Goal: Task Accomplishment & Management: Use online tool/utility

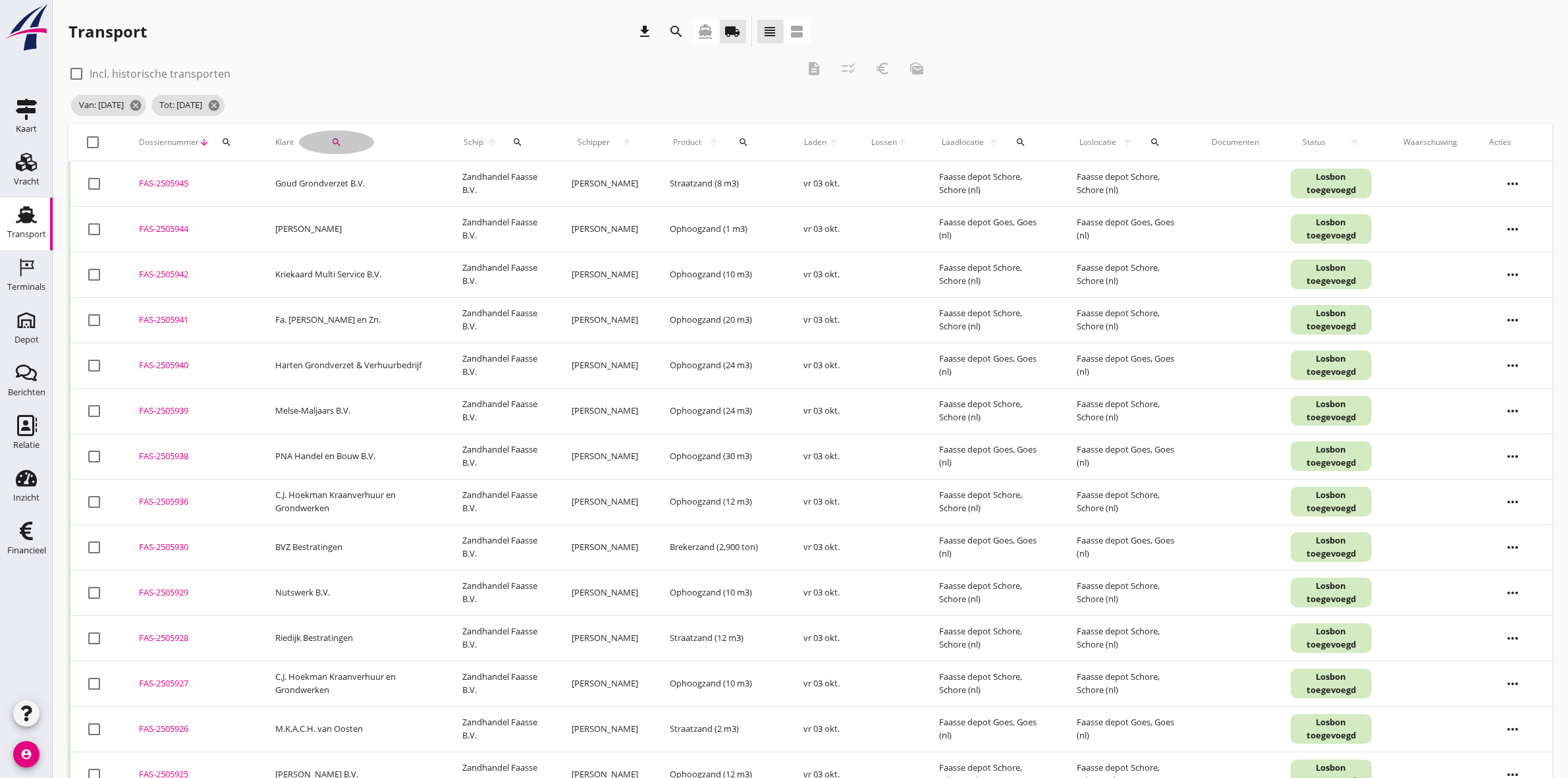
click at [343, 146] on div "search" at bounding box center [336, 142] width 75 height 11
click at [489, 176] on icon "check" at bounding box center [497, 180] width 16 height 16
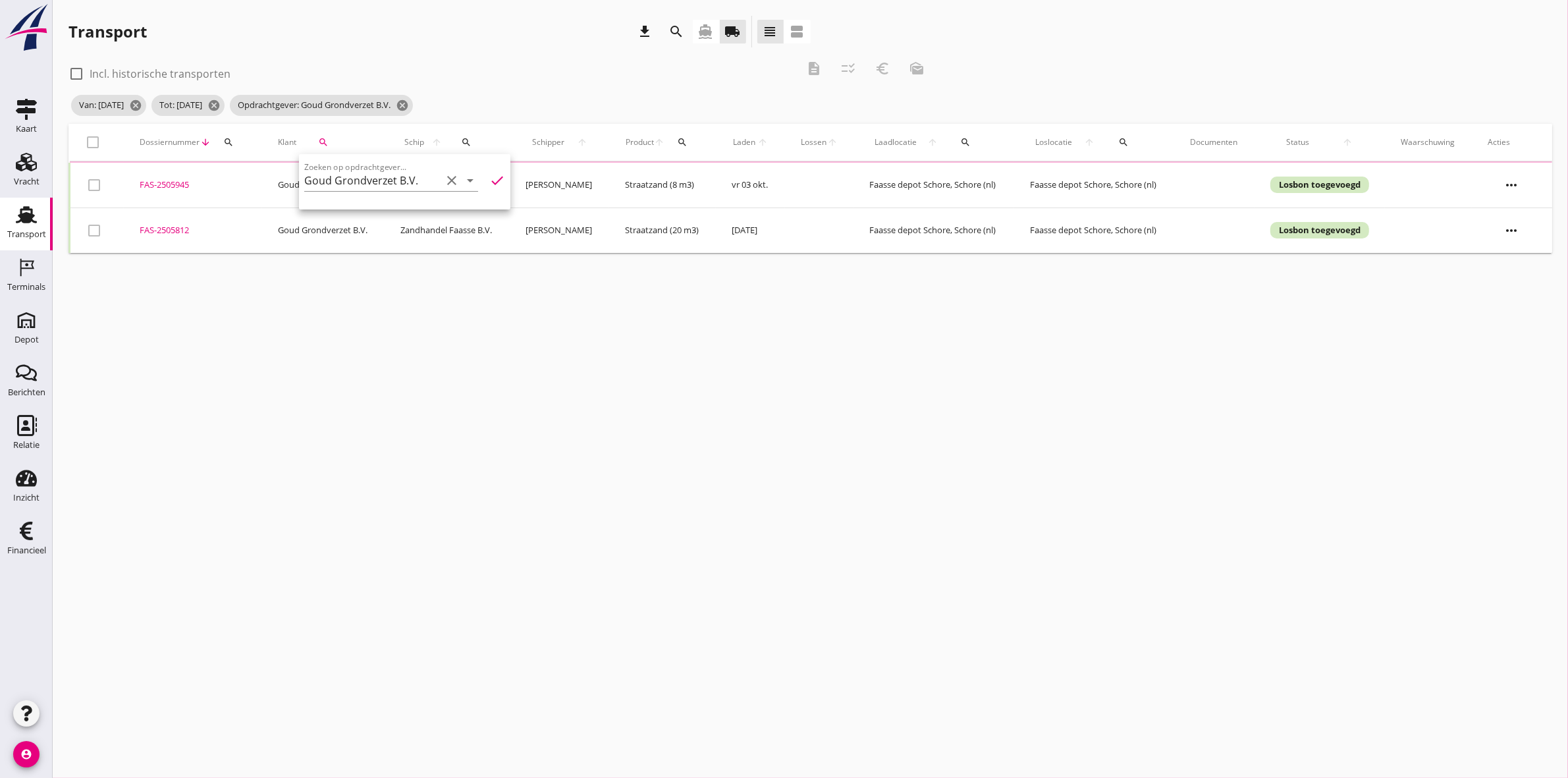
click at [532, 32] on div "Transport download search directions_boat local_shipping view_headline view_age…" at bounding box center [439, 32] width 742 height 32
click at [95, 140] on div at bounding box center [93, 142] width 23 height 23
checkbox input "true"
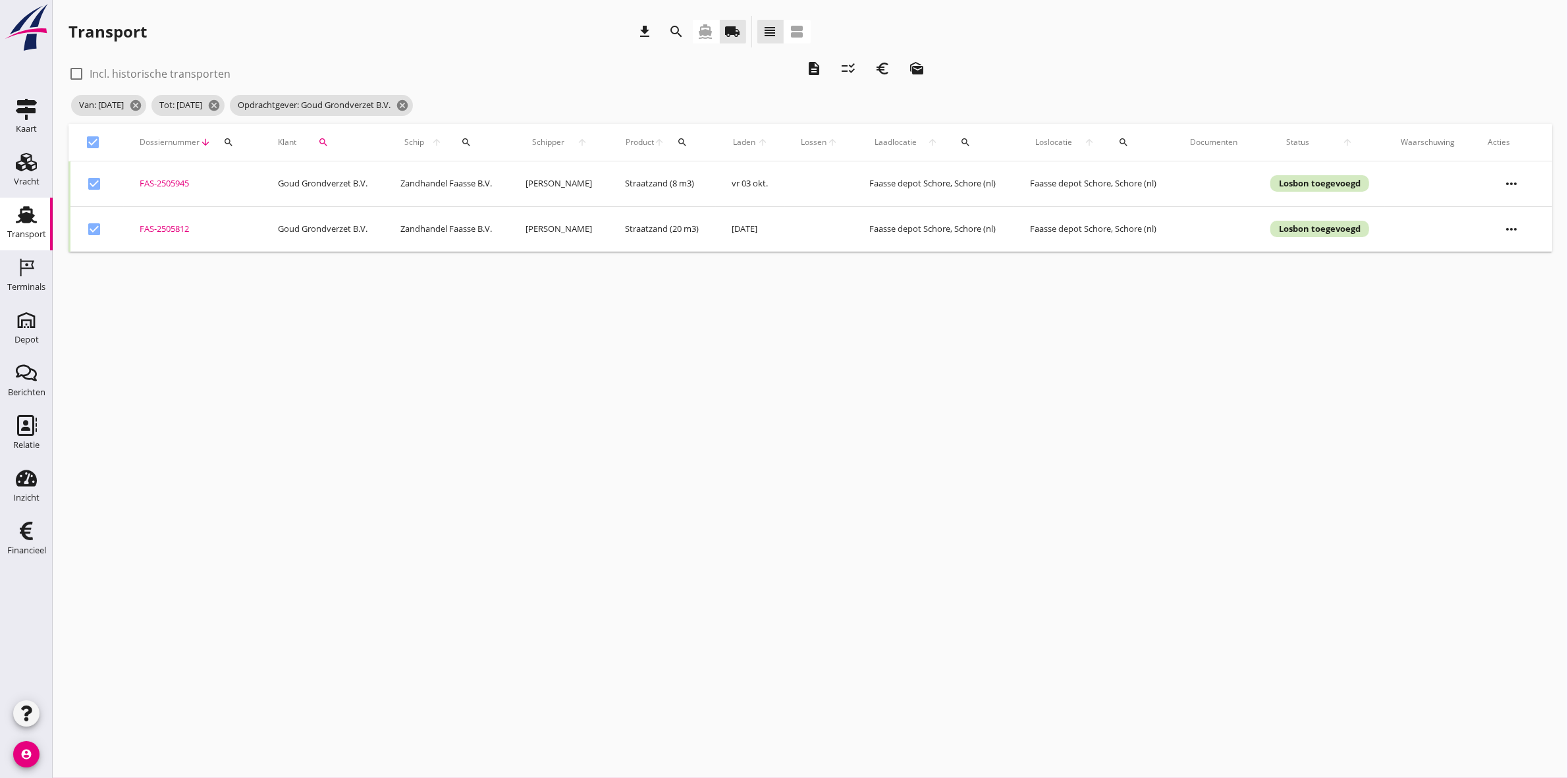
click at [820, 67] on icon "description" at bounding box center [814, 68] width 16 height 16
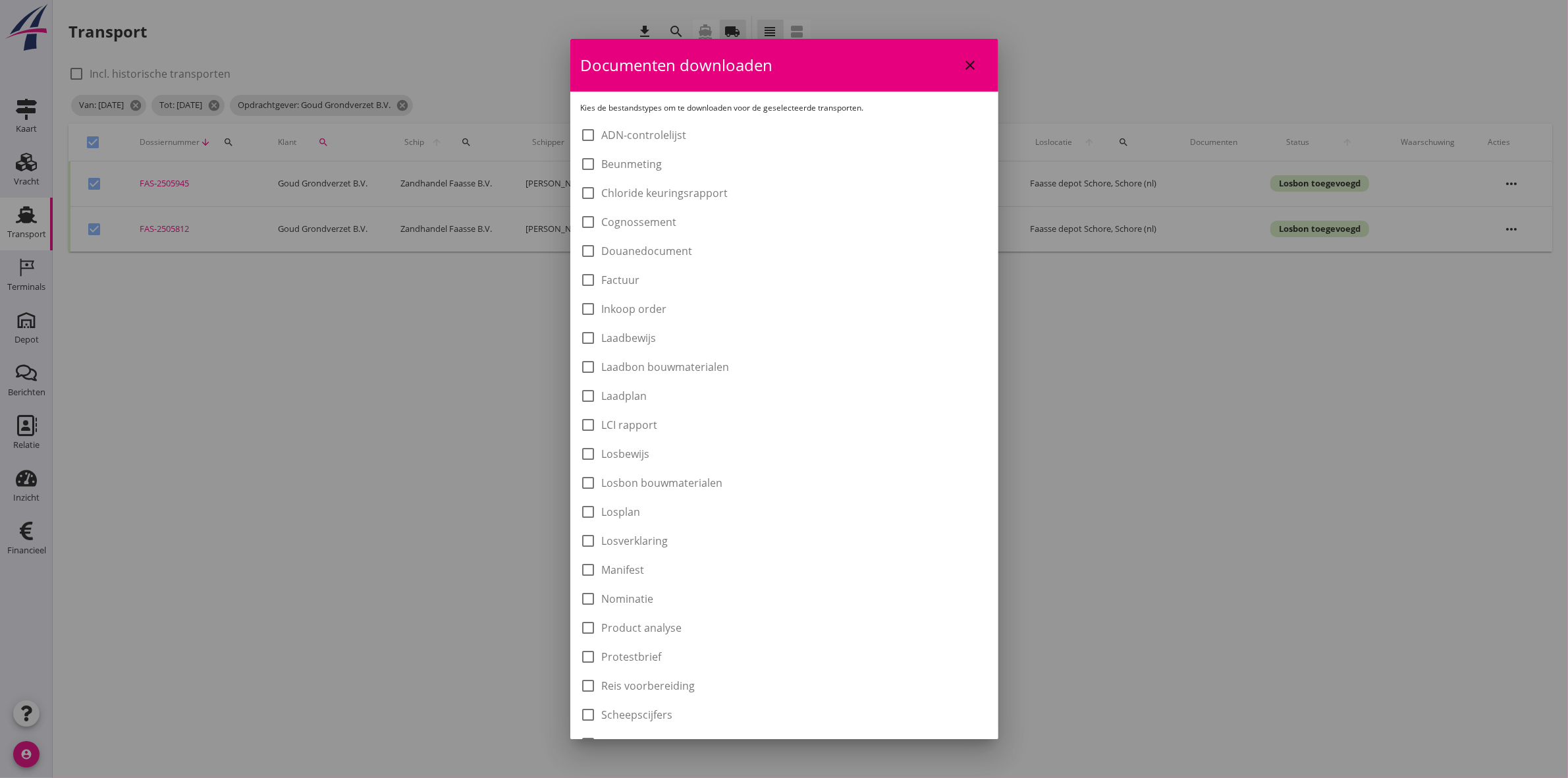
click at [721, 361] on label "Laadbon bouwmaterialen" at bounding box center [665, 367] width 128 height 13
checkbox input "true"
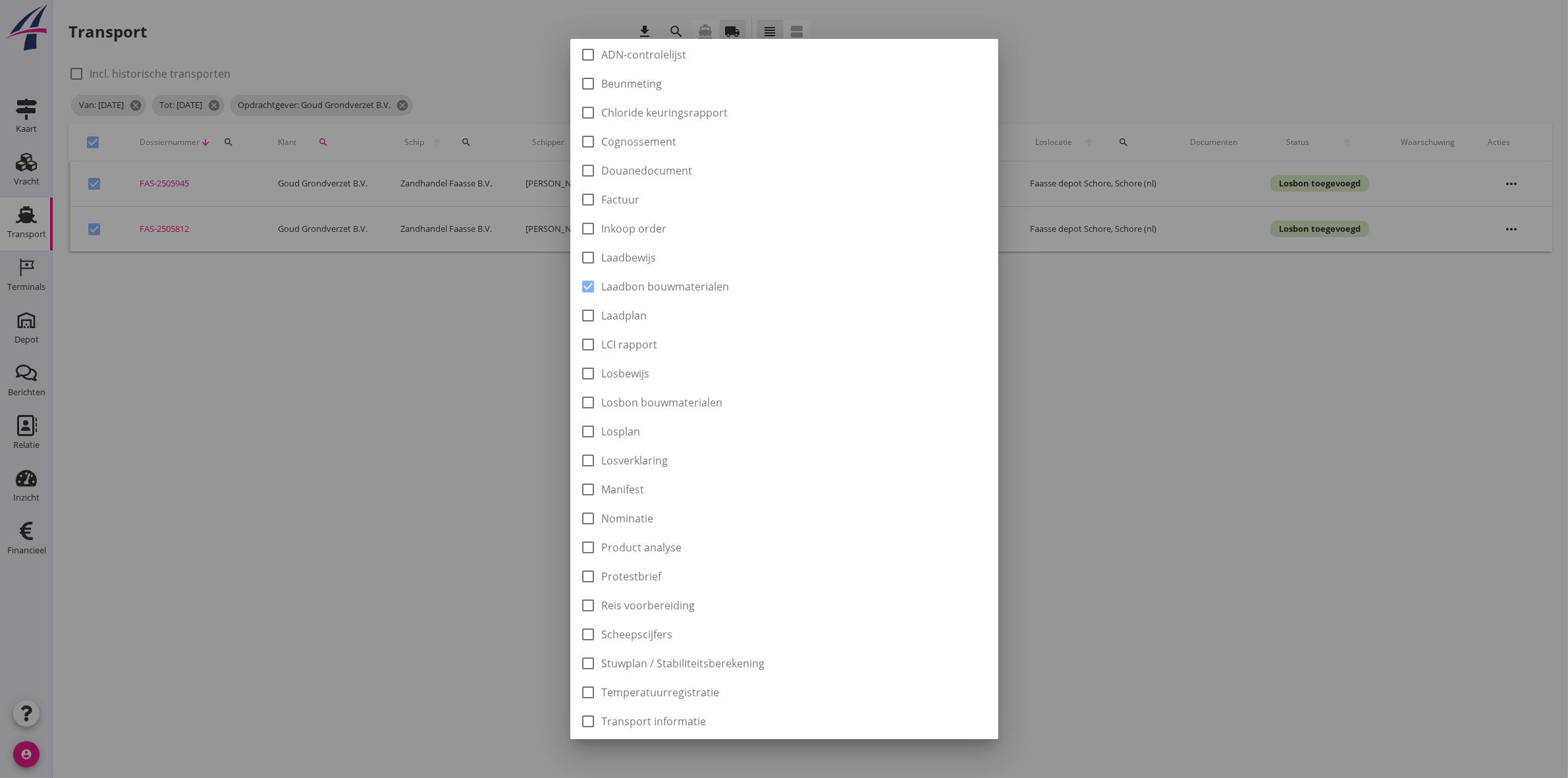
scroll to position [211, 0]
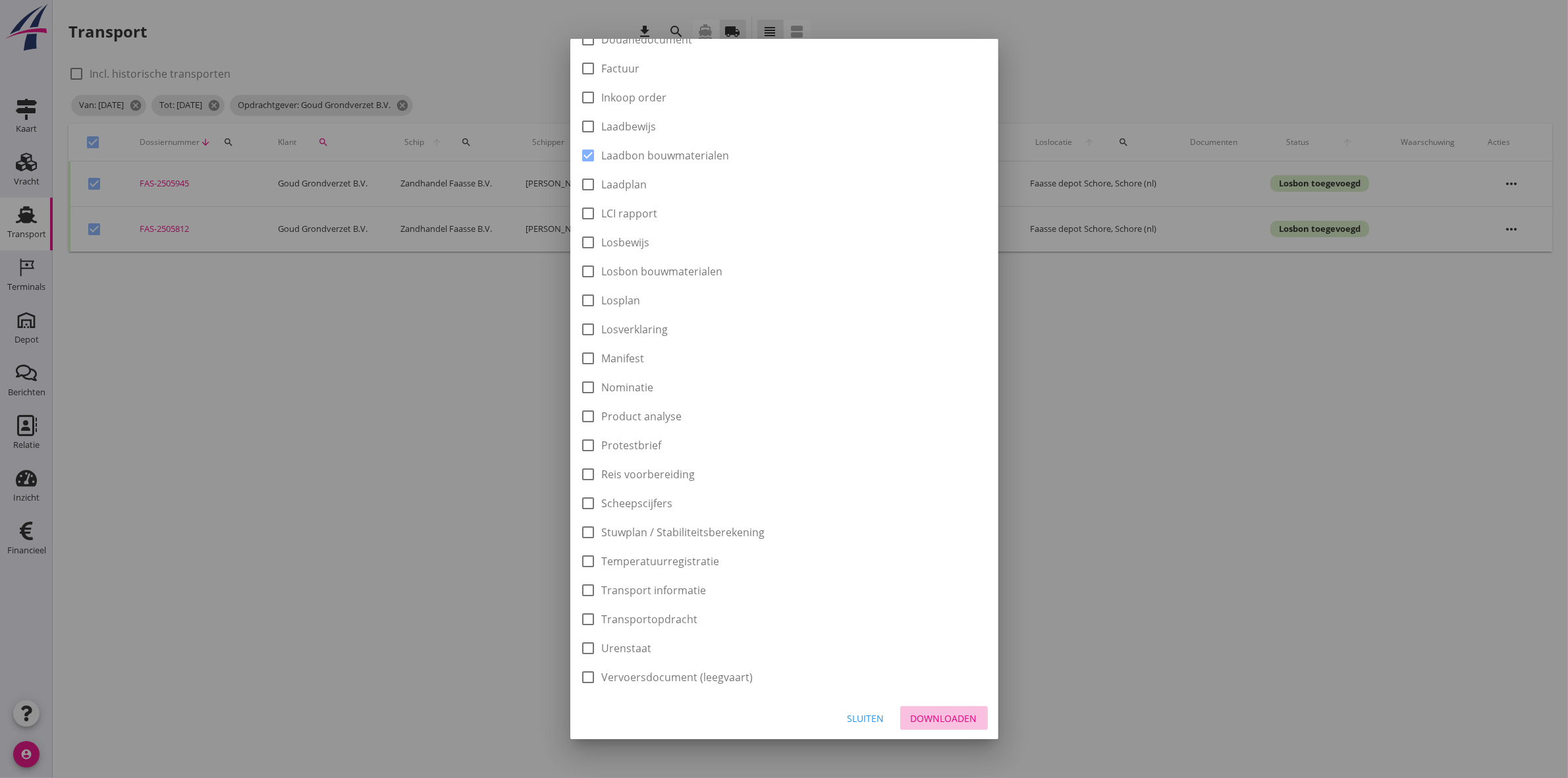
click at [943, 720] on div "Downloaden" at bounding box center [945, 718] width 67 height 14
checkbox input "false"
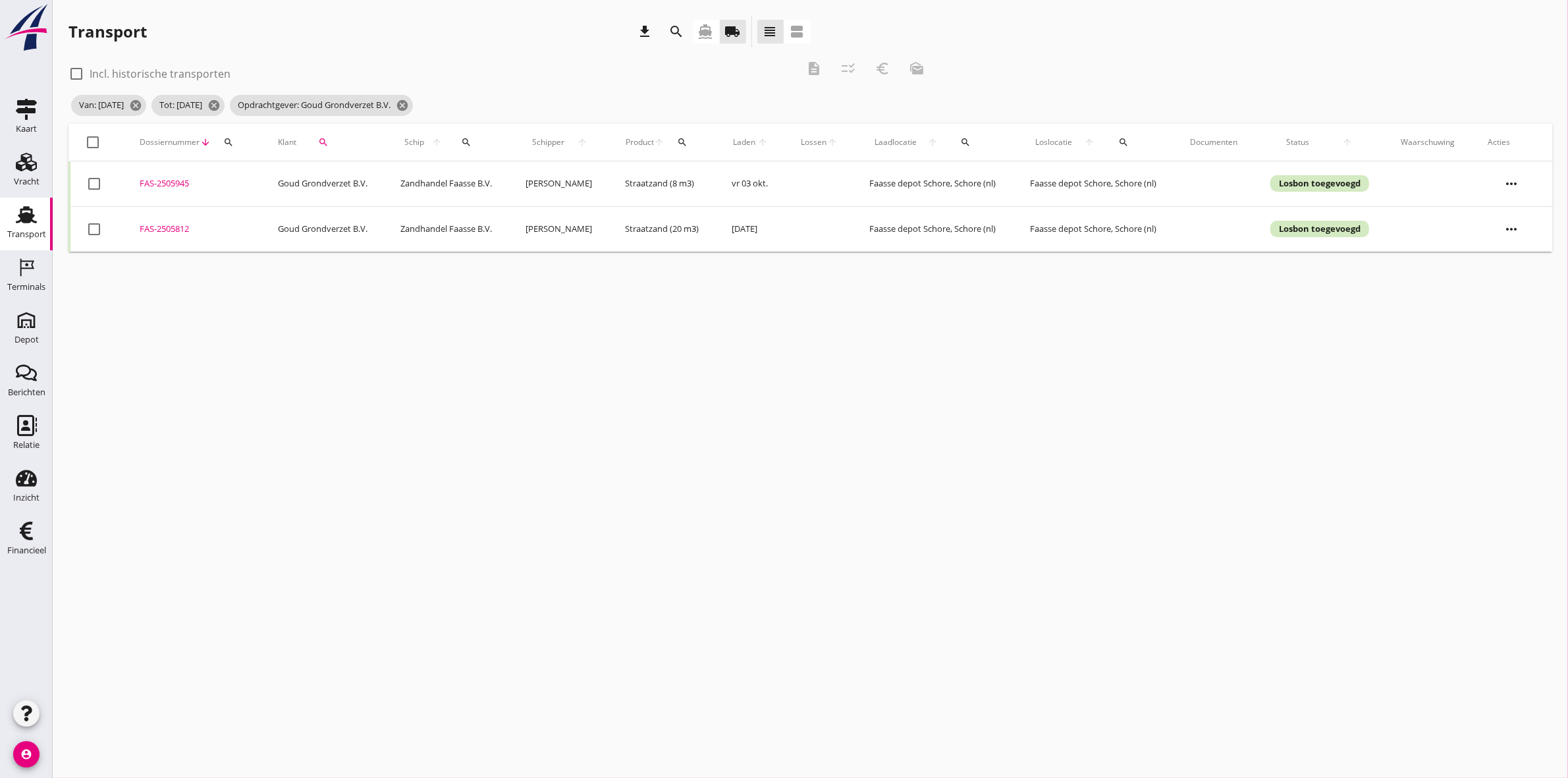
click at [91, 139] on div at bounding box center [93, 142] width 23 height 23
checkbox input "true"
click at [883, 70] on icon "euro_symbol" at bounding box center [882, 68] width 16 height 16
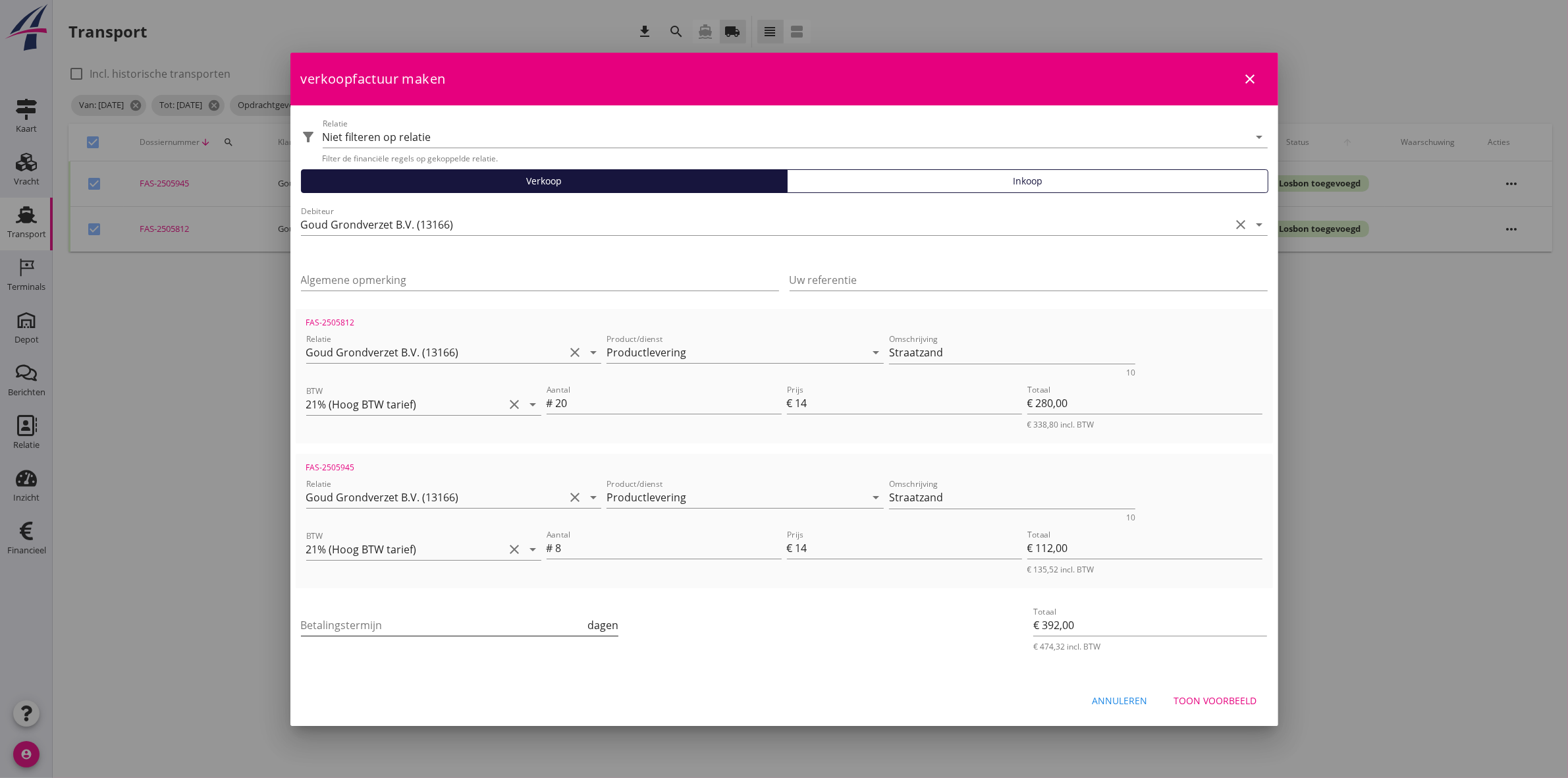
click at [397, 627] on input "Betalingstermijn" at bounding box center [443, 624] width 285 height 21
type input "30"
click at [1186, 690] on button "Toon voorbeeld" at bounding box center [1216, 701] width 104 height 23
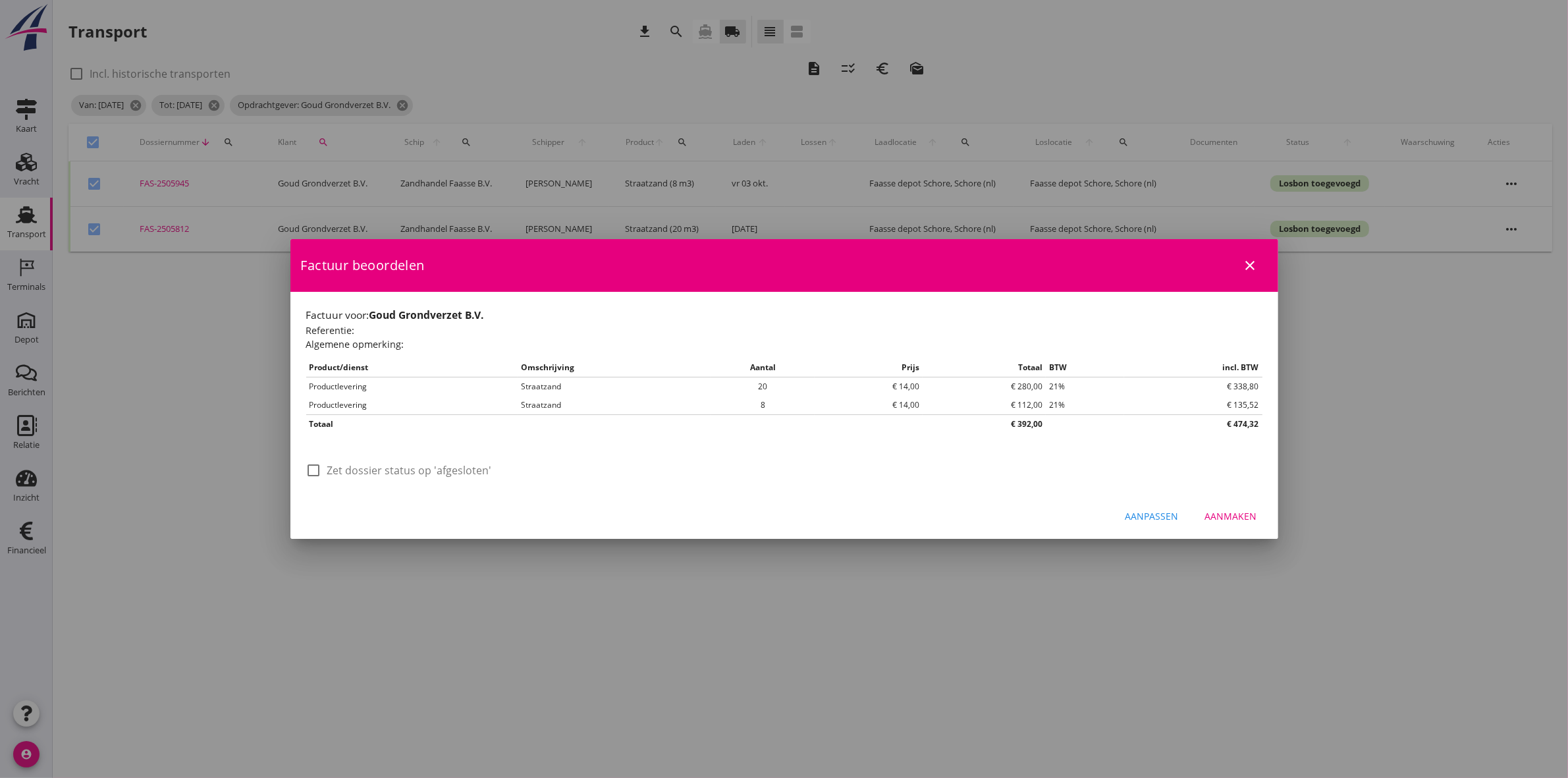
click at [442, 470] on label "Zet dossier status op 'afgesloten'" at bounding box center [409, 471] width 164 height 13
checkbox input "true"
click at [1248, 514] on div "Aanmaken" at bounding box center [1231, 516] width 52 height 14
checkbox input "false"
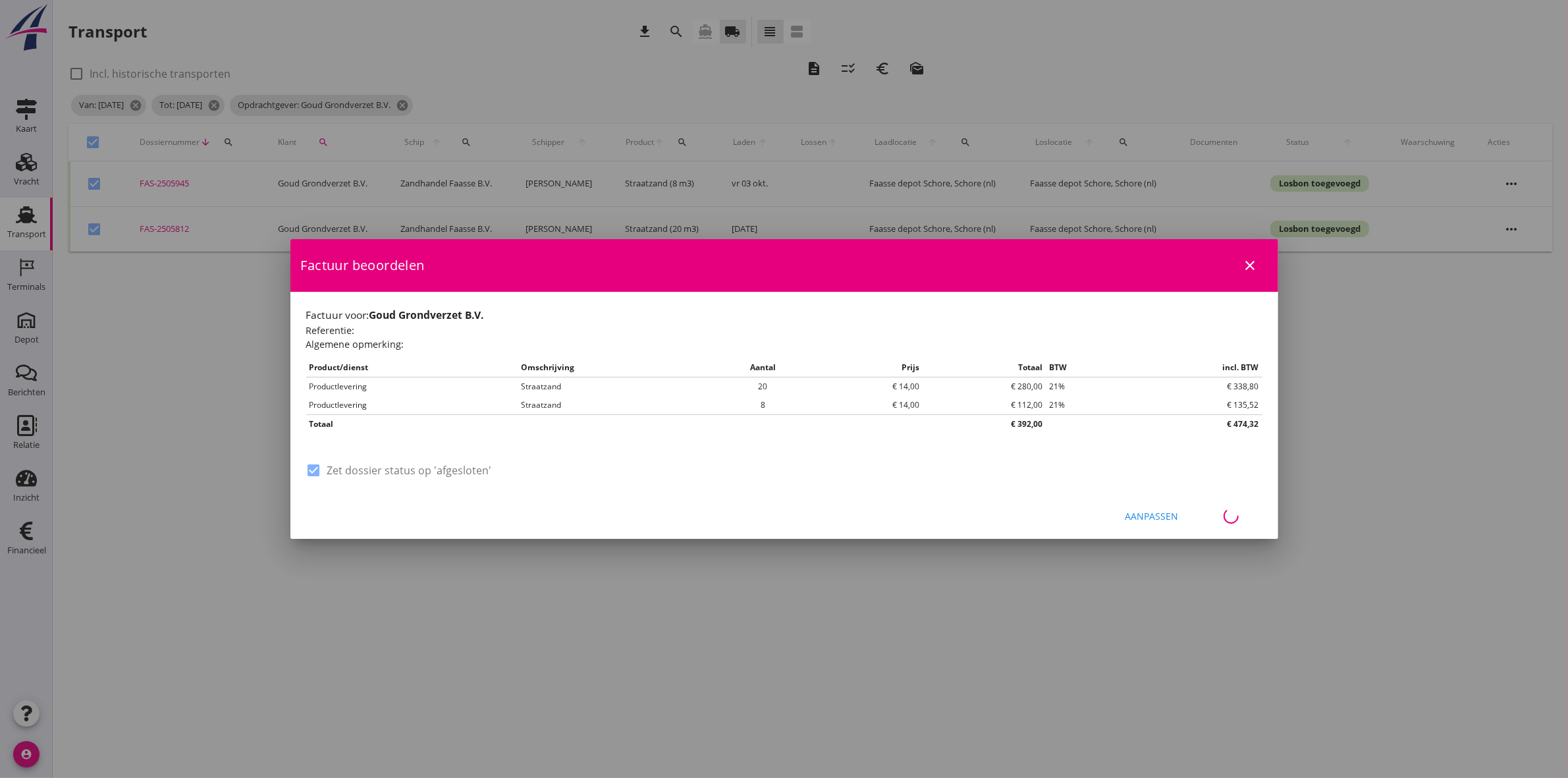
checkbox input "false"
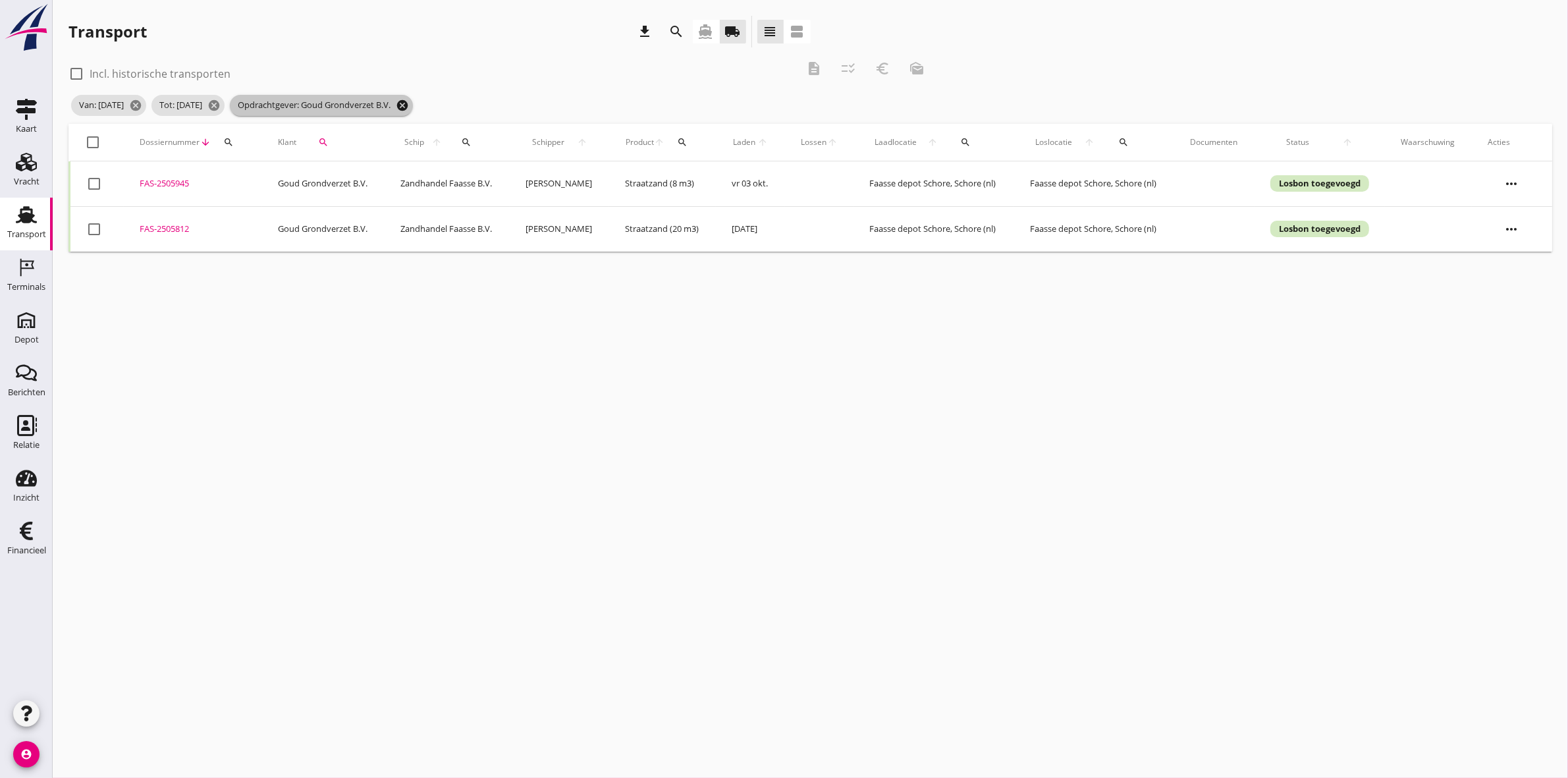
click at [409, 109] on icon "cancel" at bounding box center [402, 105] width 13 height 13
click at [318, 137] on icon "search" at bounding box center [323, 142] width 11 height 11
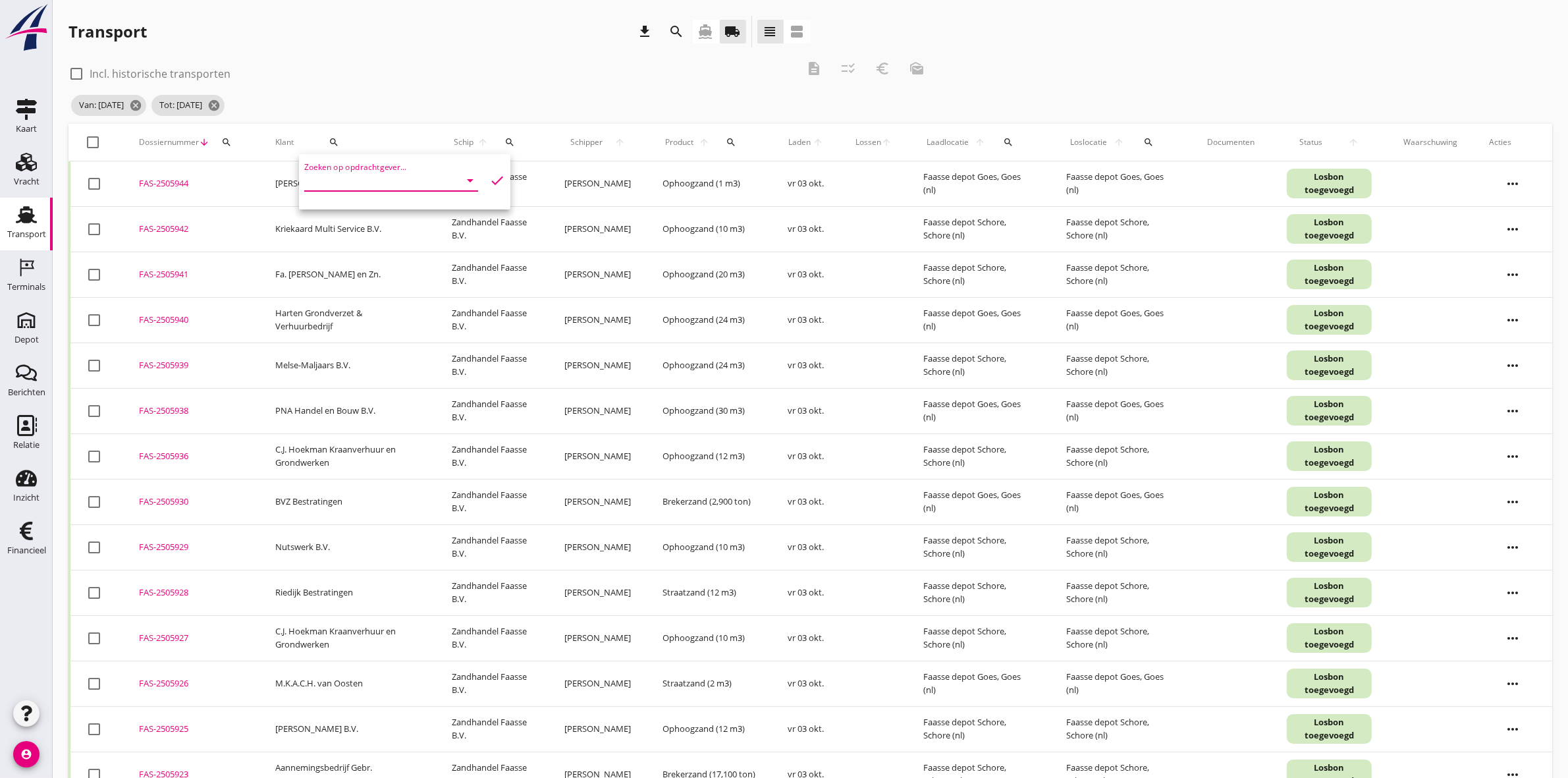
click at [356, 189] on div "Zoeken op opdrachtgever... arrow_drop_down" at bounding box center [391, 180] width 174 height 21
click at [379, 215] on div "Aannemingsbedrijf Gebr. [GEOGRAPHIC_DATA]" at bounding box center [431, 212] width 232 height 16
type input "Aannemingsbedrijf Gebr. [GEOGRAPHIC_DATA]"
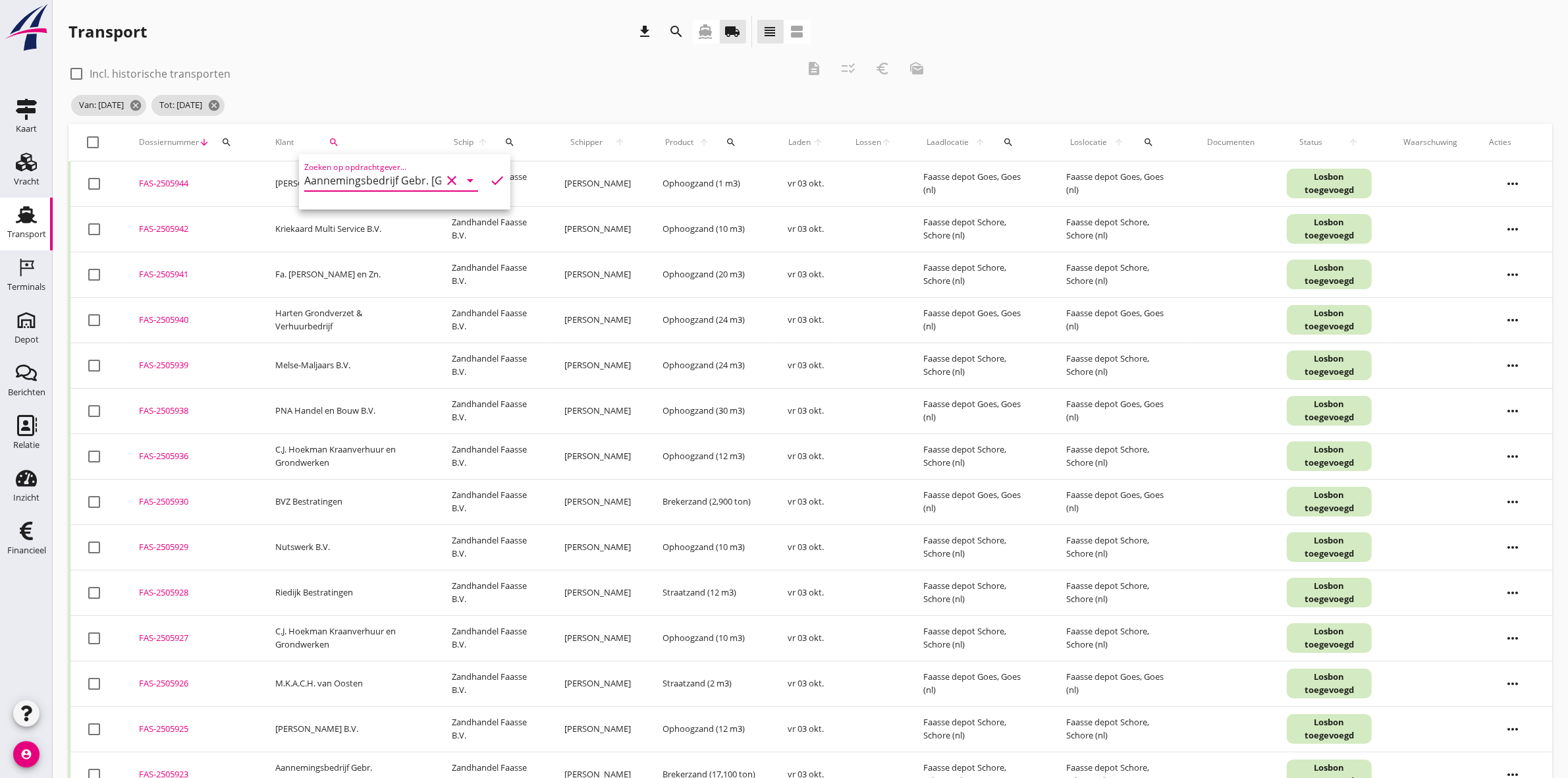
click at [489, 179] on icon "check" at bounding box center [497, 180] width 16 height 16
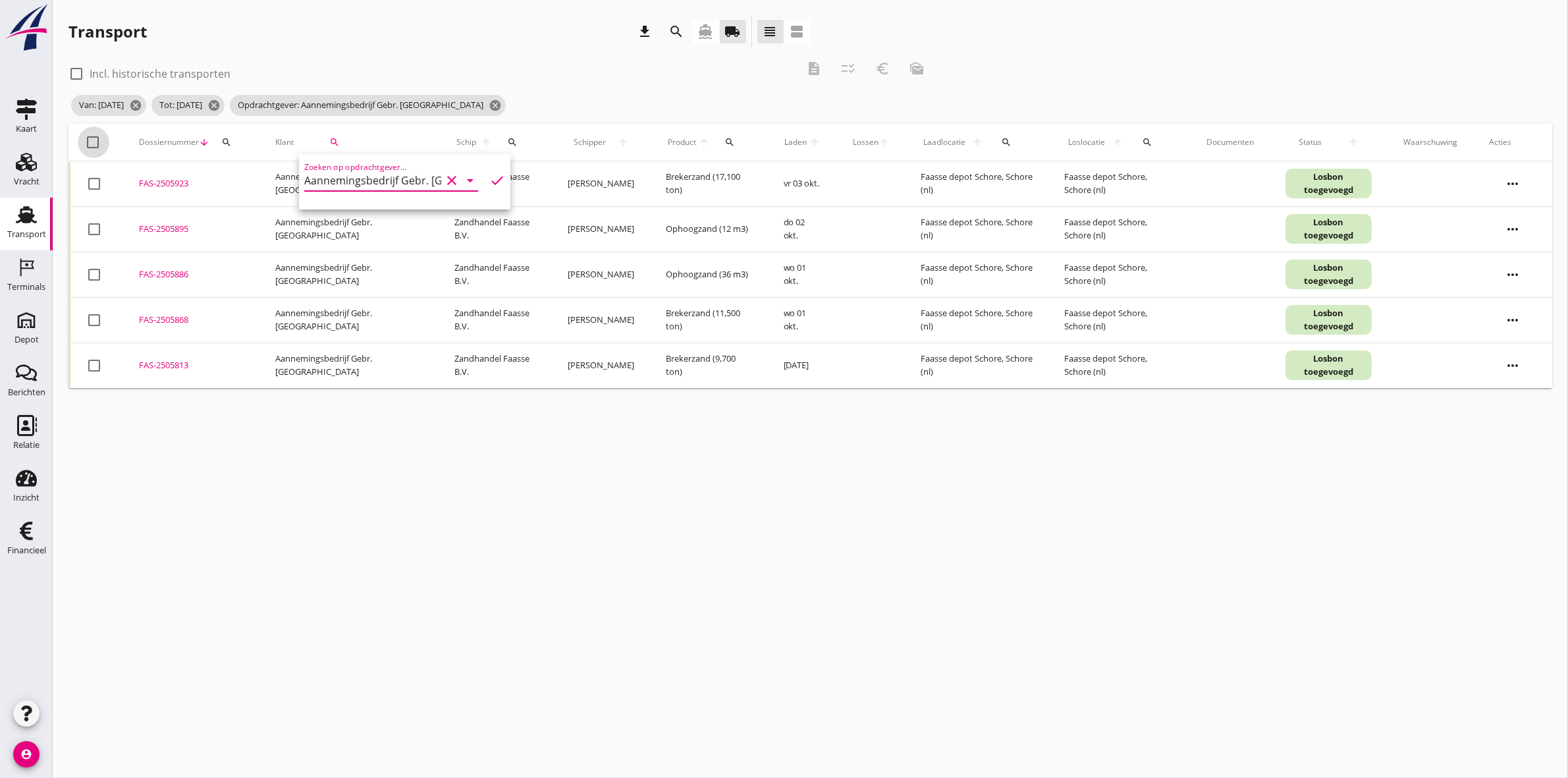
click at [96, 139] on div at bounding box center [93, 142] width 23 height 23
checkbox input "true"
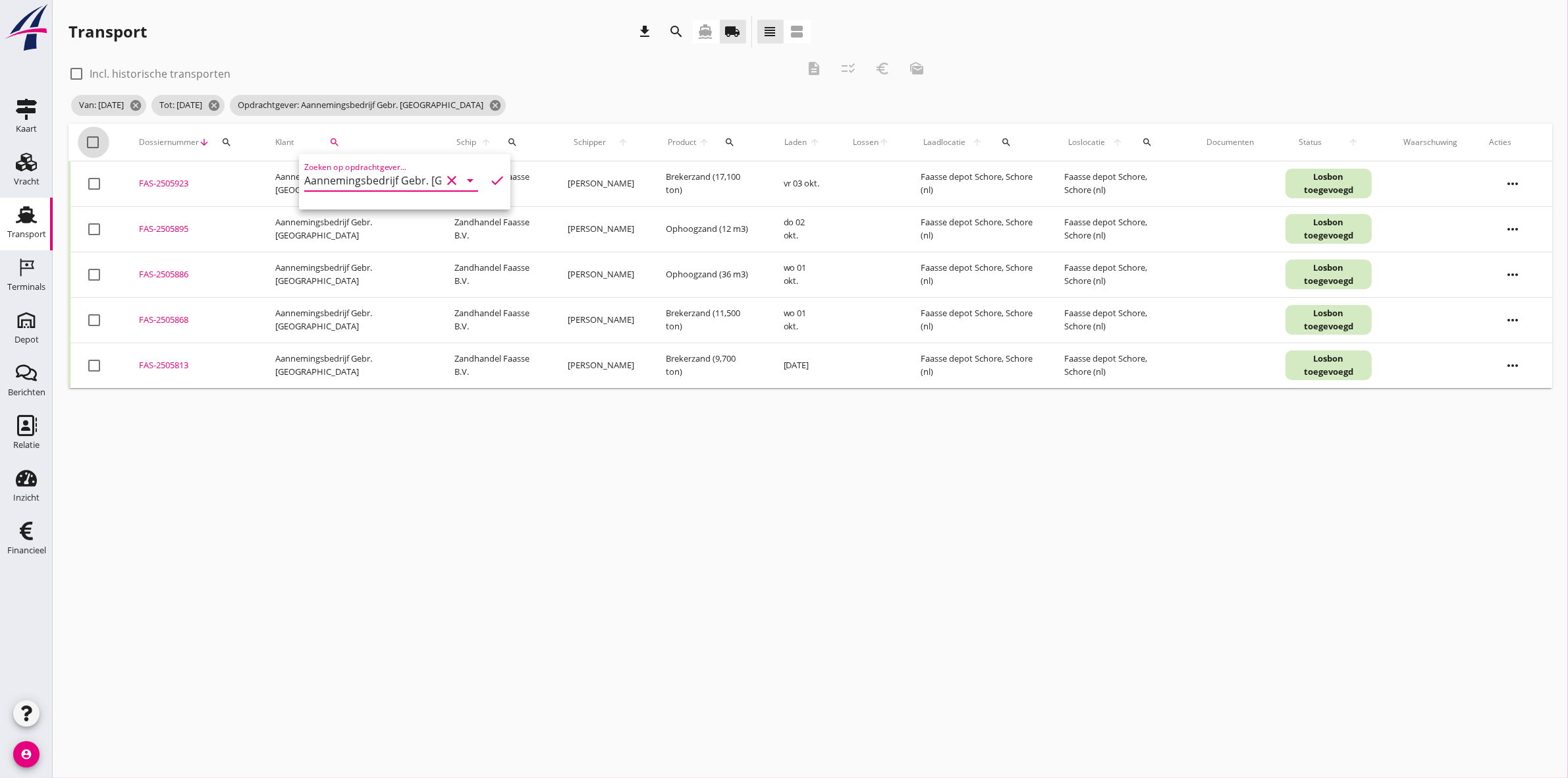
checkbox input "true"
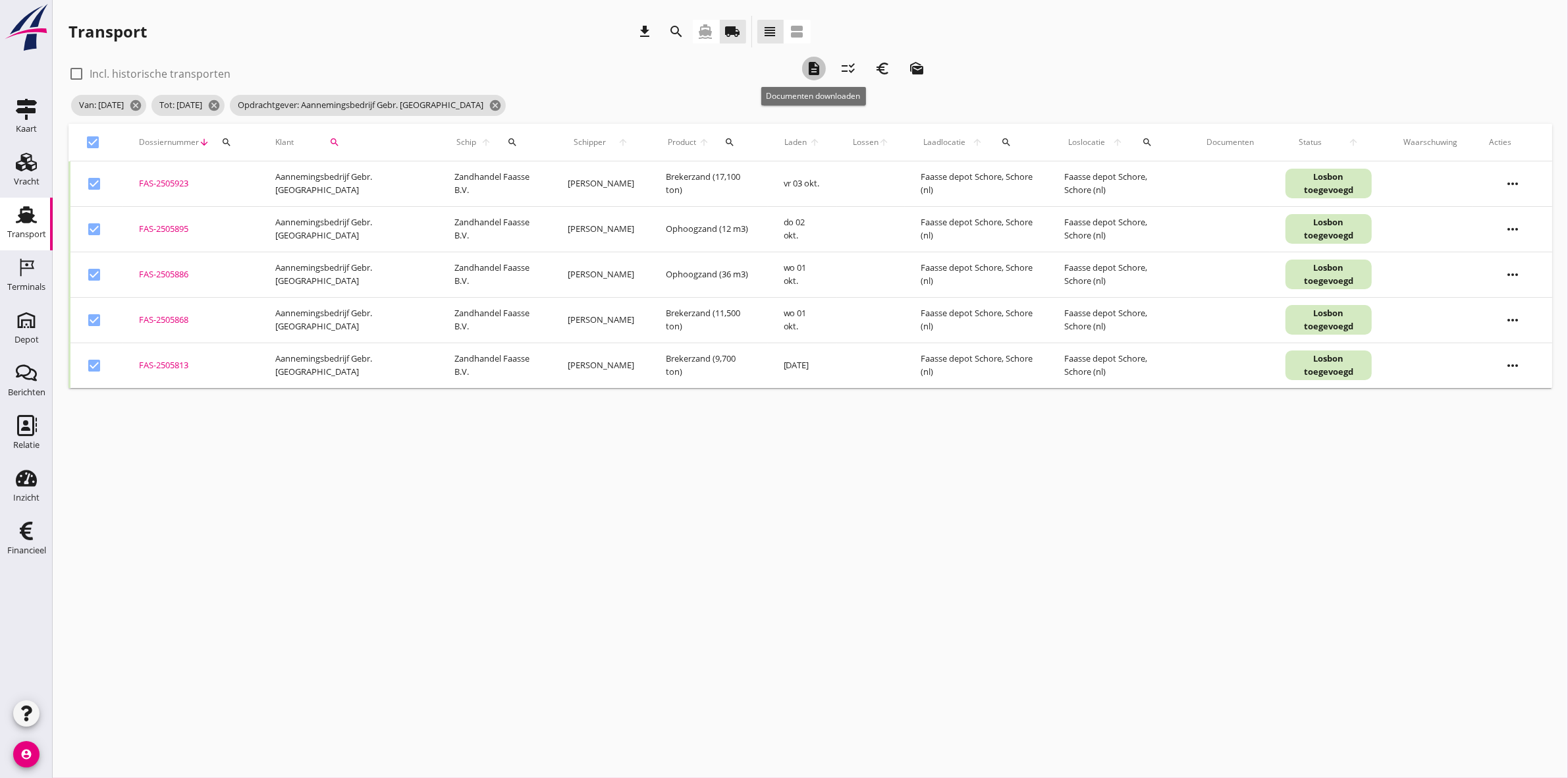
click at [818, 64] on icon "description" at bounding box center [814, 68] width 16 height 16
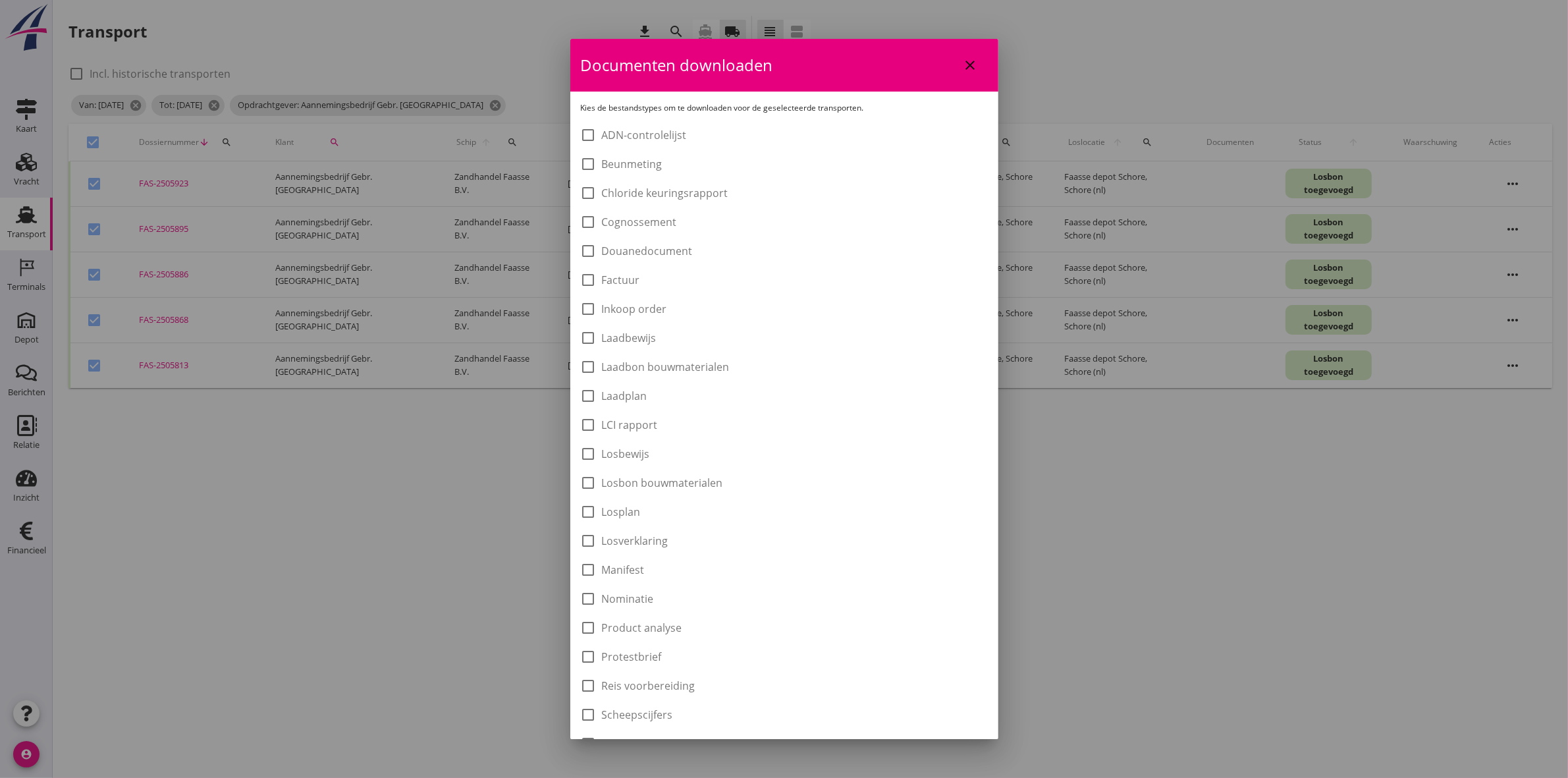
click at [682, 366] on label "Laadbon bouwmaterialen" at bounding box center [665, 367] width 128 height 13
checkbox input "true"
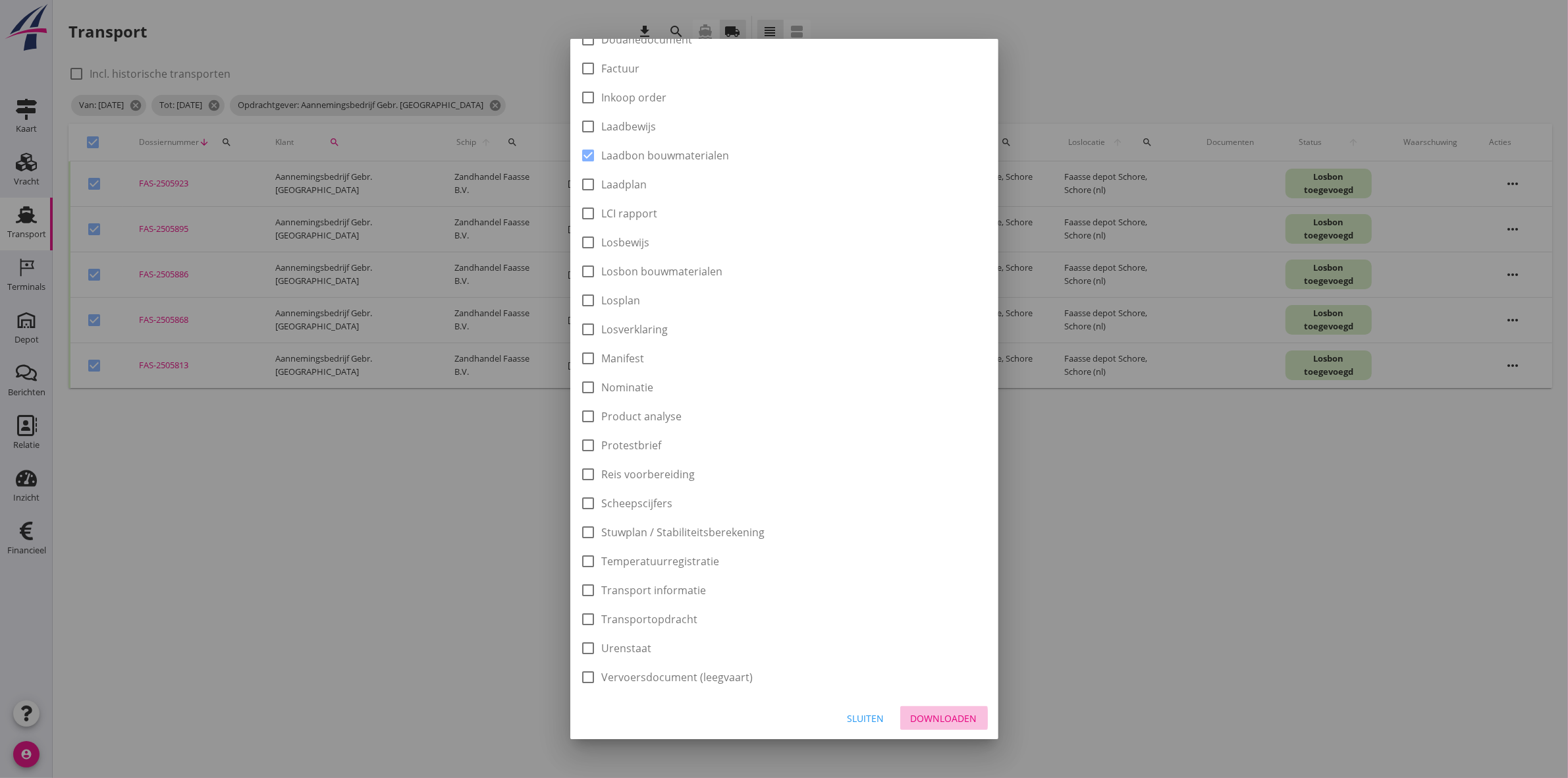
click at [953, 713] on div "Downloaden" at bounding box center [945, 718] width 67 height 14
checkbox input "false"
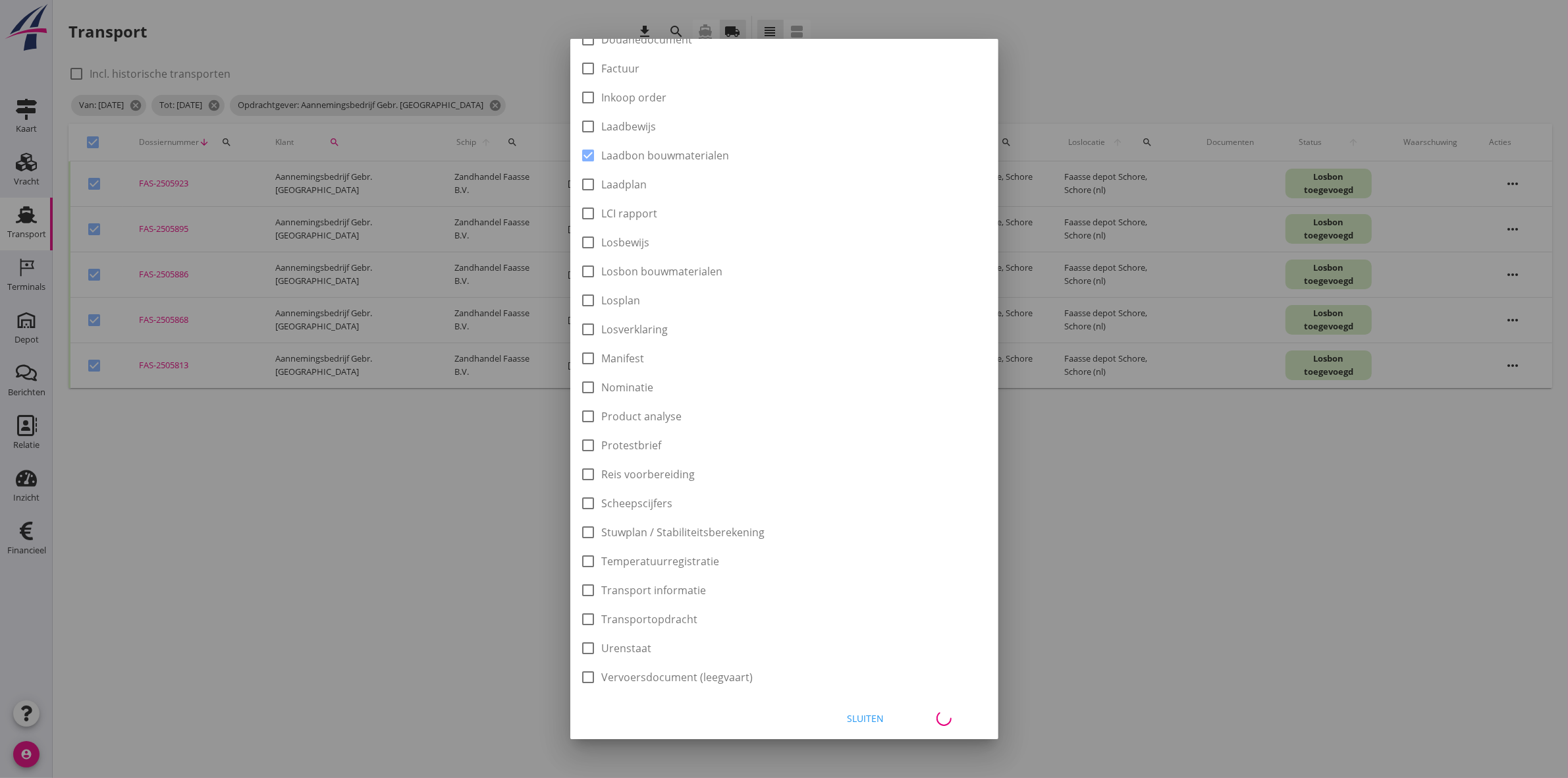
checkbox input "false"
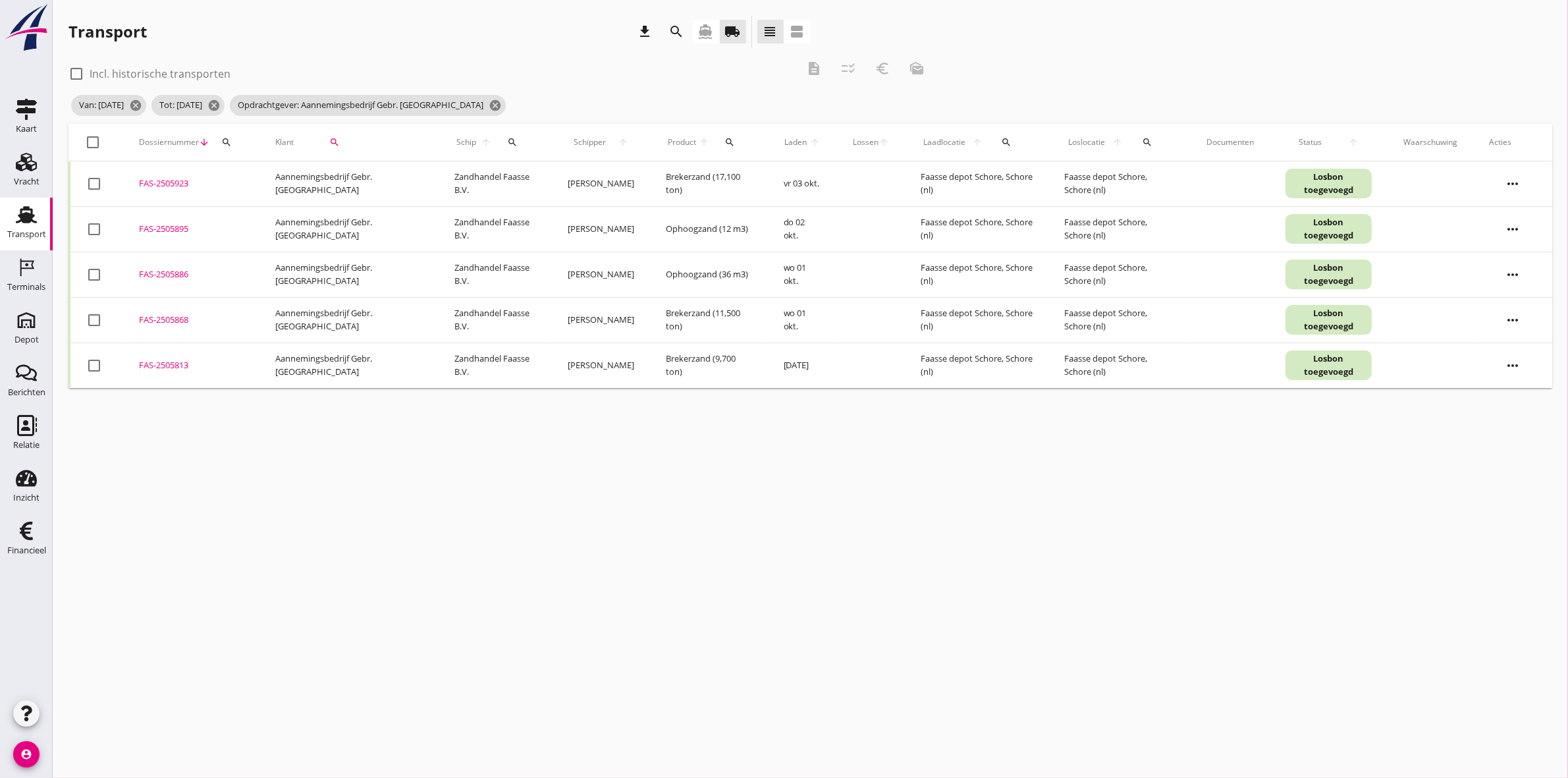
click at [93, 139] on div at bounding box center [93, 142] width 23 height 23
checkbox input "true"
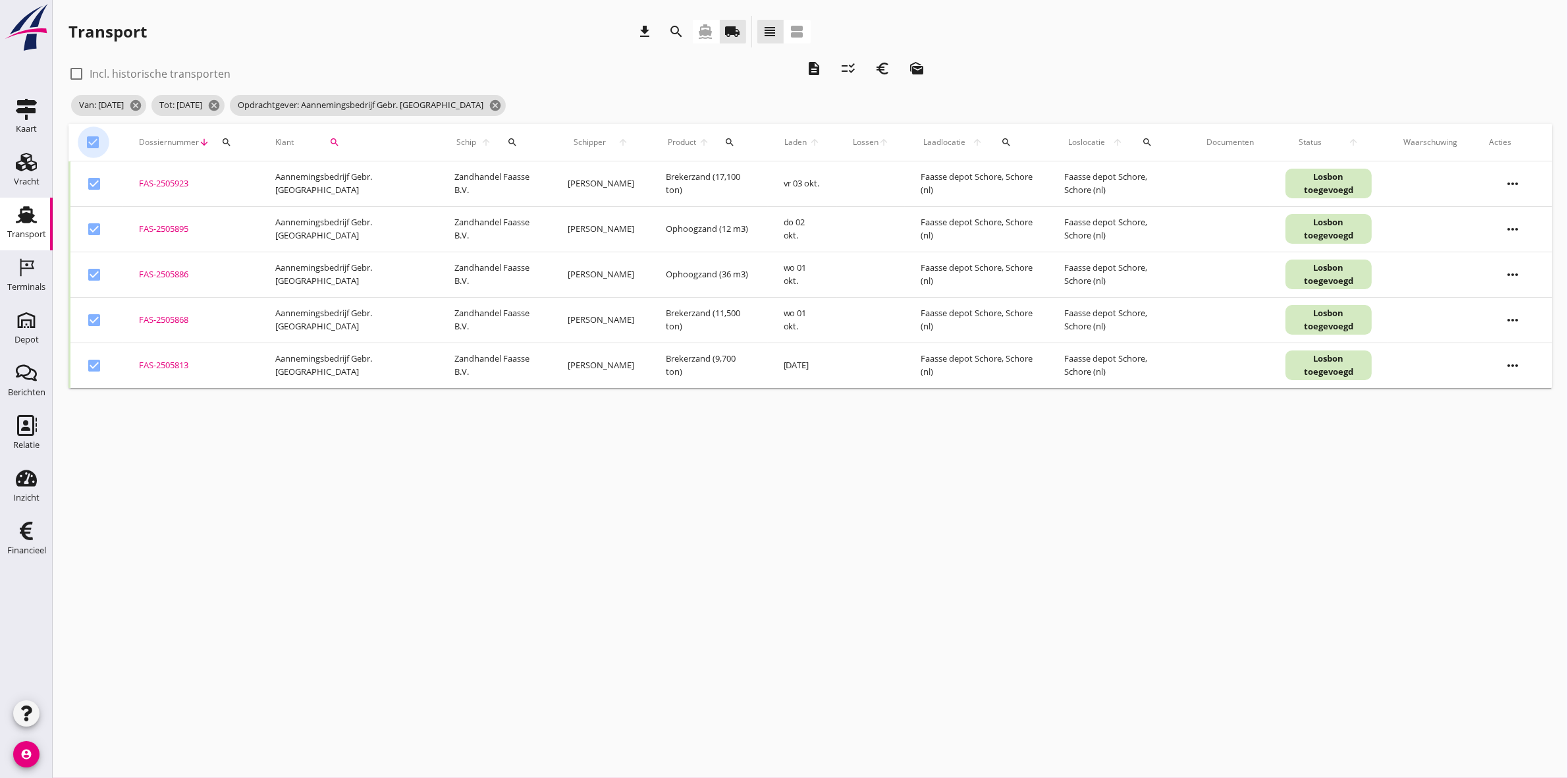
checkbox input "true"
click at [890, 68] on div "euro_symbol" at bounding box center [882, 68] width 23 height 16
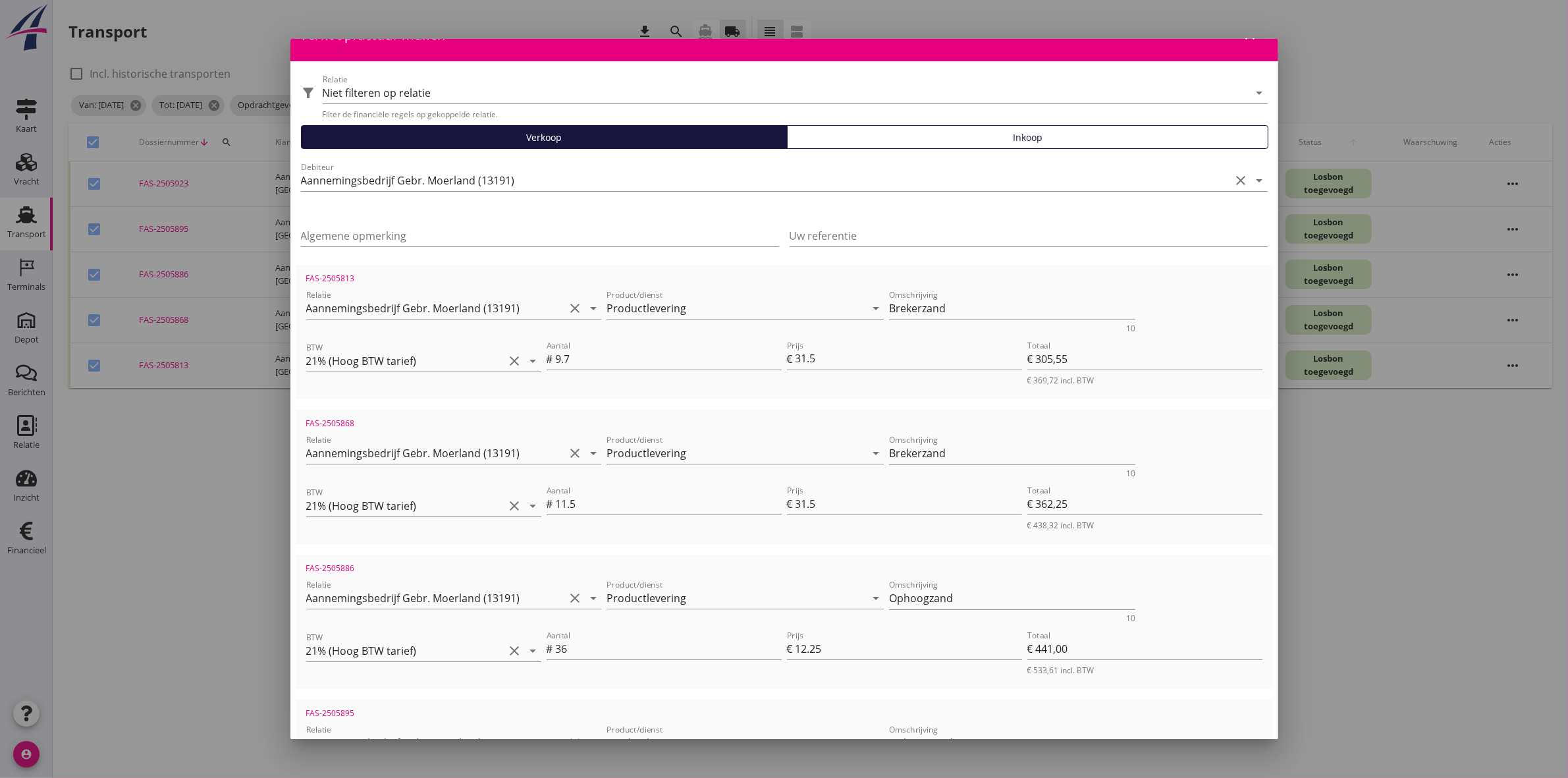
scroll to position [0, 0]
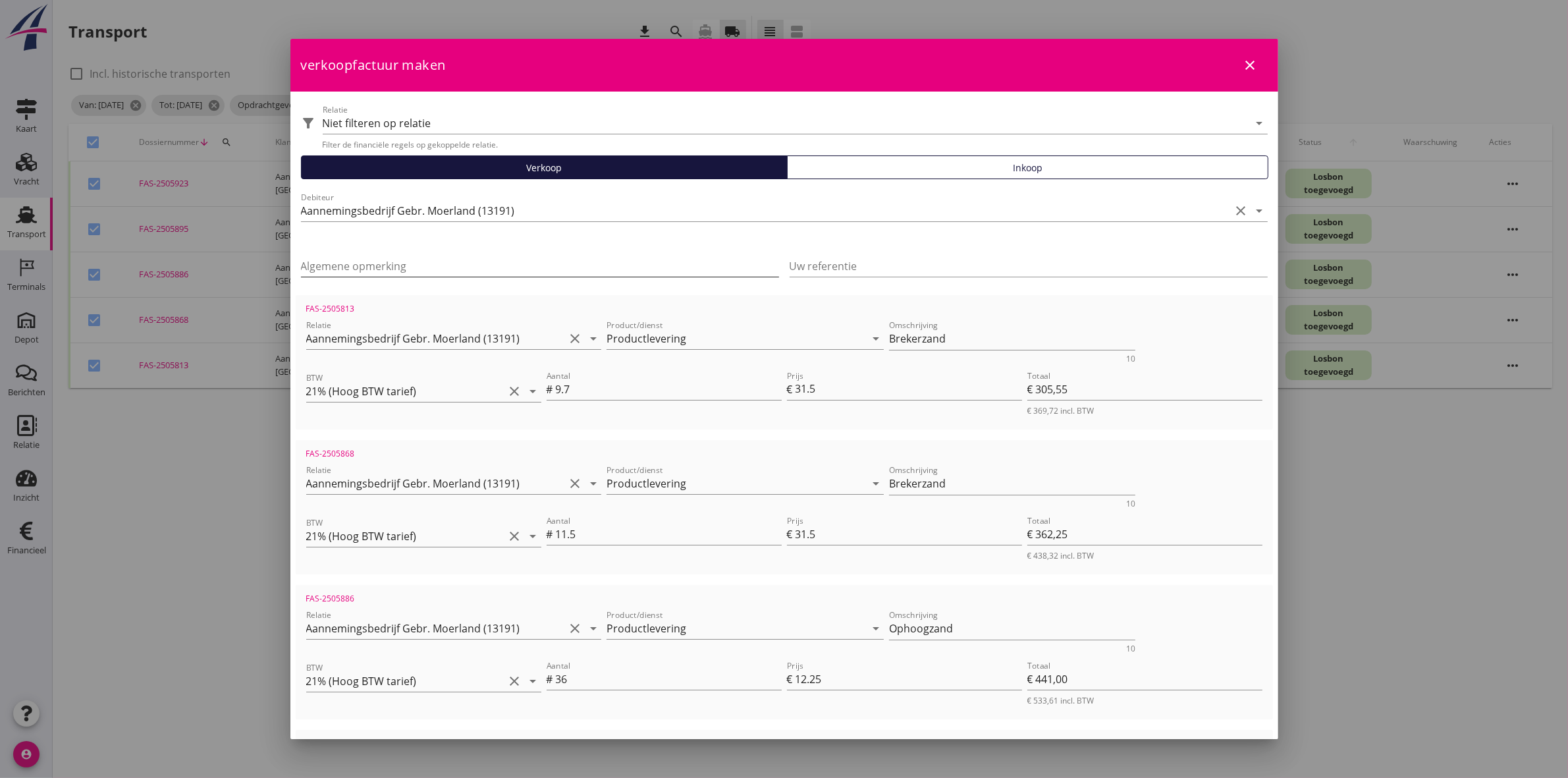
click at [587, 267] on input "Algemene opmerking" at bounding box center [540, 265] width 478 height 21
click at [967, 255] on input "Uw referentie" at bounding box center [1028, 265] width 478 height 21
click at [492, 258] on input "Algemene opmerking" at bounding box center [540, 265] width 478 height 21
type input "F"
type input "Dijkwijlseweg Kapelle"
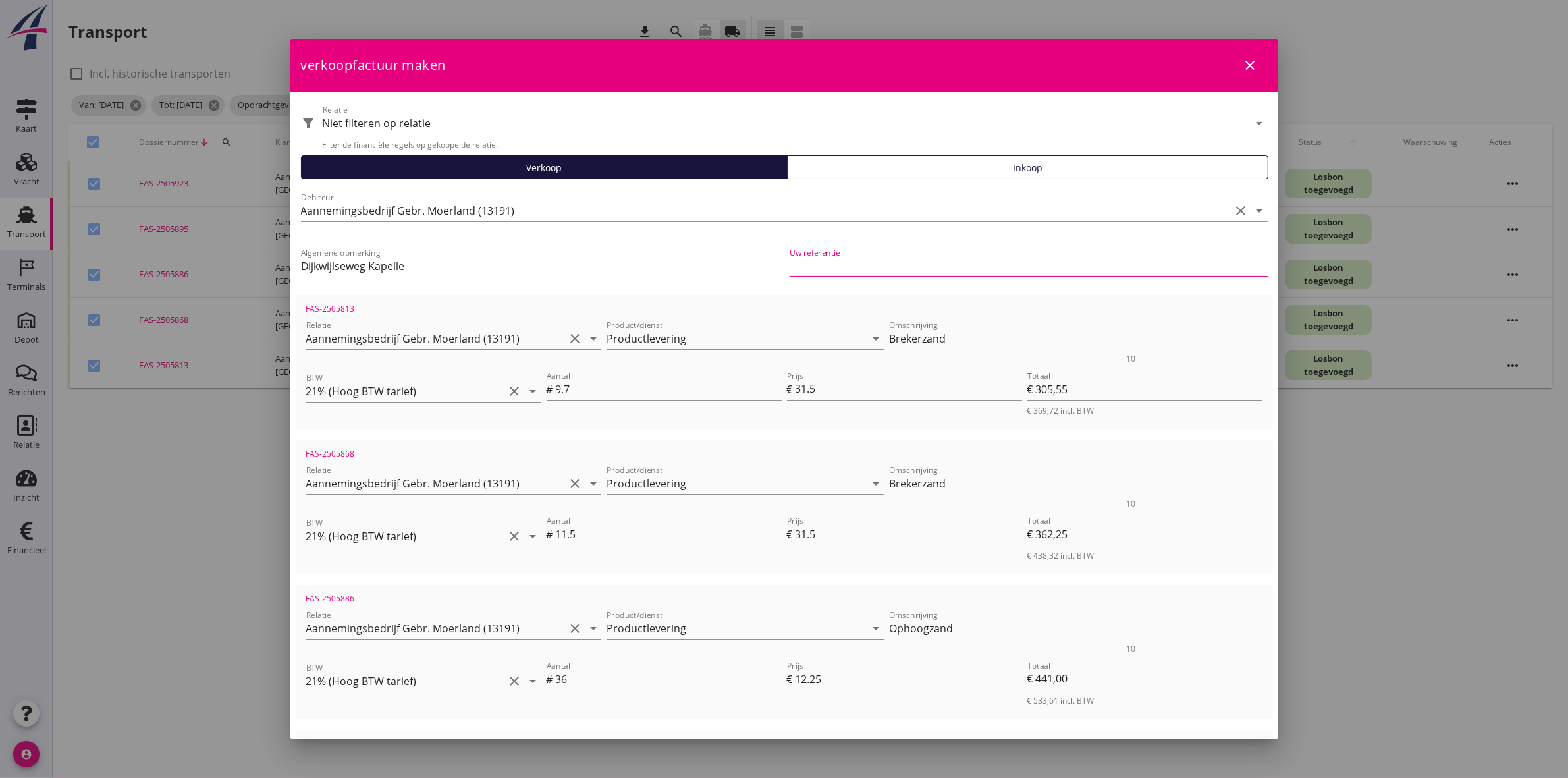
click at [828, 261] on input "Uw referentie" at bounding box center [1028, 265] width 478 height 21
click at [784, 264] on div "Uw referentie 25.018" at bounding box center [1029, 267] width 489 height 55
type input "Project | 25.018"
click at [959, 248] on div "Uw referentie Project | 25.018" at bounding box center [1028, 269] width 478 height 43
click at [421, 264] on input "Dijkwijlseweg Kapelle" at bounding box center [540, 265] width 478 height 21
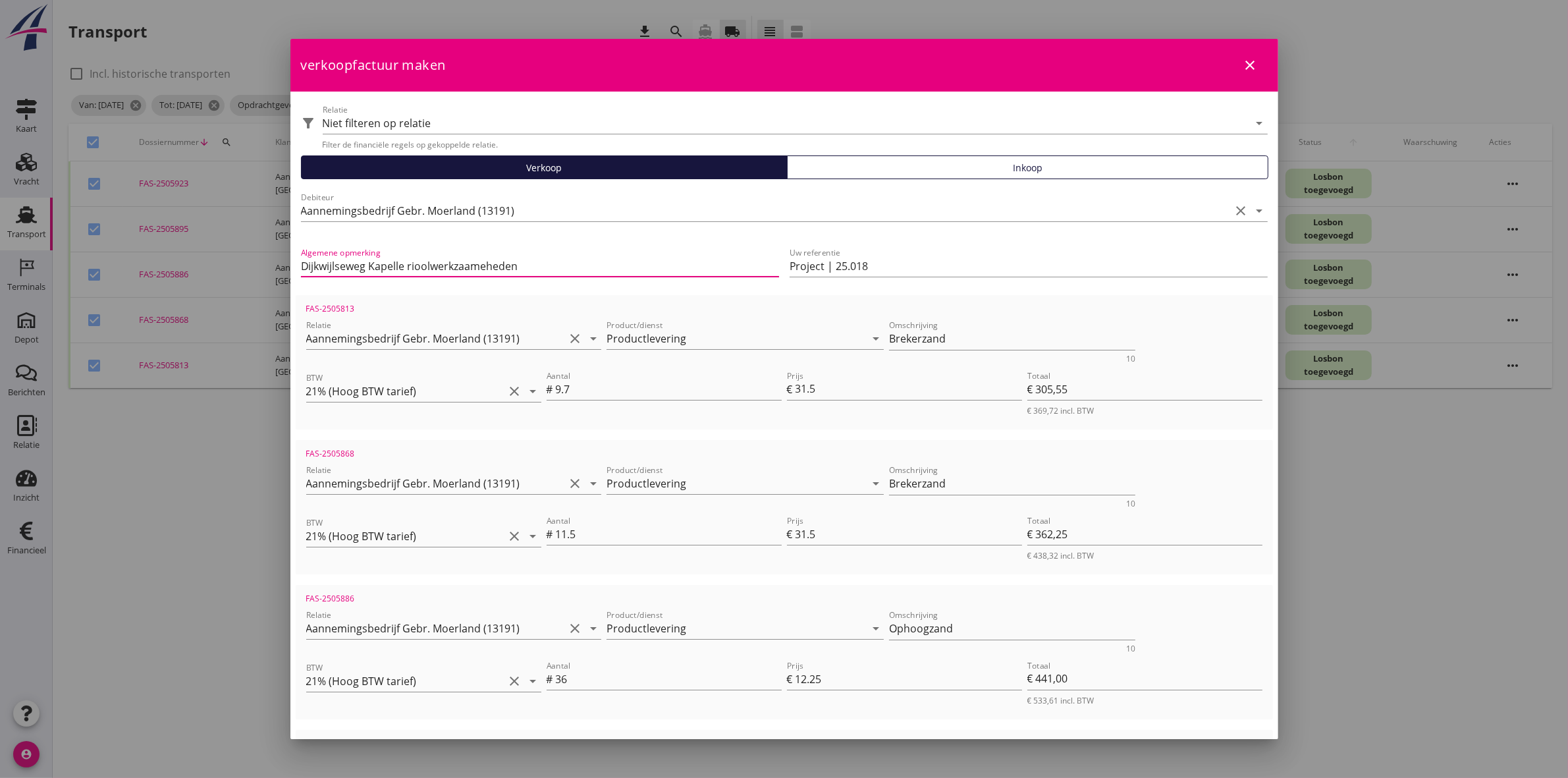
click at [331, 261] on input "Dijkwijlseweg Kapelle rioolwerkzaameheden" at bounding box center [540, 265] width 478 height 21
type input "Dijkwelseweg Kapelle rioolwerkzaameheden"
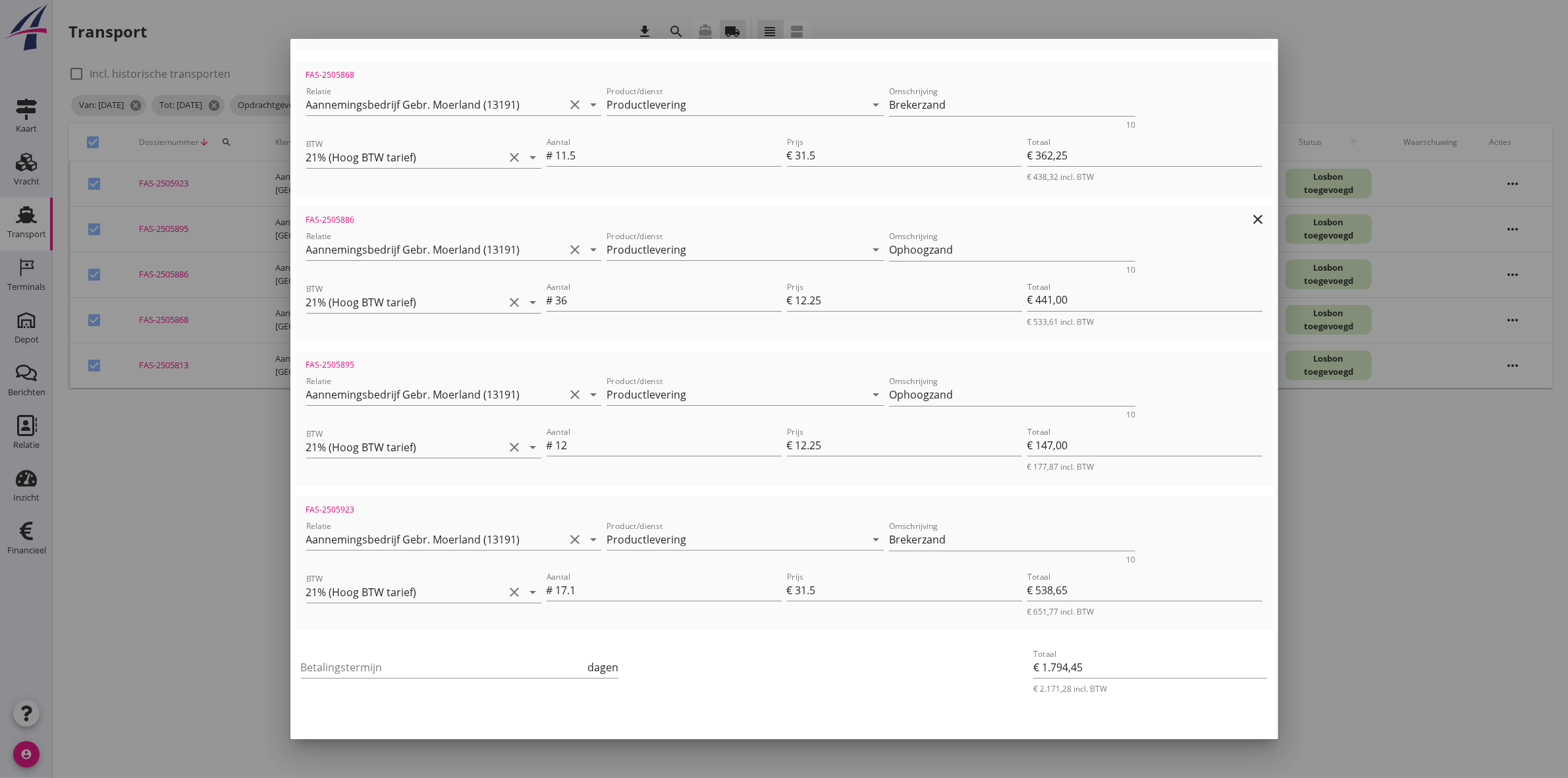
scroll to position [402, 0]
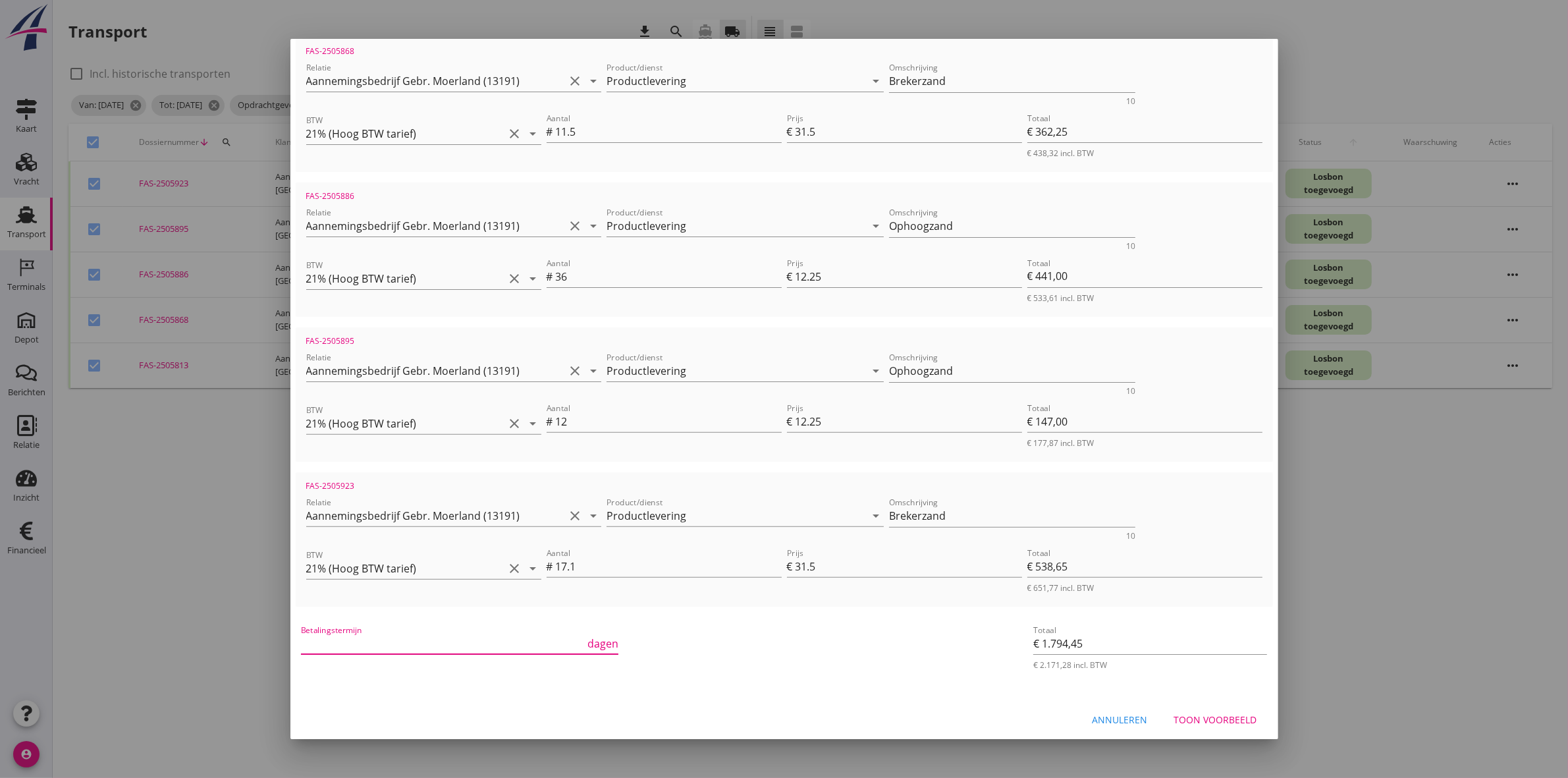
click at [458, 625] on div "Betalingstermijn dagen" at bounding box center [460, 646] width 318 height 43
click at [462, 633] on input "Betalingstermijn" at bounding box center [443, 643] width 285 height 21
type input "30"
click at [1179, 713] on div "Toon voorbeeld" at bounding box center [1215, 720] width 83 height 14
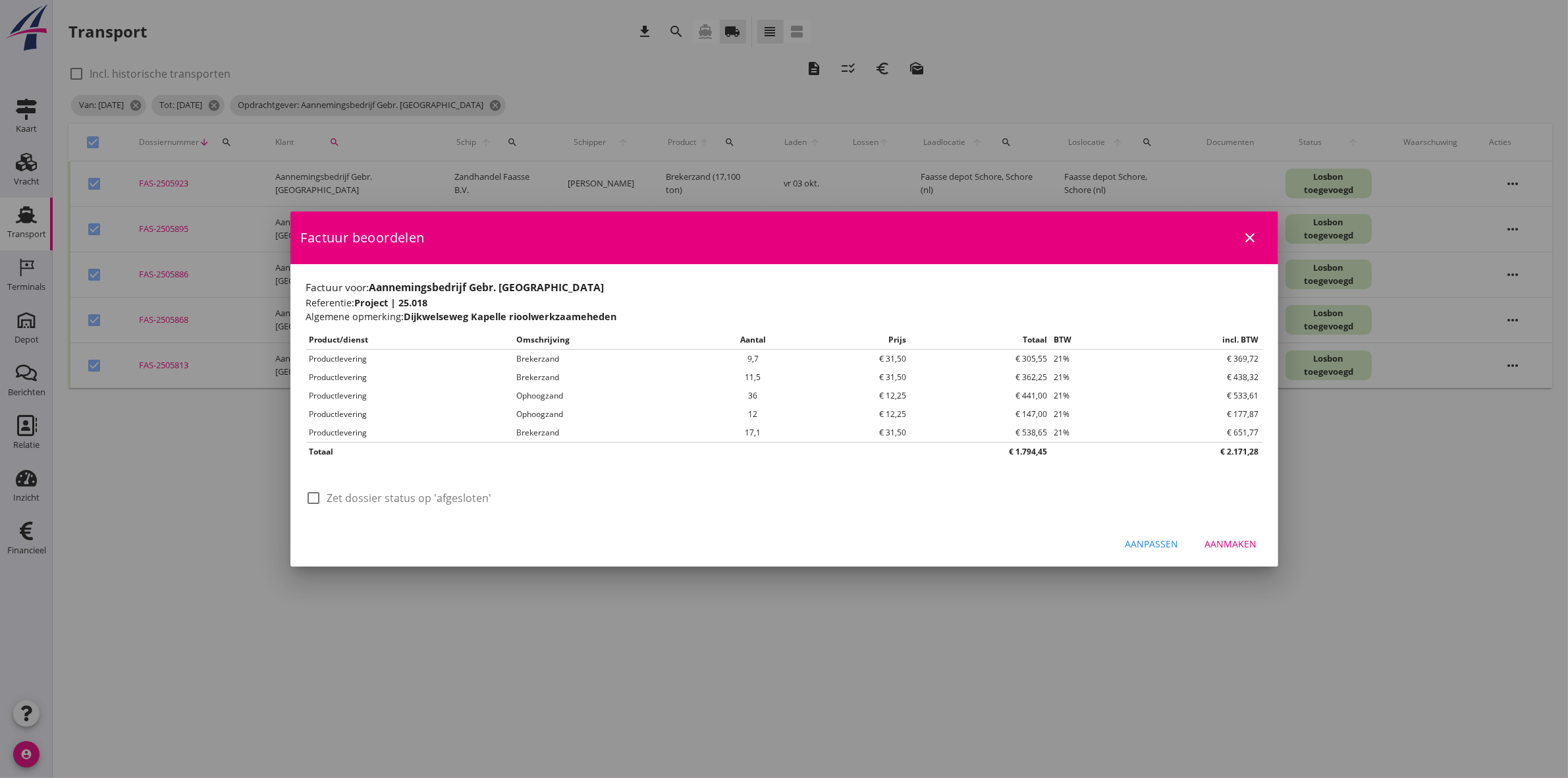
scroll to position [0, 0]
click at [317, 499] on div at bounding box center [314, 498] width 23 height 23
checkbox input "true"
click at [1214, 533] on button "Aanmaken" at bounding box center [1232, 544] width 73 height 23
checkbox input "false"
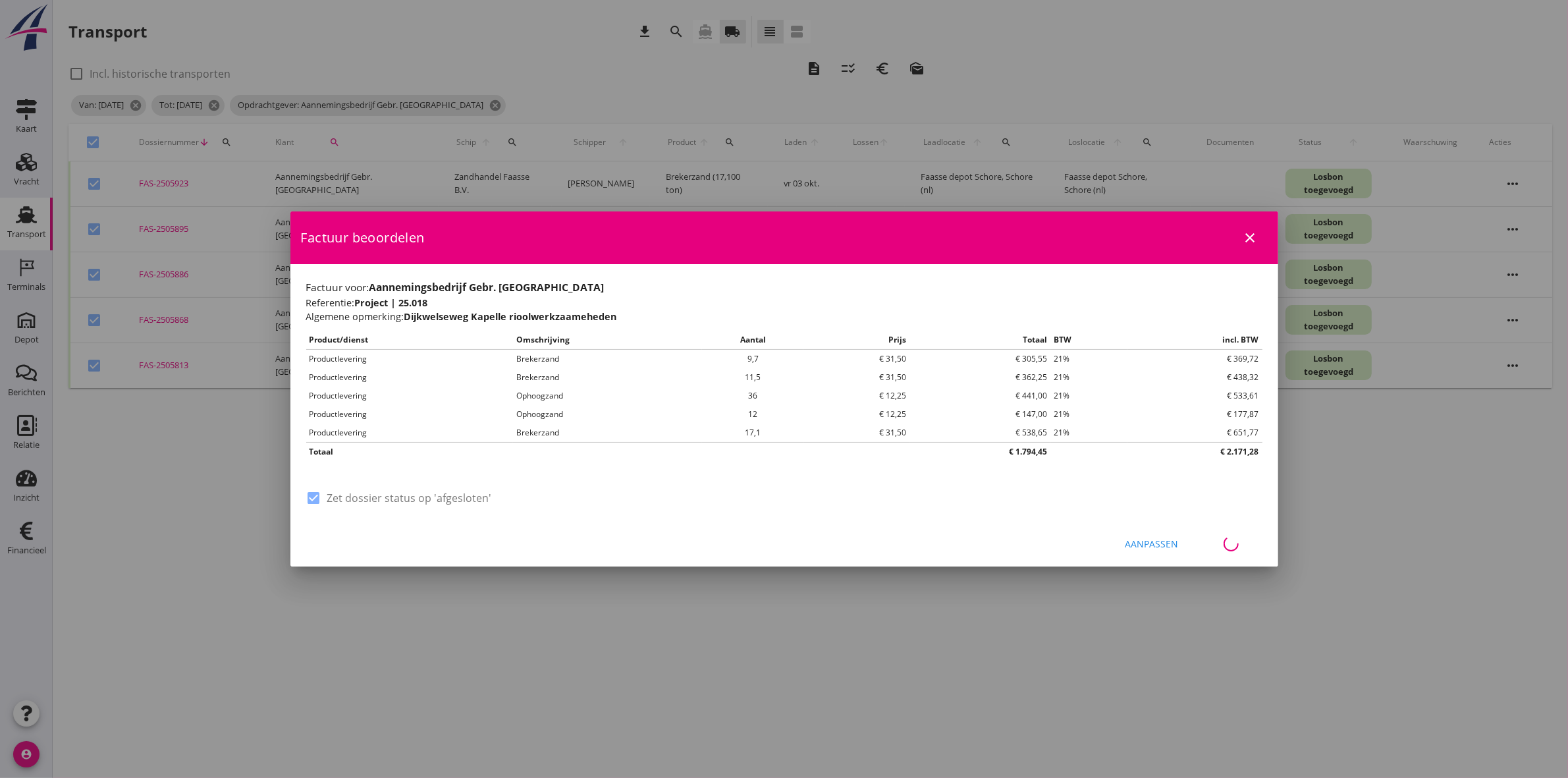
checkbox input "false"
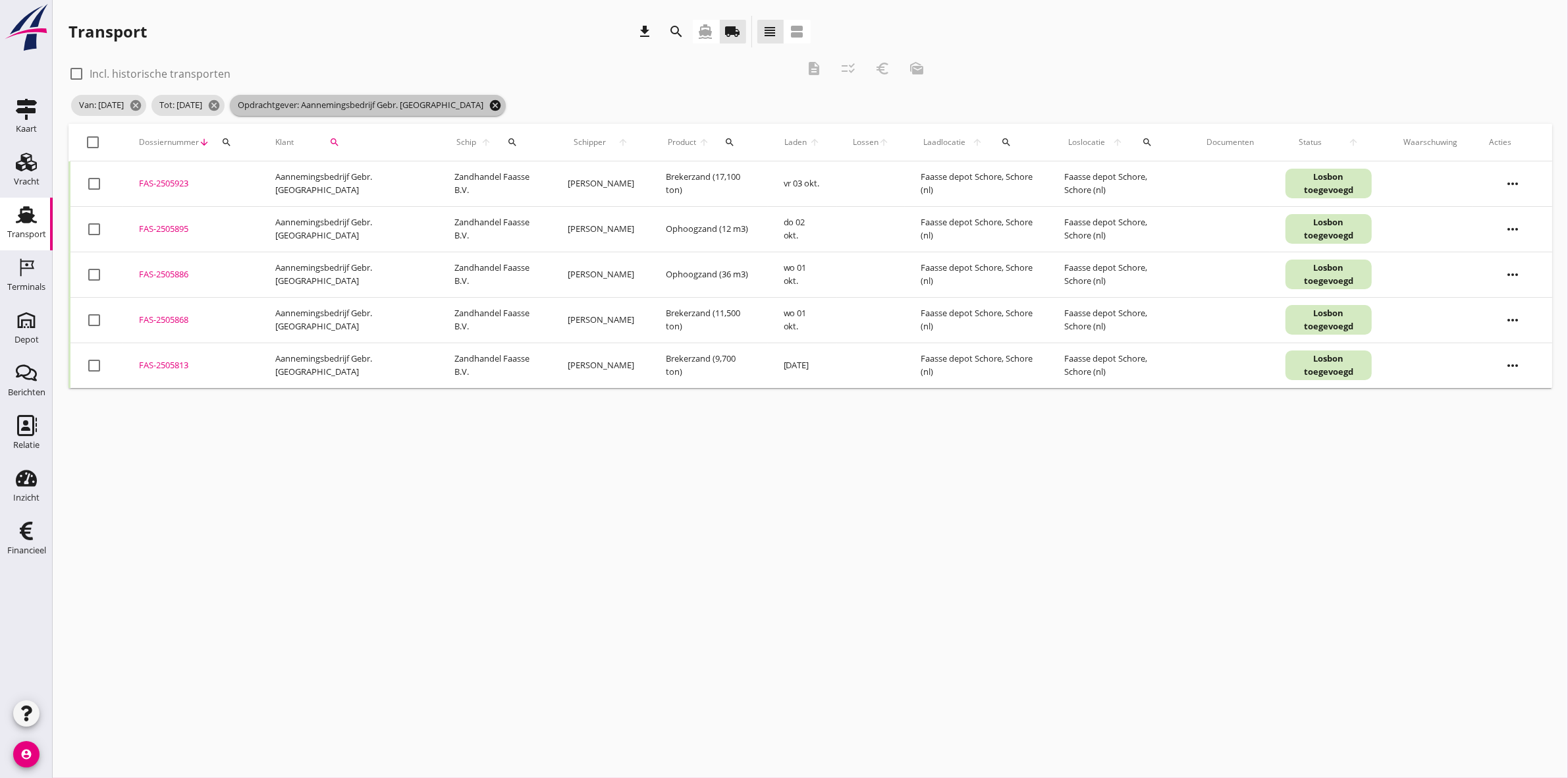
click at [497, 106] on icon "cancel" at bounding box center [496, 105] width 13 height 13
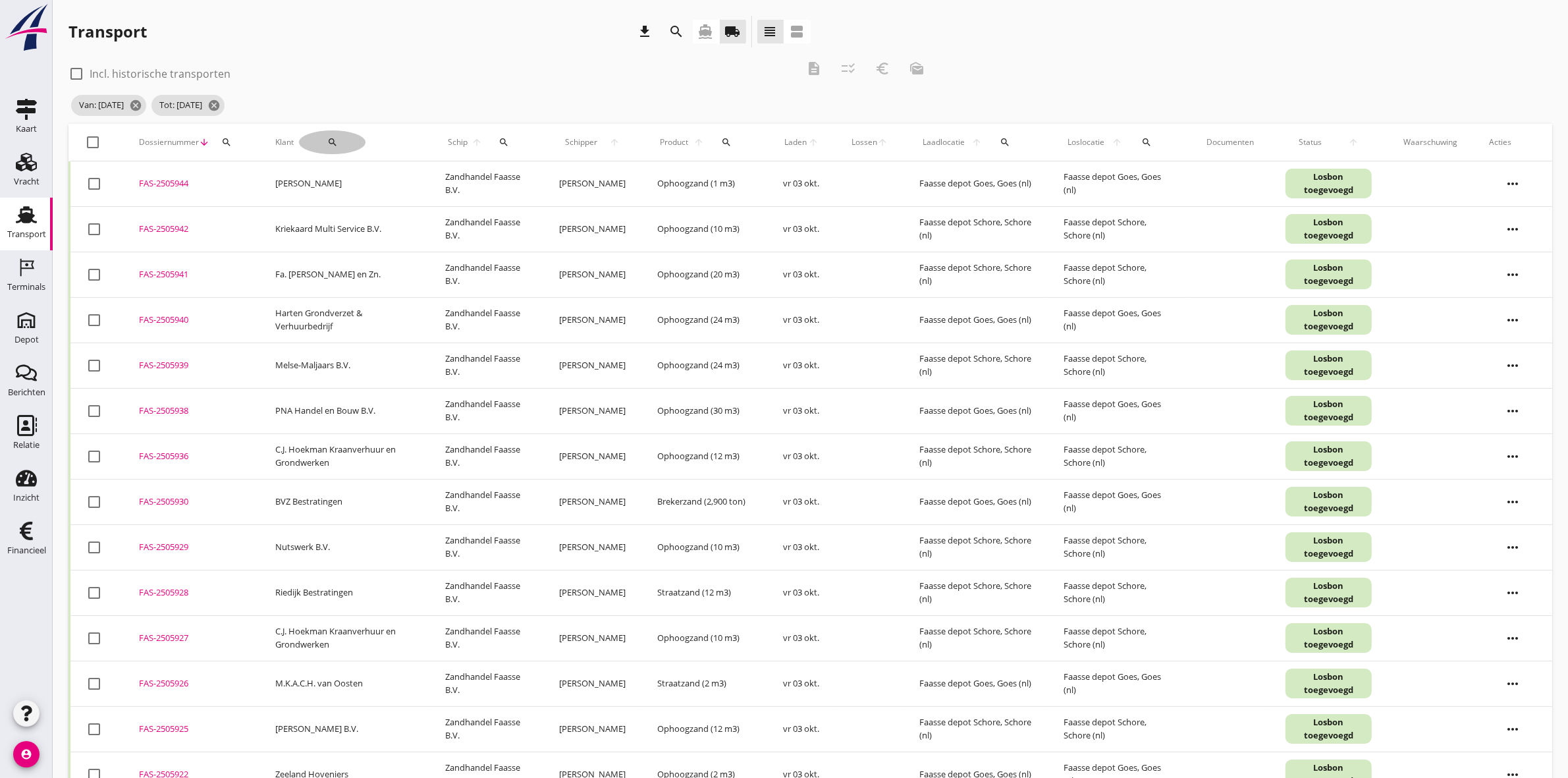
click at [320, 137] on div "search" at bounding box center [332, 142] width 67 height 11
click at [371, 168] on div "Zoeken op opdrachtgever... arrow_drop_down check" at bounding box center [405, 183] width 201 height 43
click at [371, 172] on input "Zoeken op opdrachtgever..." at bounding box center [373, 180] width 137 height 21
click at [352, 202] on div "BVZ Bestratingen" at bounding box center [386, 213] width 144 height 32
type input "BVZ Bestratingen"
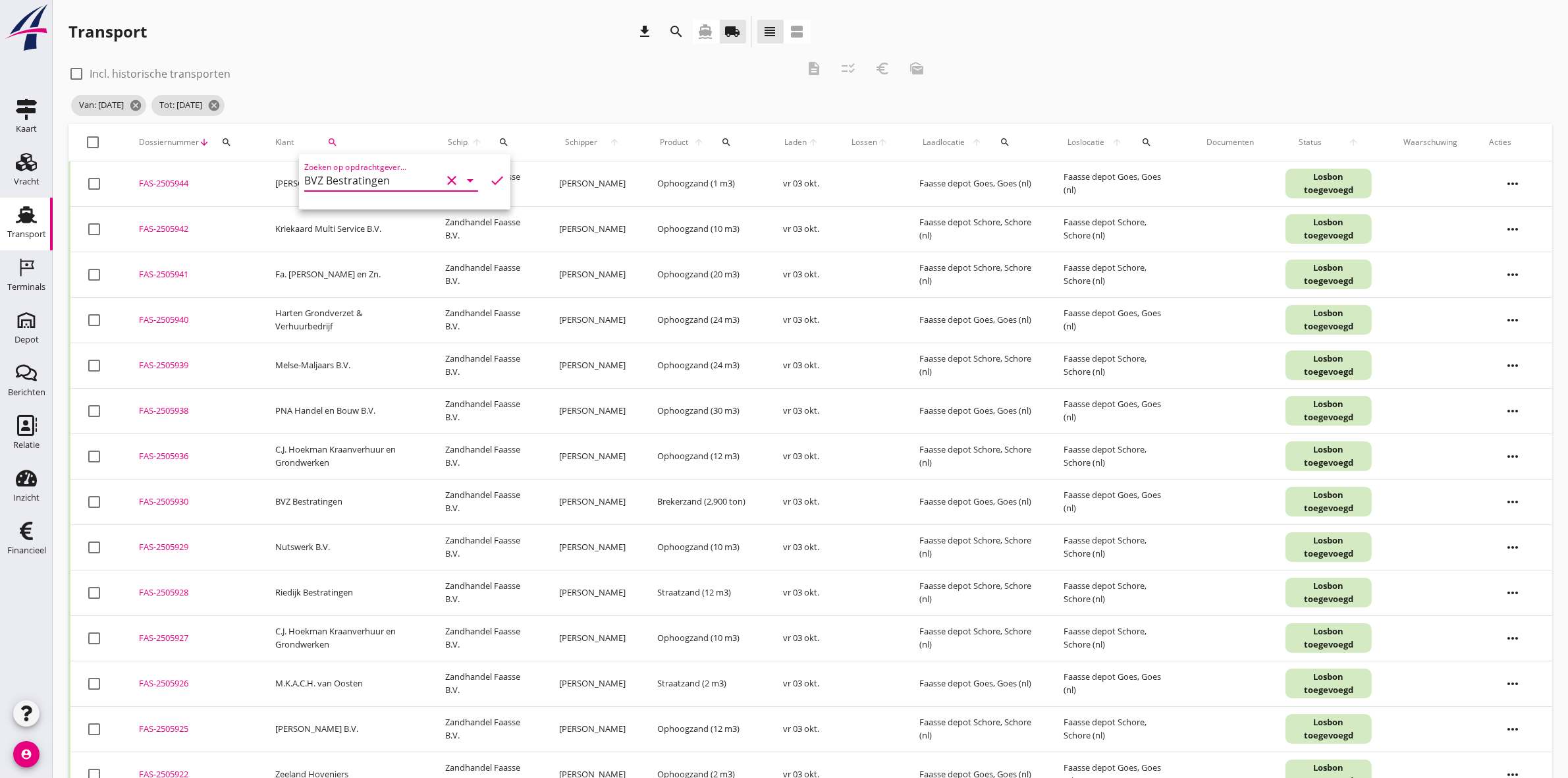
click at [489, 182] on icon "check" at bounding box center [497, 180] width 16 height 16
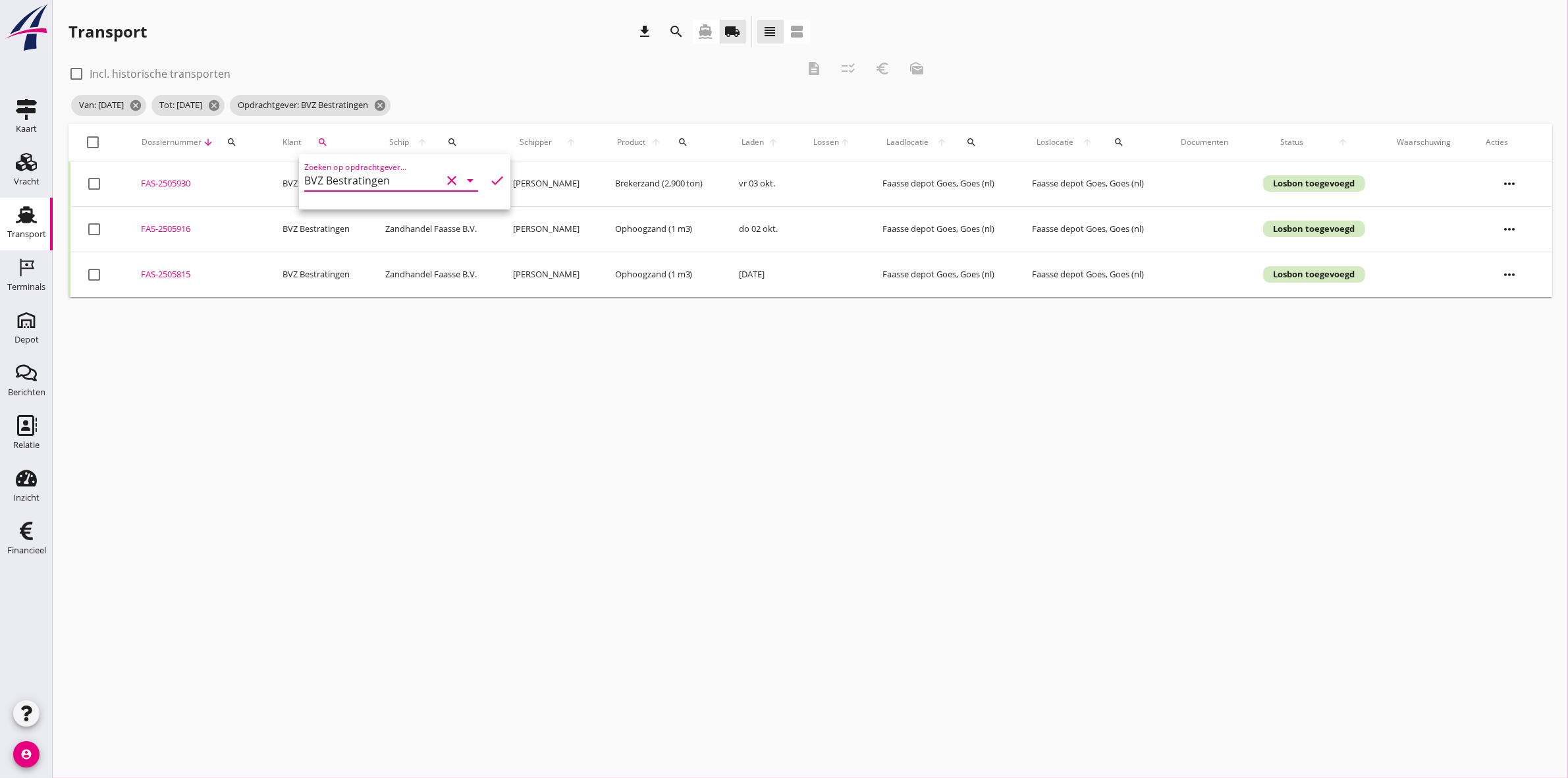
click at [95, 139] on div at bounding box center [93, 142] width 23 height 23
checkbox input "true"
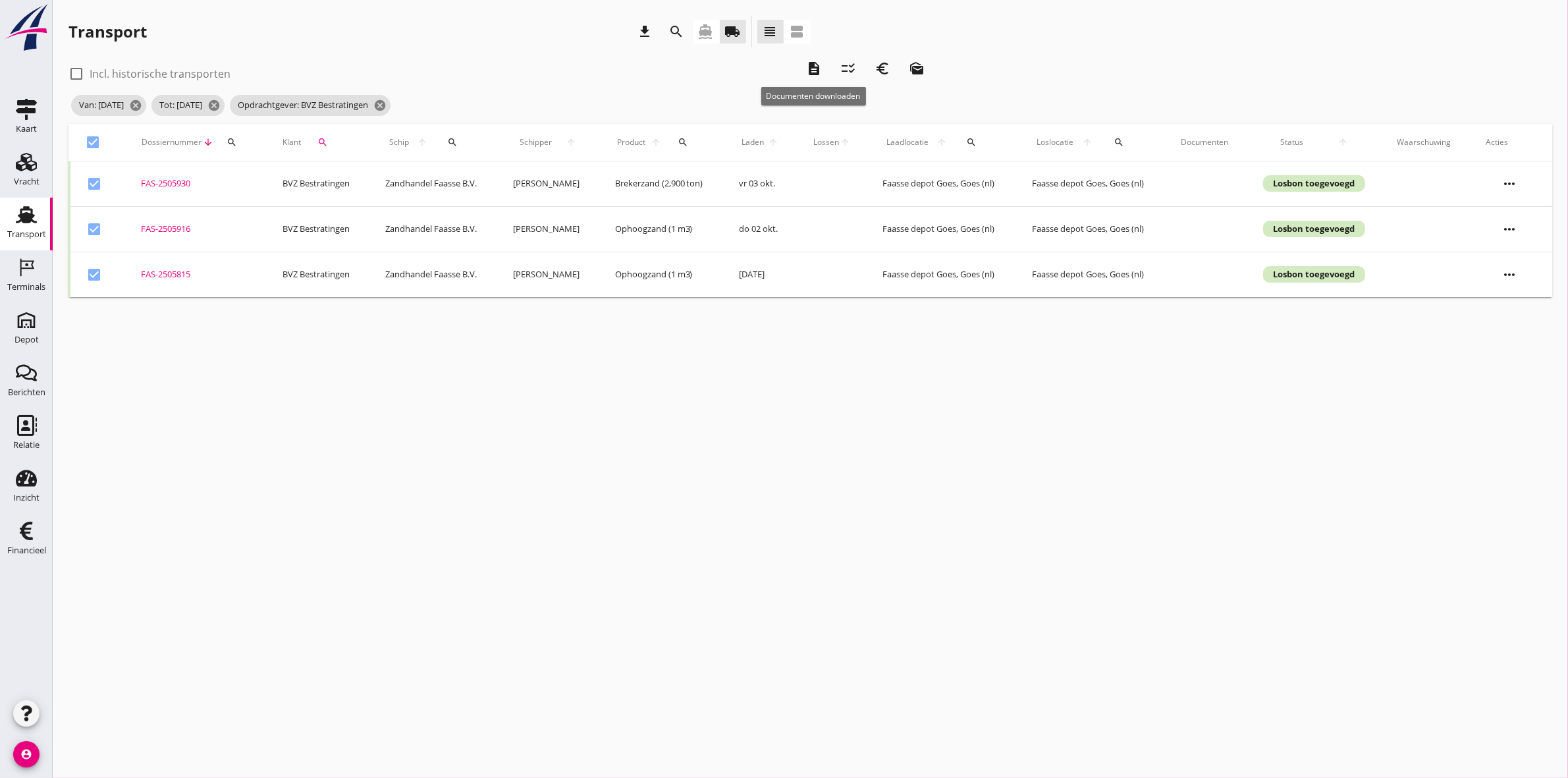
click at [804, 69] on div "description" at bounding box center [814, 68] width 23 height 16
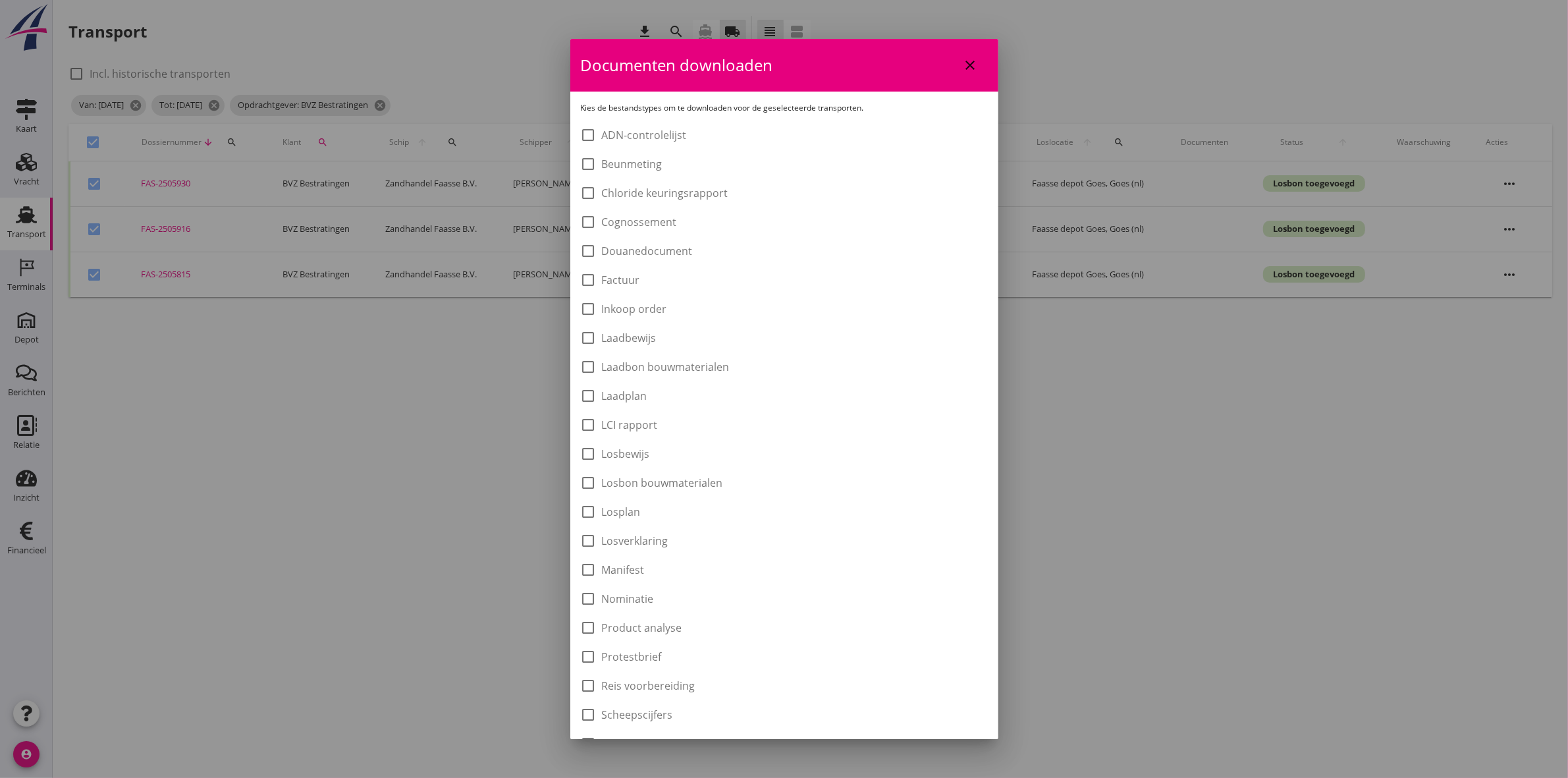
click at [640, 369] on label "Laadbon bouwmaterialen" at bounding box center [665, 367] width 128 height 13
checkbox input "true"
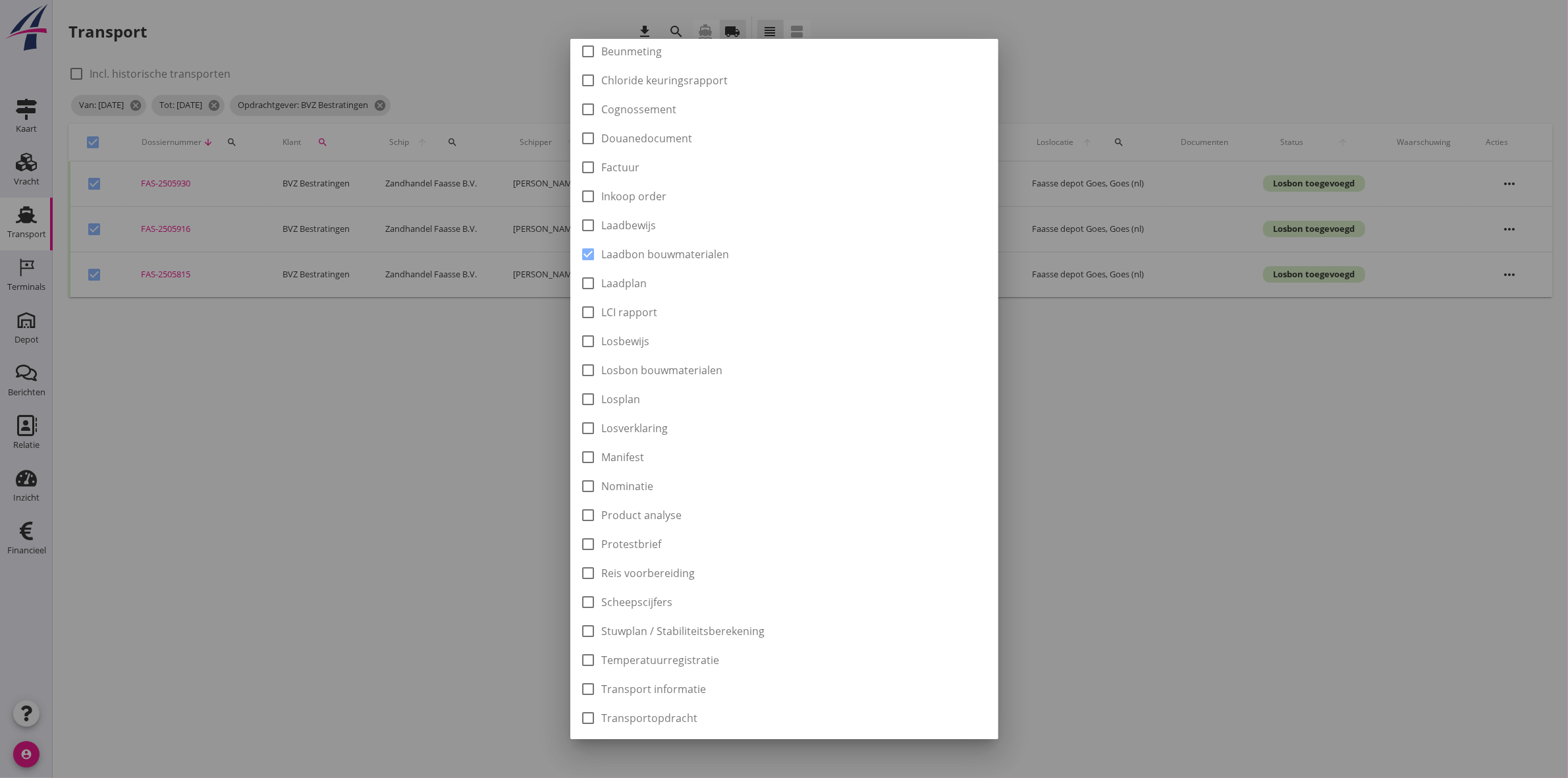
scroll to position [211, 0]
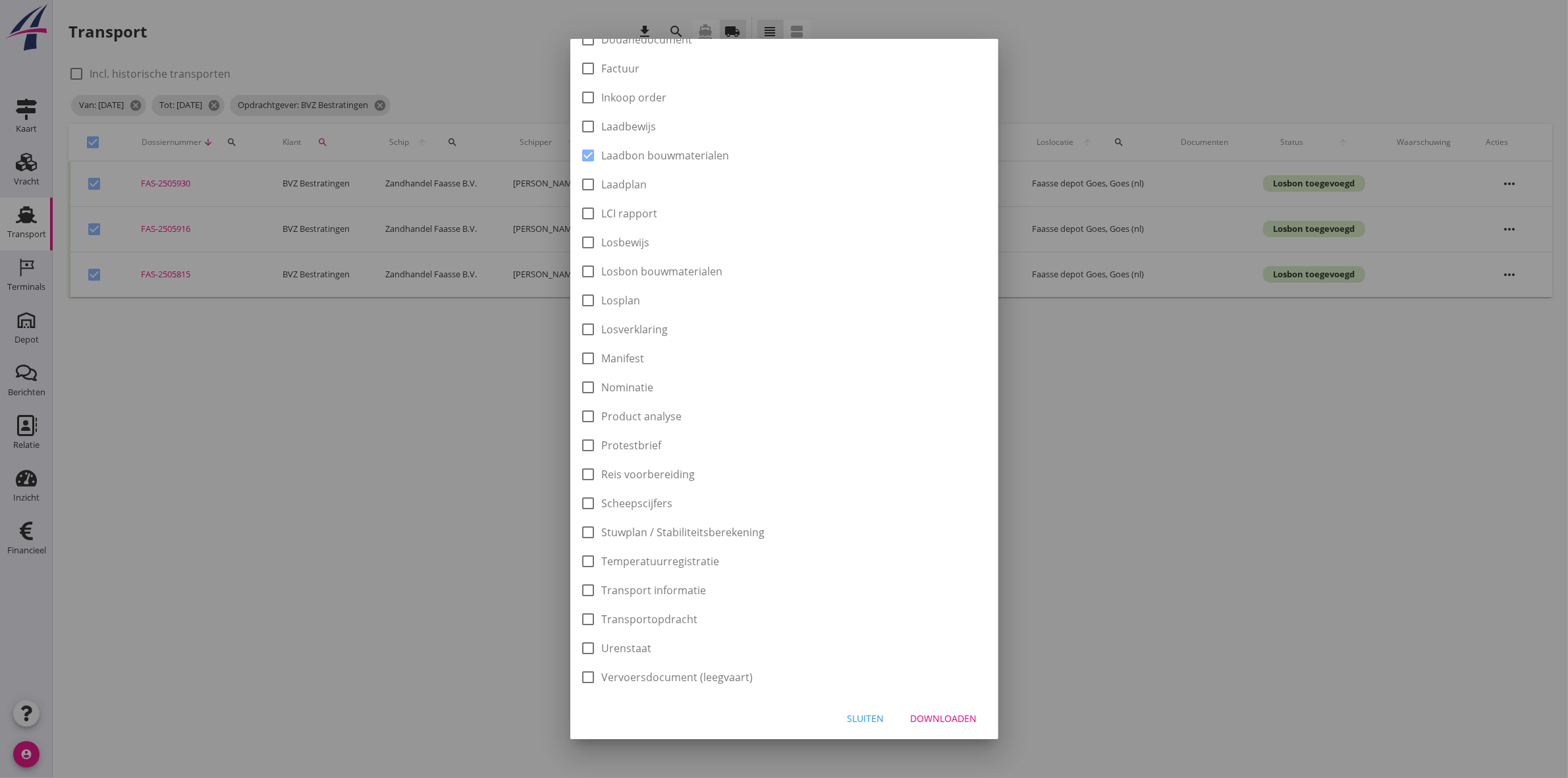
click at [957, 708] on button "Downloaden" at bounding box center [944, 718] width 88 height 23
checkbox input "false"
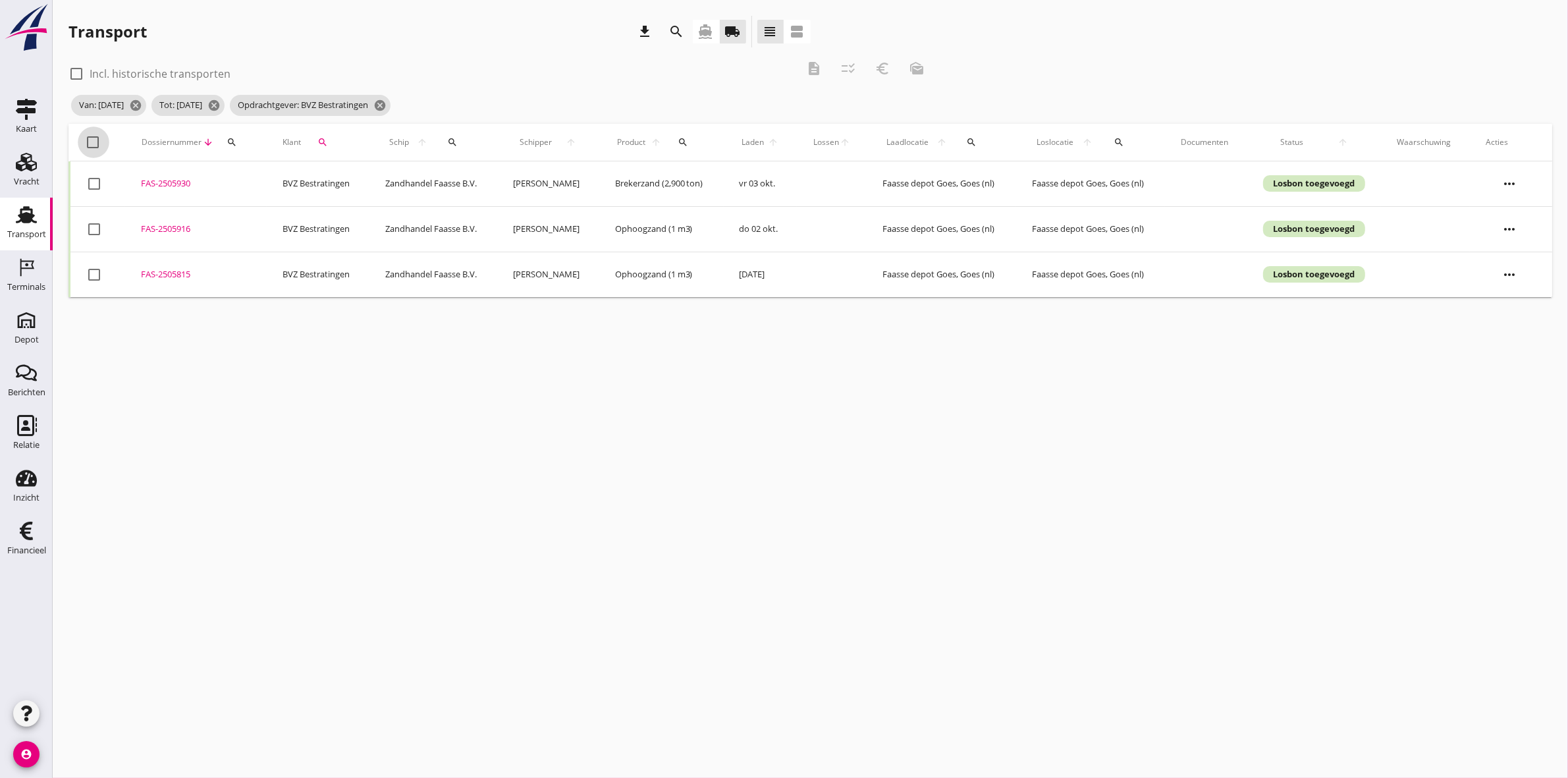
click at [83, 136] on div at bounding box center [93, 142] width 23 height 23
checkbox input "true"
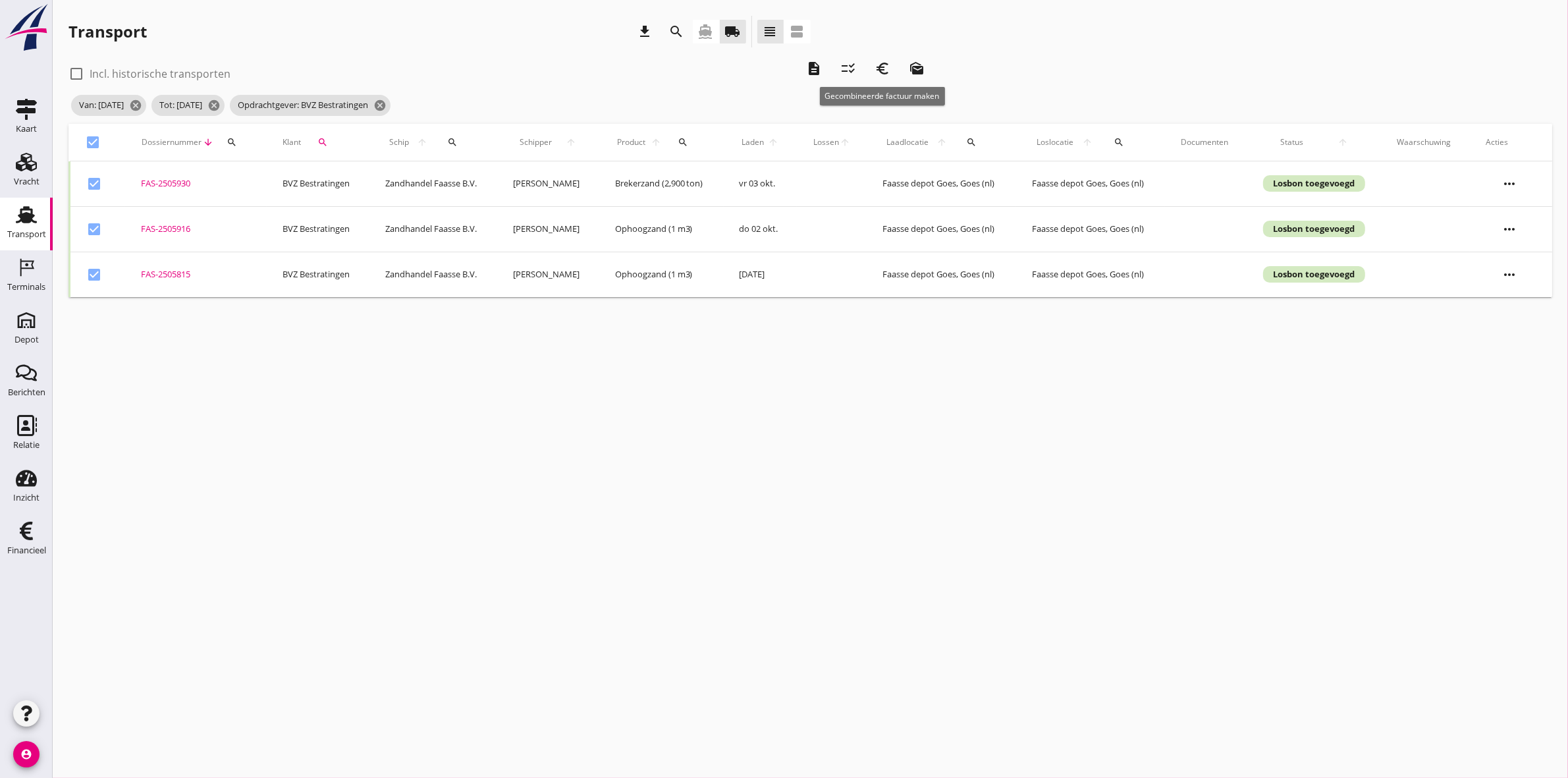
click at [892, 69] on div "euro_symbol" at bounding box center [882, 68] width 23 height 16
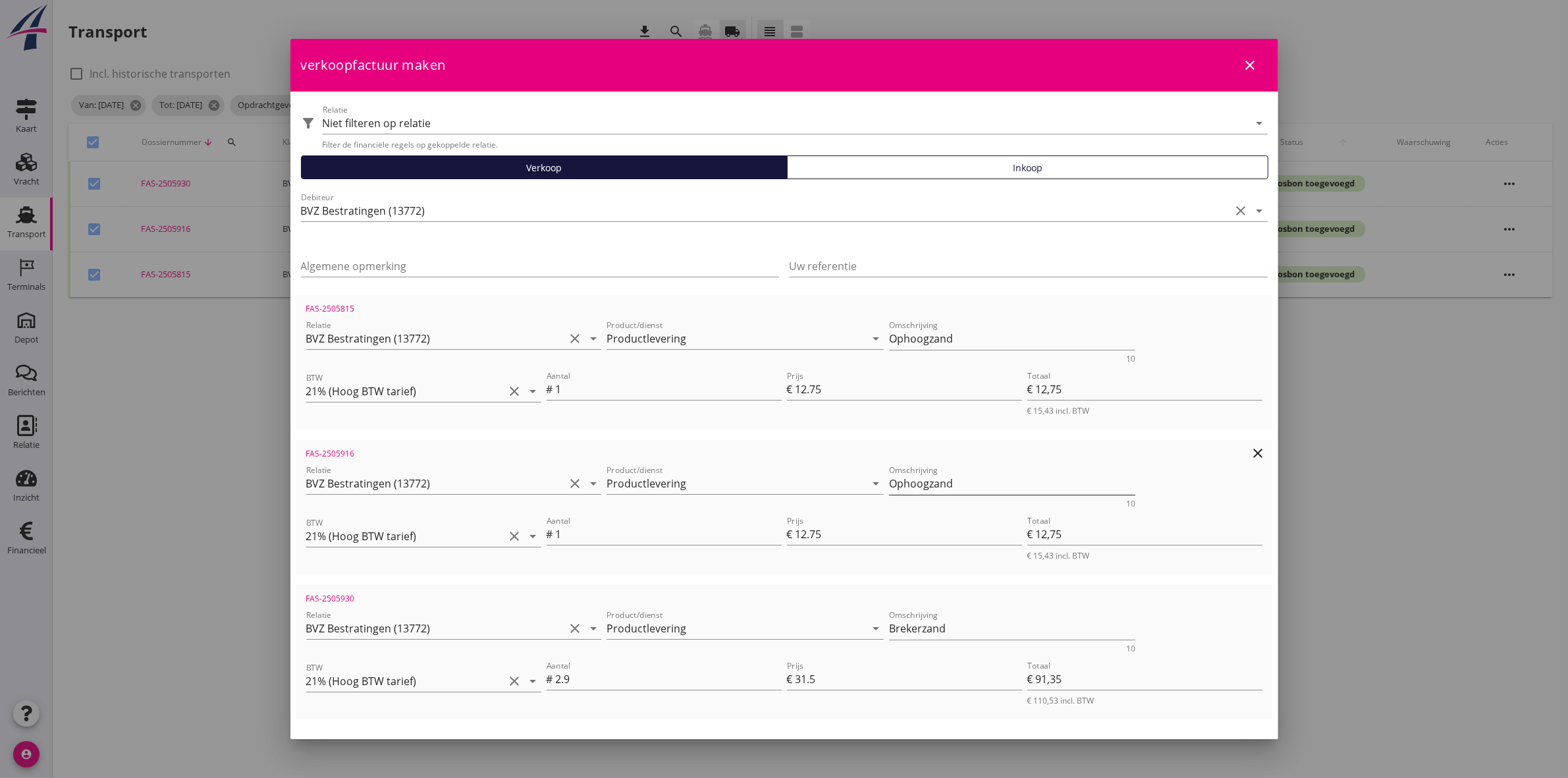
scroll to position [114, 0]
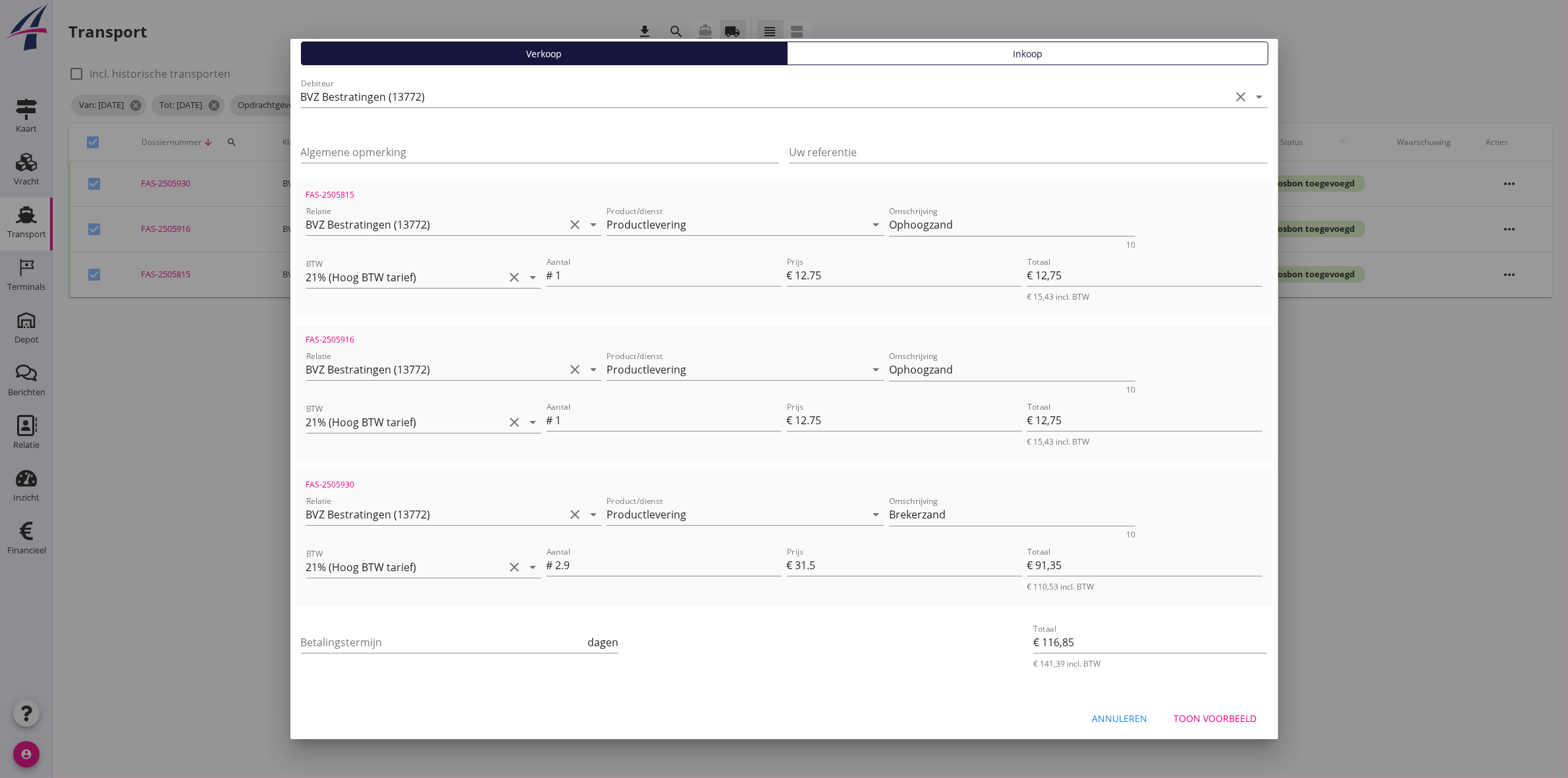
click at [537, 624] on div "Betalingstermijn dagen" at bounding box center [460, 644] width 318 height 43
click at [538, 636] on input "Betalingstermijn" at bounding box center [443, 642] width 285 height 21
type input "30"
click at [1229, 712] on div "Toon voorbeeld" at bounding box center [1215, 718] width 83 height 14
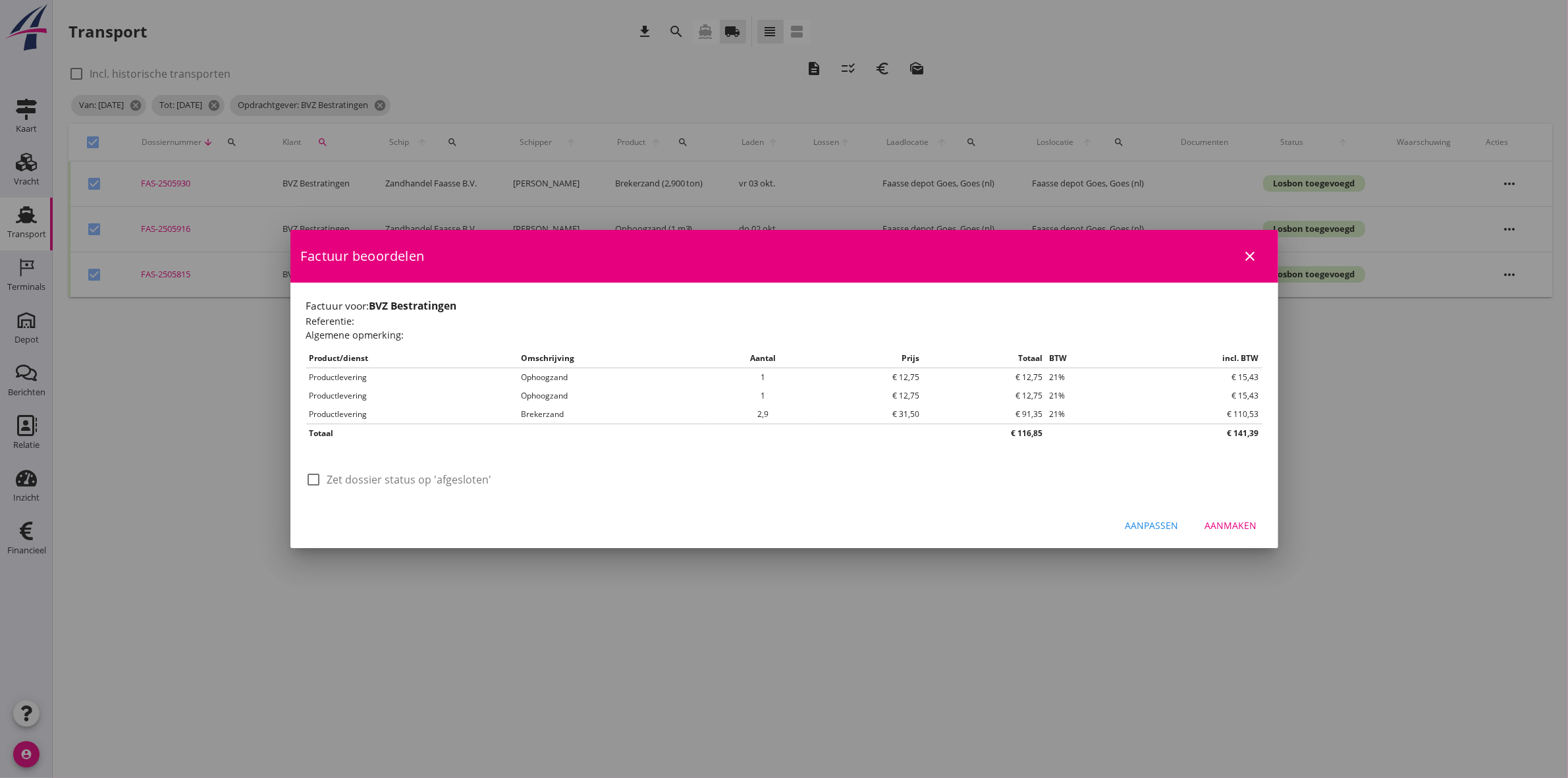
scroll to position [0, 0]
click at [311, 482] on div at bounding box center [314, 479] width 23 height 23
checkbox input "true"
click at [1243, 529] on div "Aanmaken" at bounding box center [1231, 525] width 52 height 14
checkbox input "false"
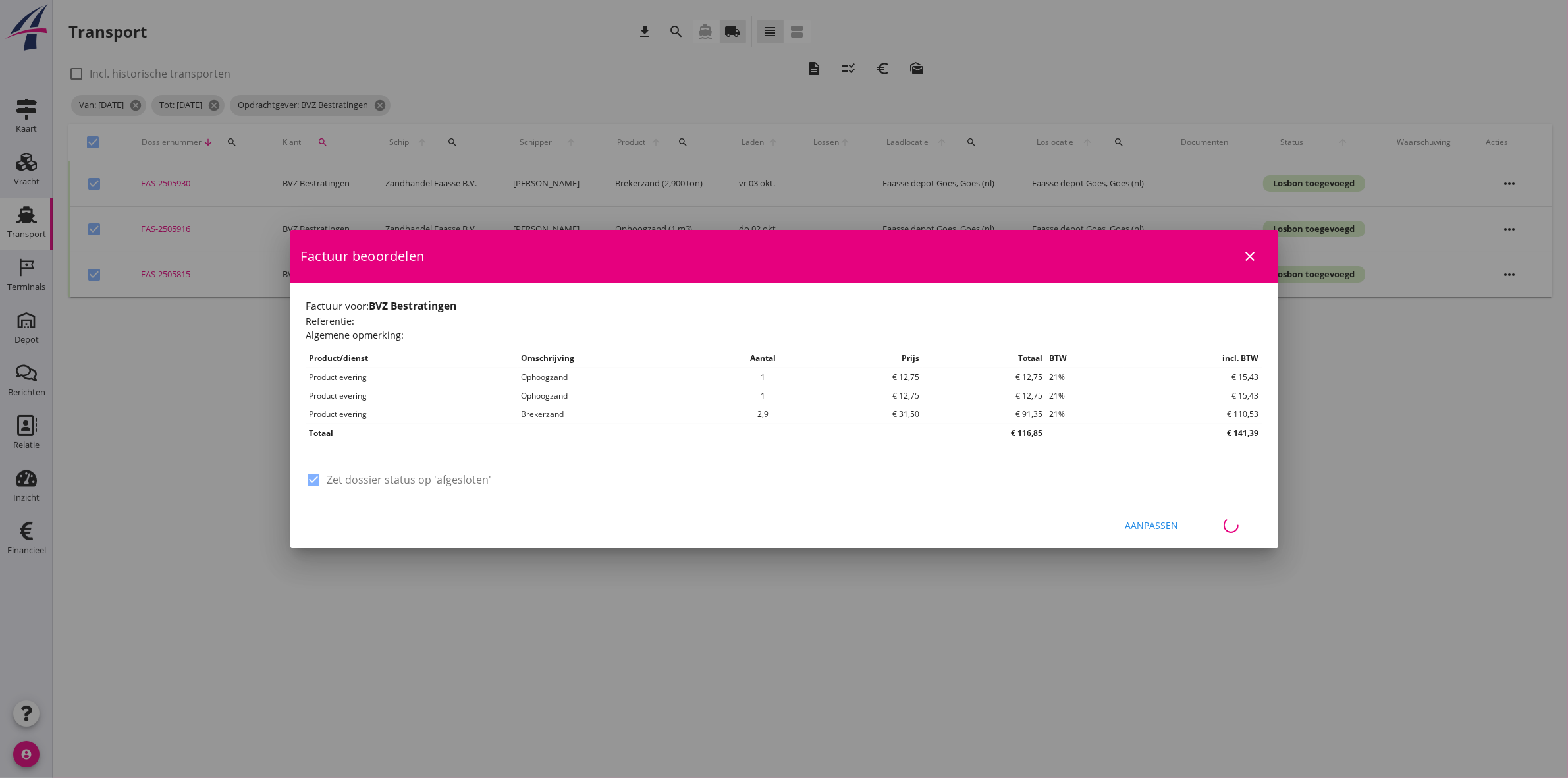
checkbox input "false"
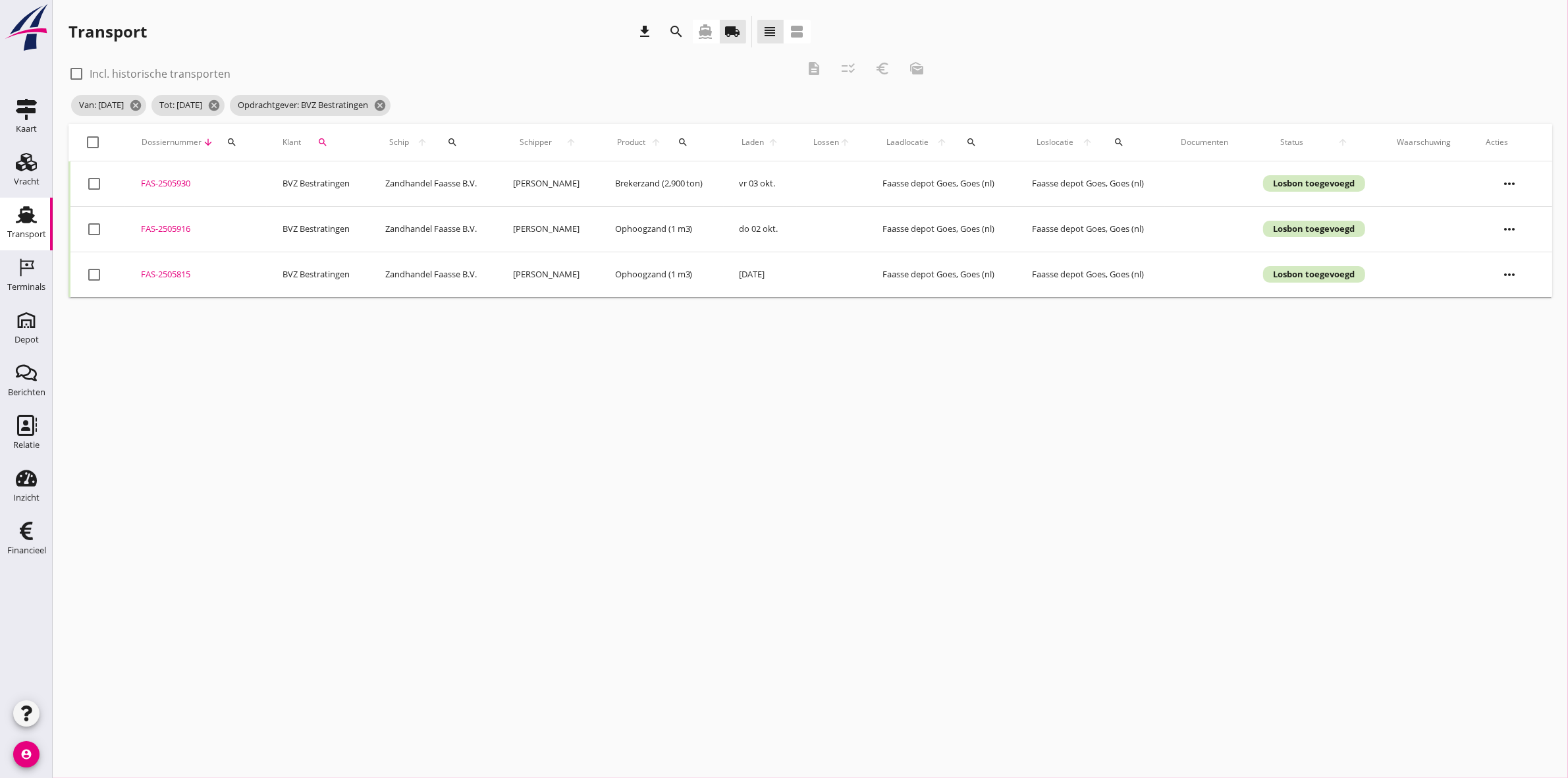
click at [90, 145] on div at bounding box center [93, 142] width 23 height 23
checkbox input "true"
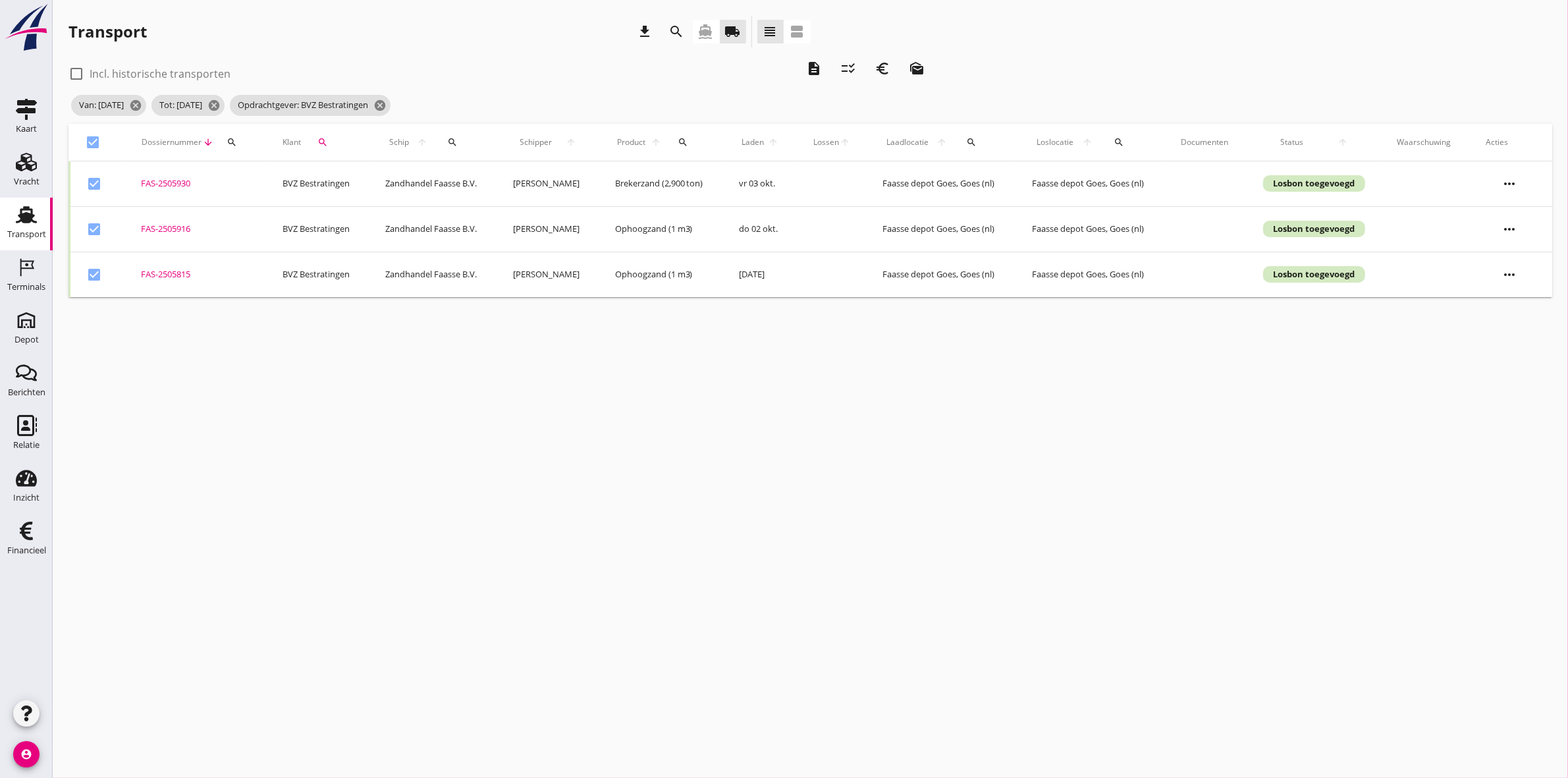
click at [886, 73] on icon "euro_symbol" at bounding box center [882, 68] width 16 height 16
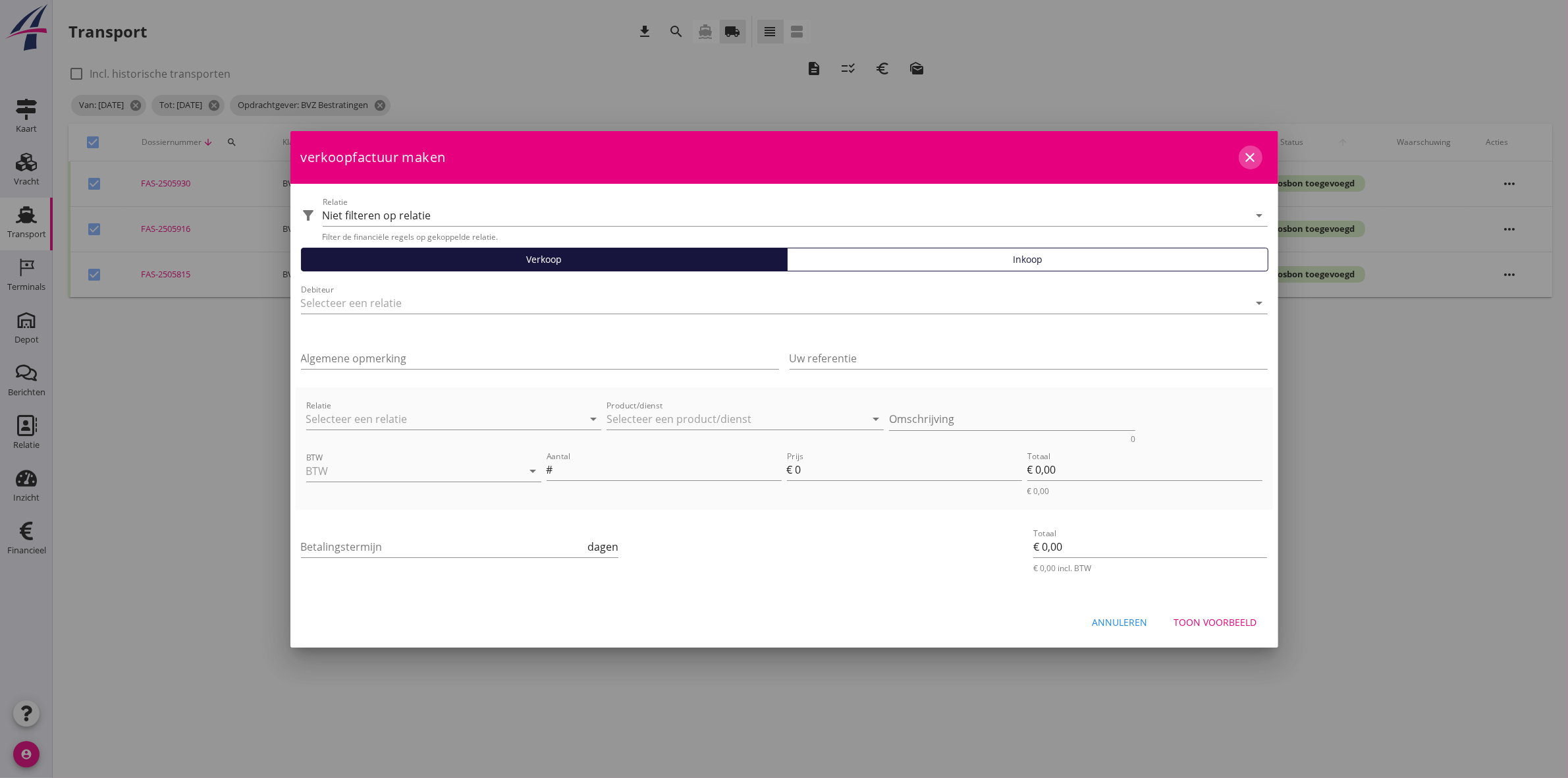
click at [1256, 152] on icon "close" at bounding box center [1250, 157] width 16 height 16
checkbox input "false"
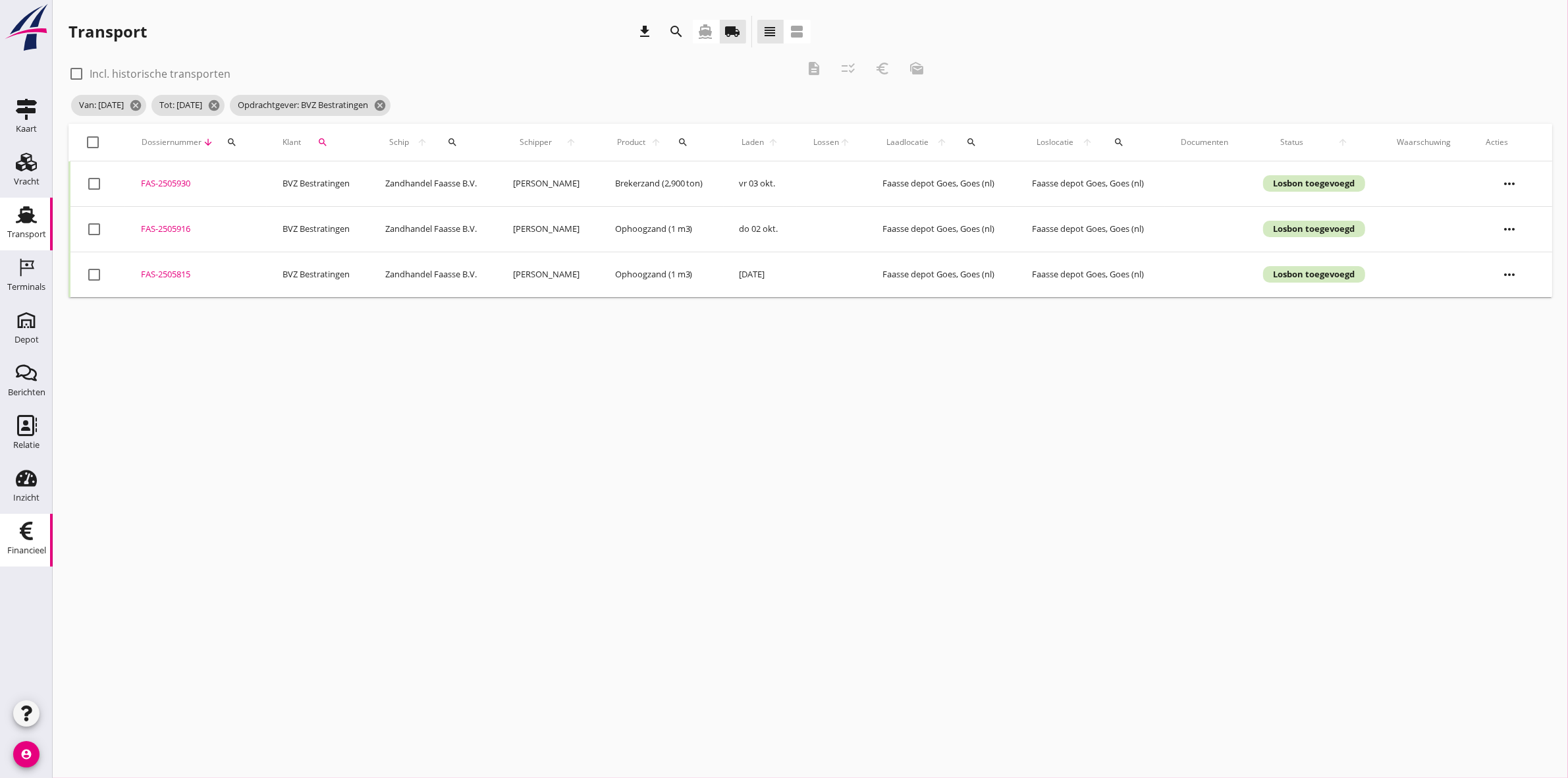
click at [23, 529] on use at bounding box center [27, 531] width 13 height 18
click at [386, 103] on icon "cancel" at bounding box center [381, 105] width 13 height 13
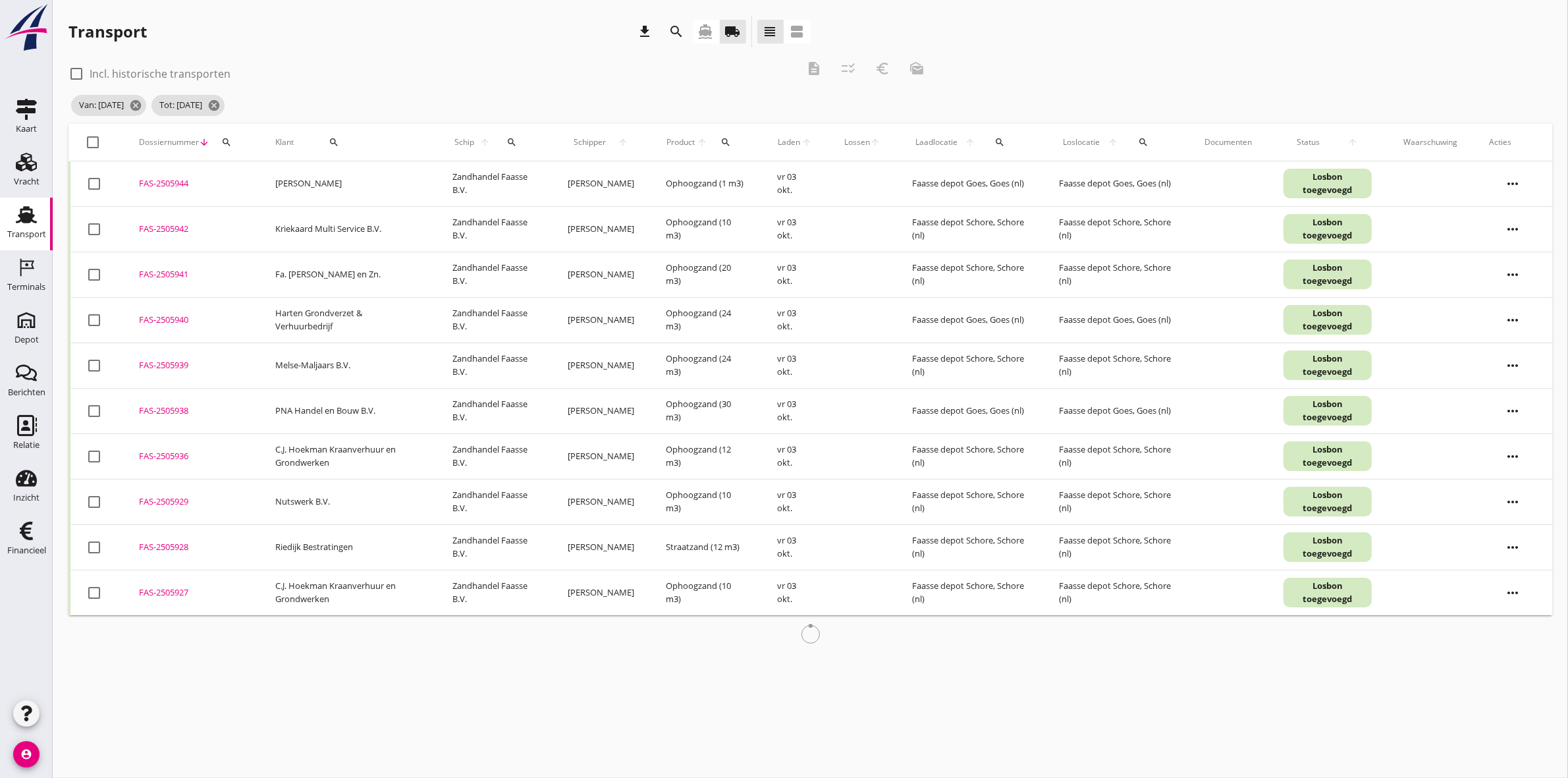
click at [320, 143] on div "search" at bounding box center [334, 142] width 70 height 11
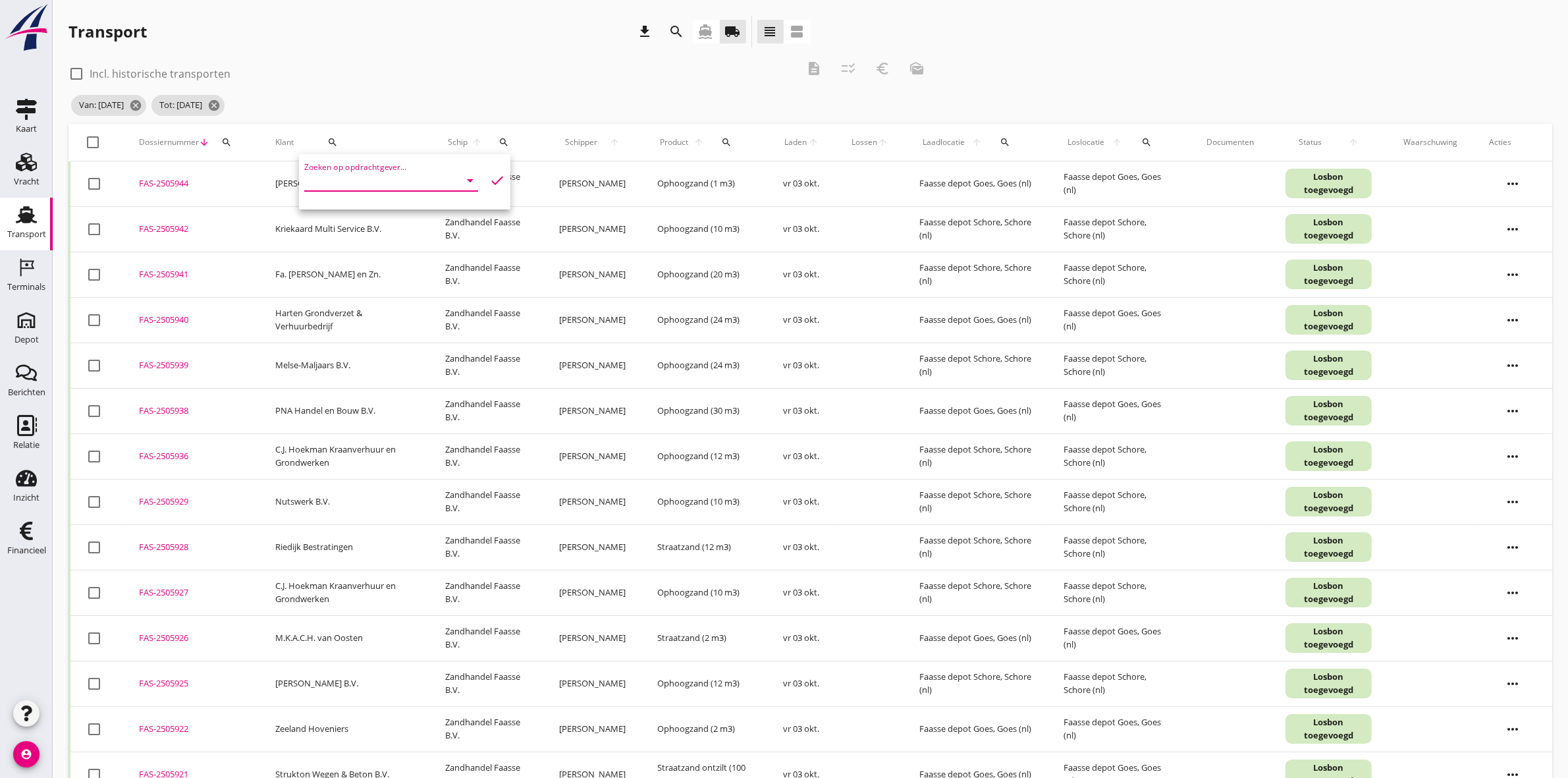
click at [350, 178] on input "Zoeken op opdrachtgever..." at bounding box center [373, 180] width 137 height 21
click at [350, 205] on div "Tuunders" at bounding box center [386, 212] width 144 height 16
type input "Tuunders"
click at [491, 179] on icon "check" at bounding box center [497, 180] width 16 height 16
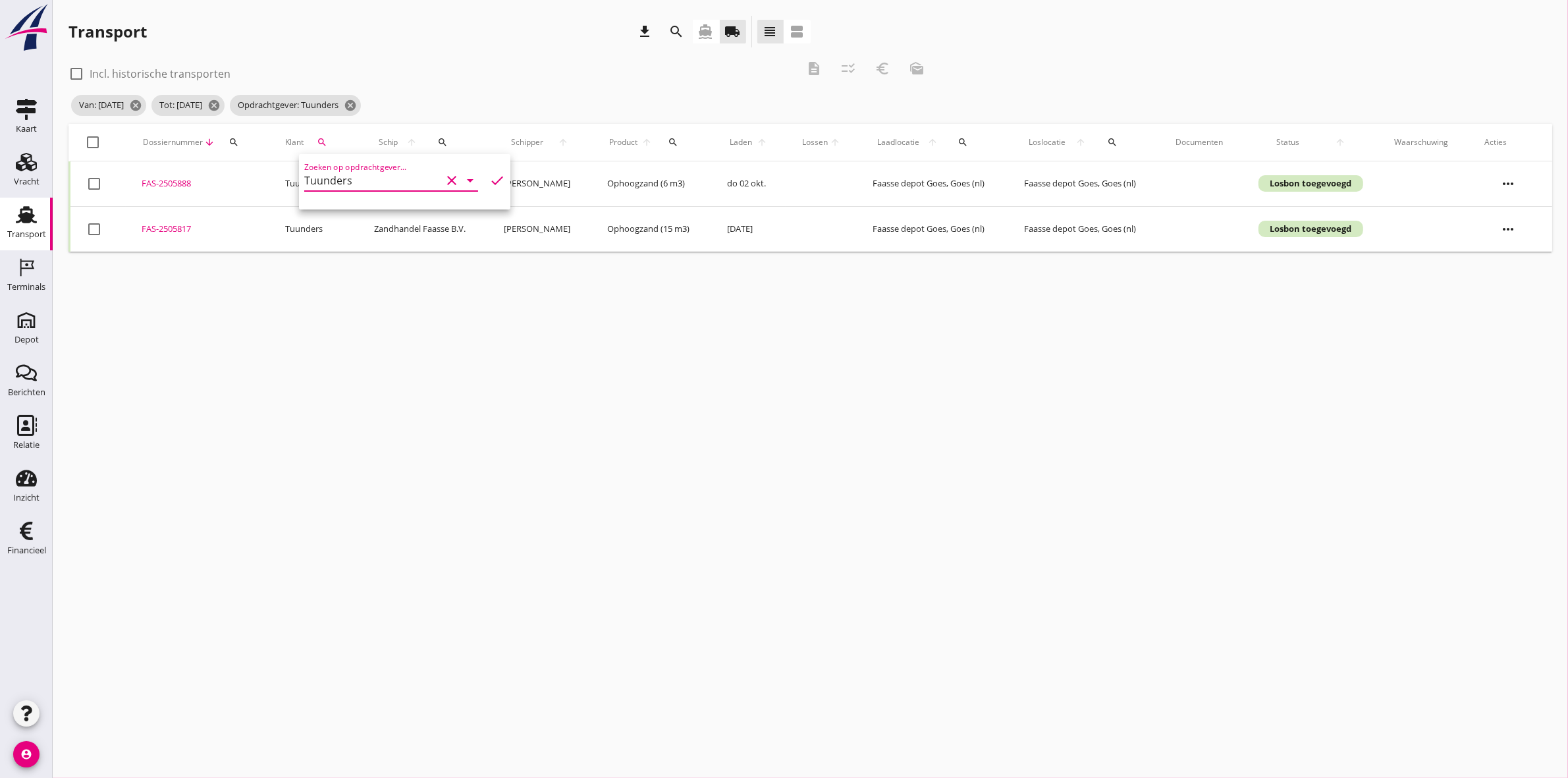
click at [492, 55] on div "check_box_outline_blank Incl. historische transporten description checklist_rtl…" at bounding box center [501, 72] width 865 height 39
click at [89, 139] on div at bounding box center [93, 142] width 23 height 23
checkbox input "true"
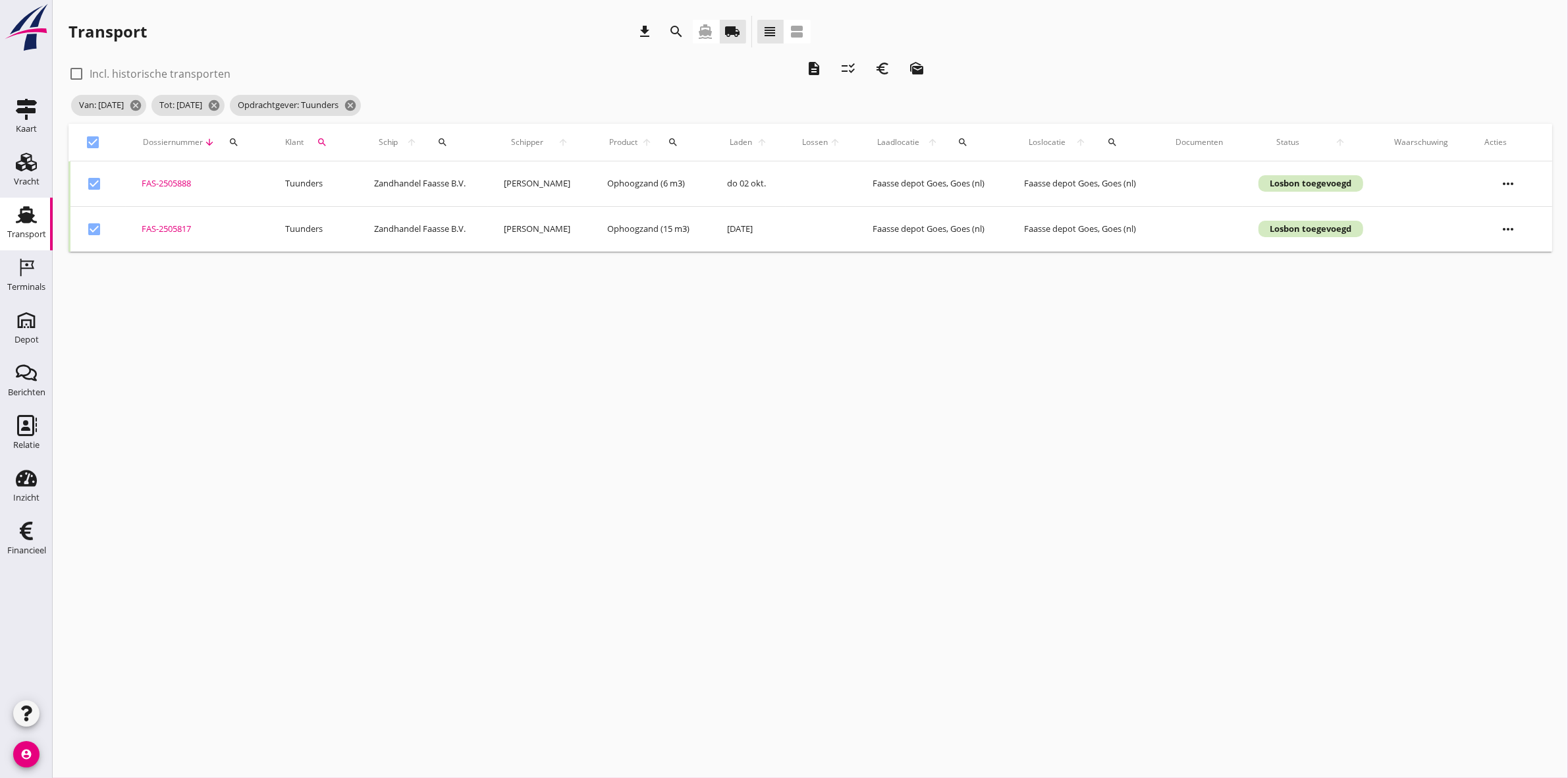
click at [809, 71] on icon "description" at bounding box center [814, 68] width 16 height 16
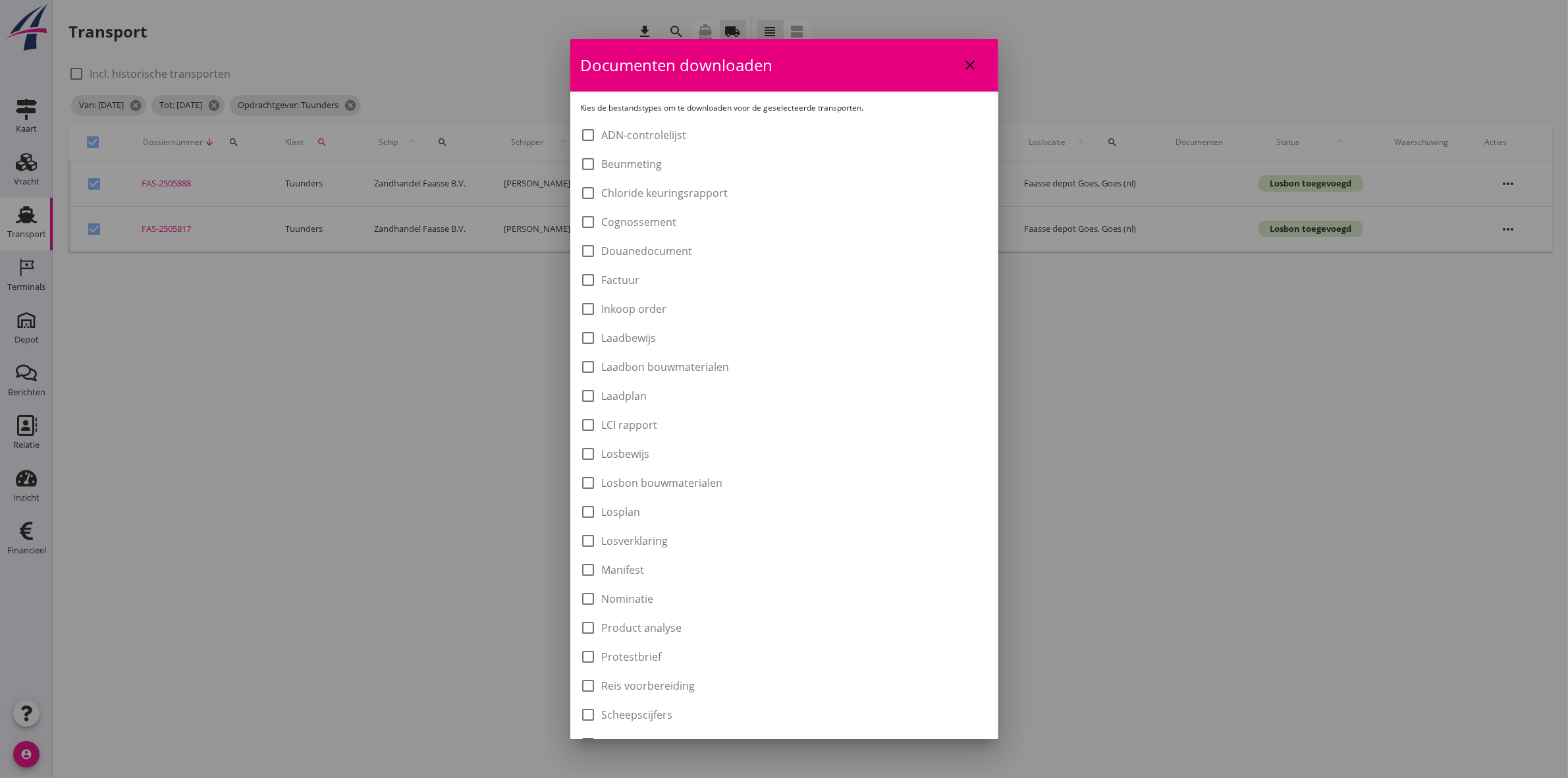
click at [672, 366] on label "Laadbon bouwmaterialen" at bounding box center [665, 367] width 128 height 13
checkbox input "true"
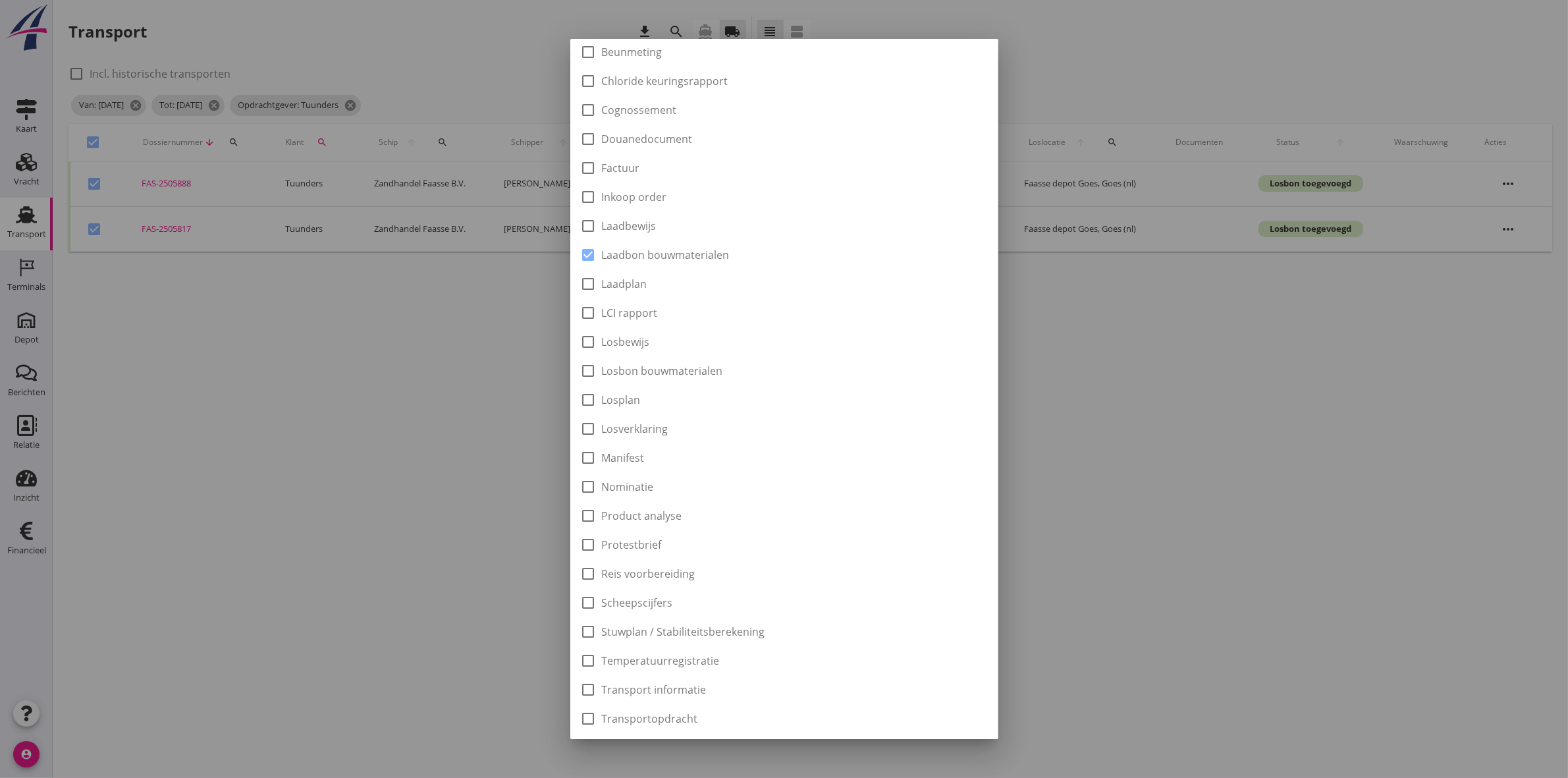
scroll to position [211, 0]
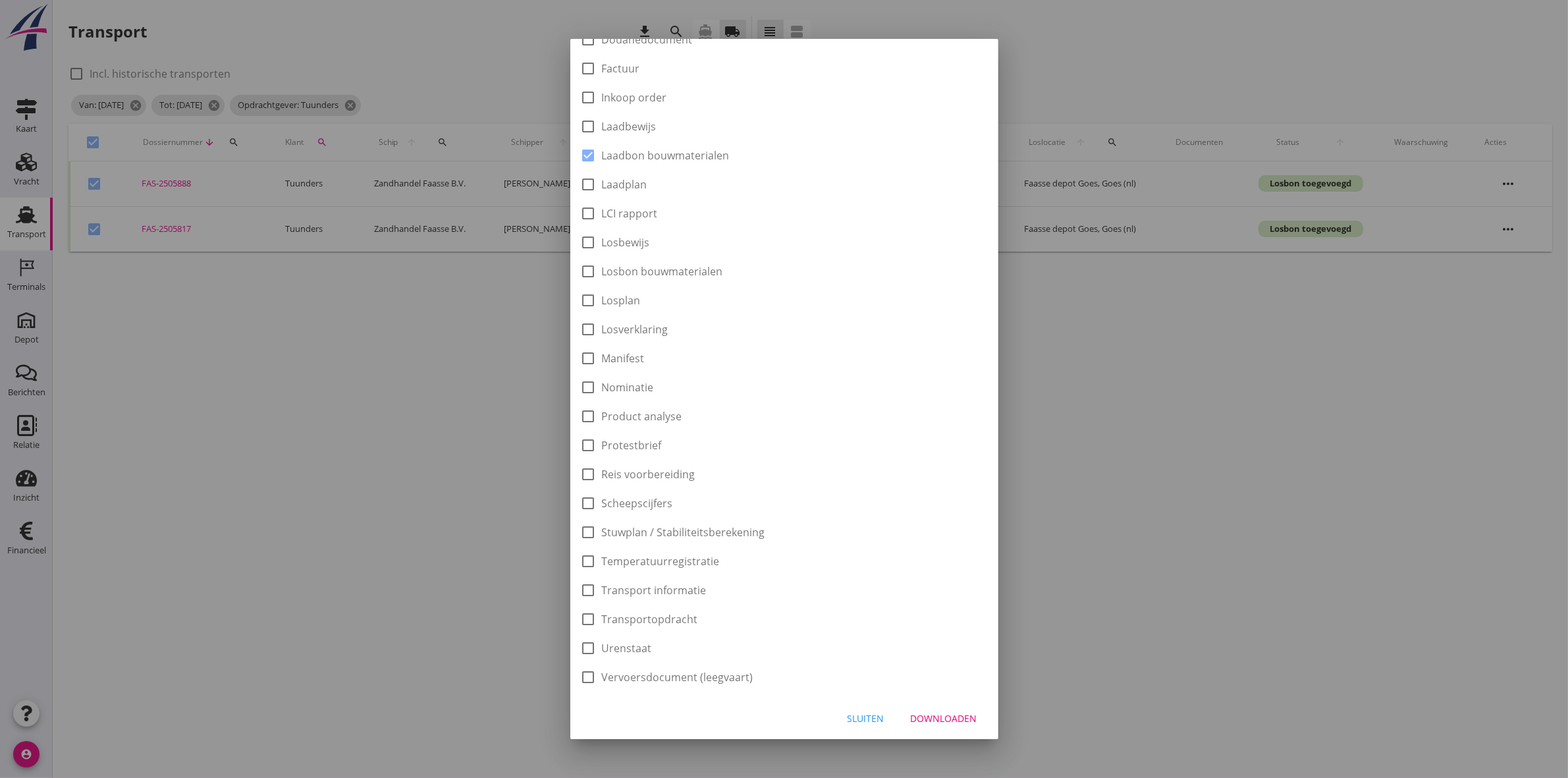
click at [947, 715] on div "Downloaden" at bounding box center [945, 718] width 67 height 14
checkbox input "false"
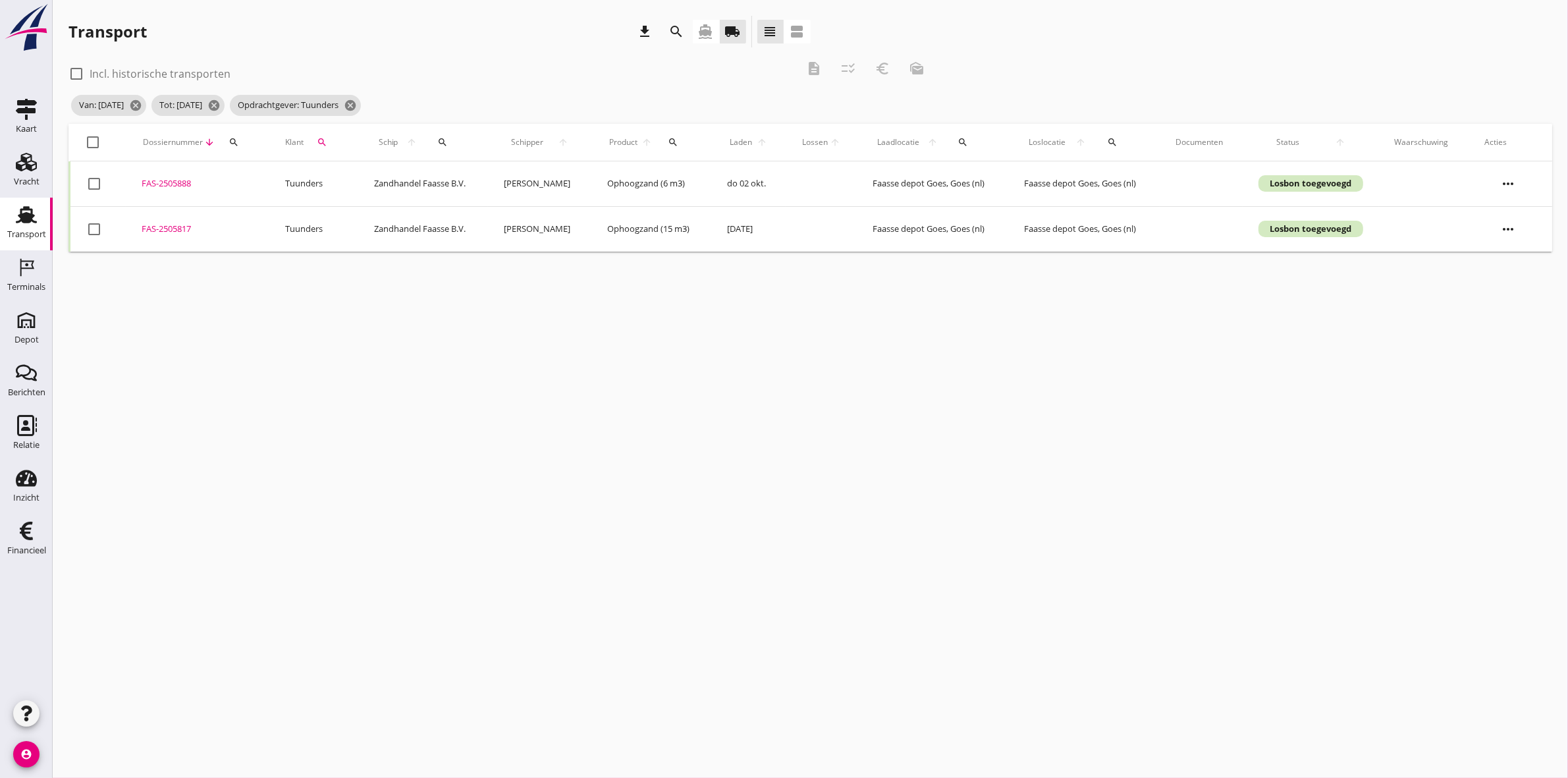
click at [93, 142] on div at bounding box center [93, 142] width 23 height 23
checkbox input "true"
click at [881, 67] on icon "euro_symbol" at bounding box center [882, 68] width 16 height 16
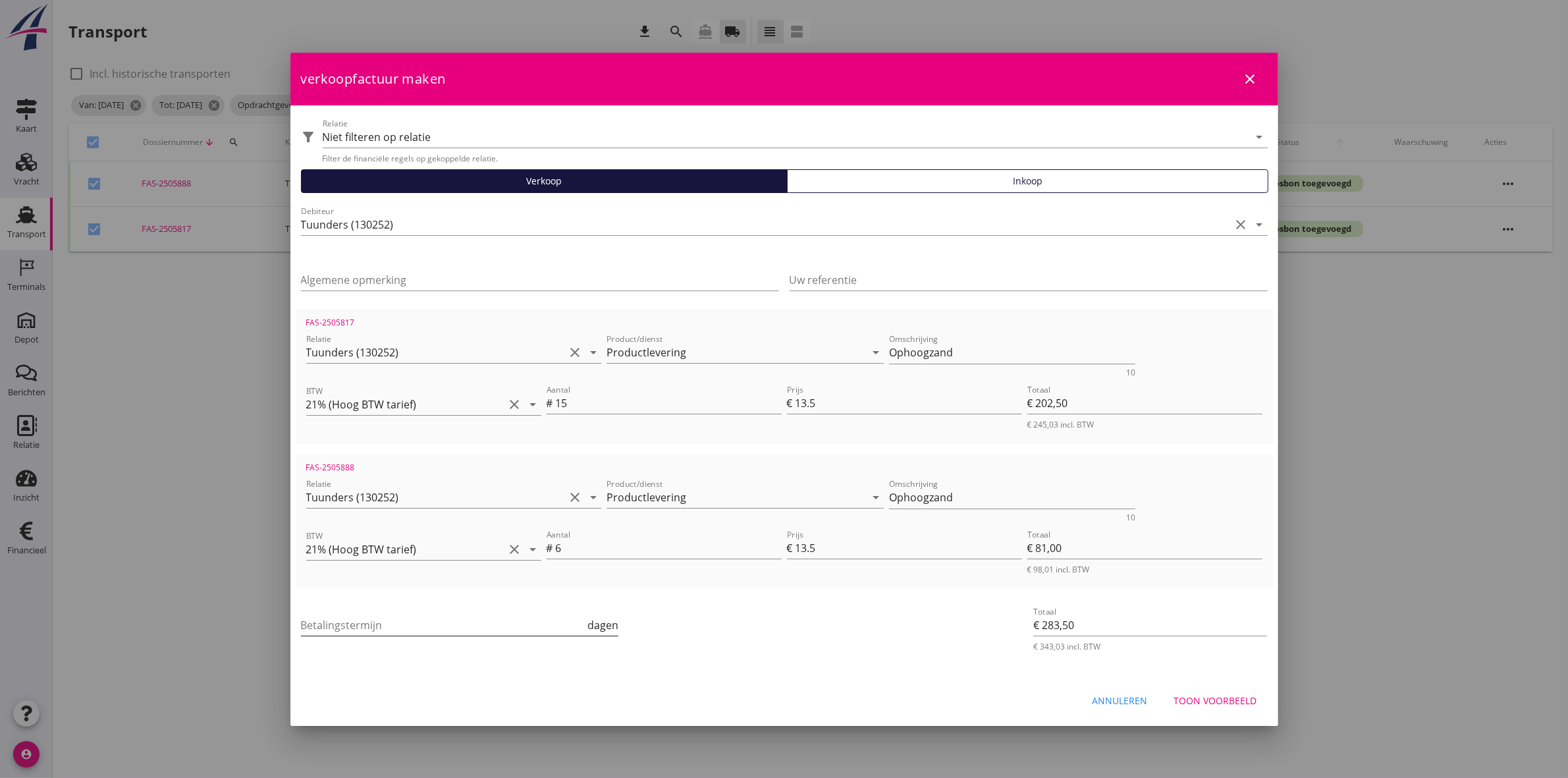
click at [355, 624] on input "Betalingstermijn" at bounding box center [443, 624] width 285 height 21
type input "30"
click at [1209, 708] on button "Toon voorbeeld" at bounding box center [1216, 701] width 104 height 23
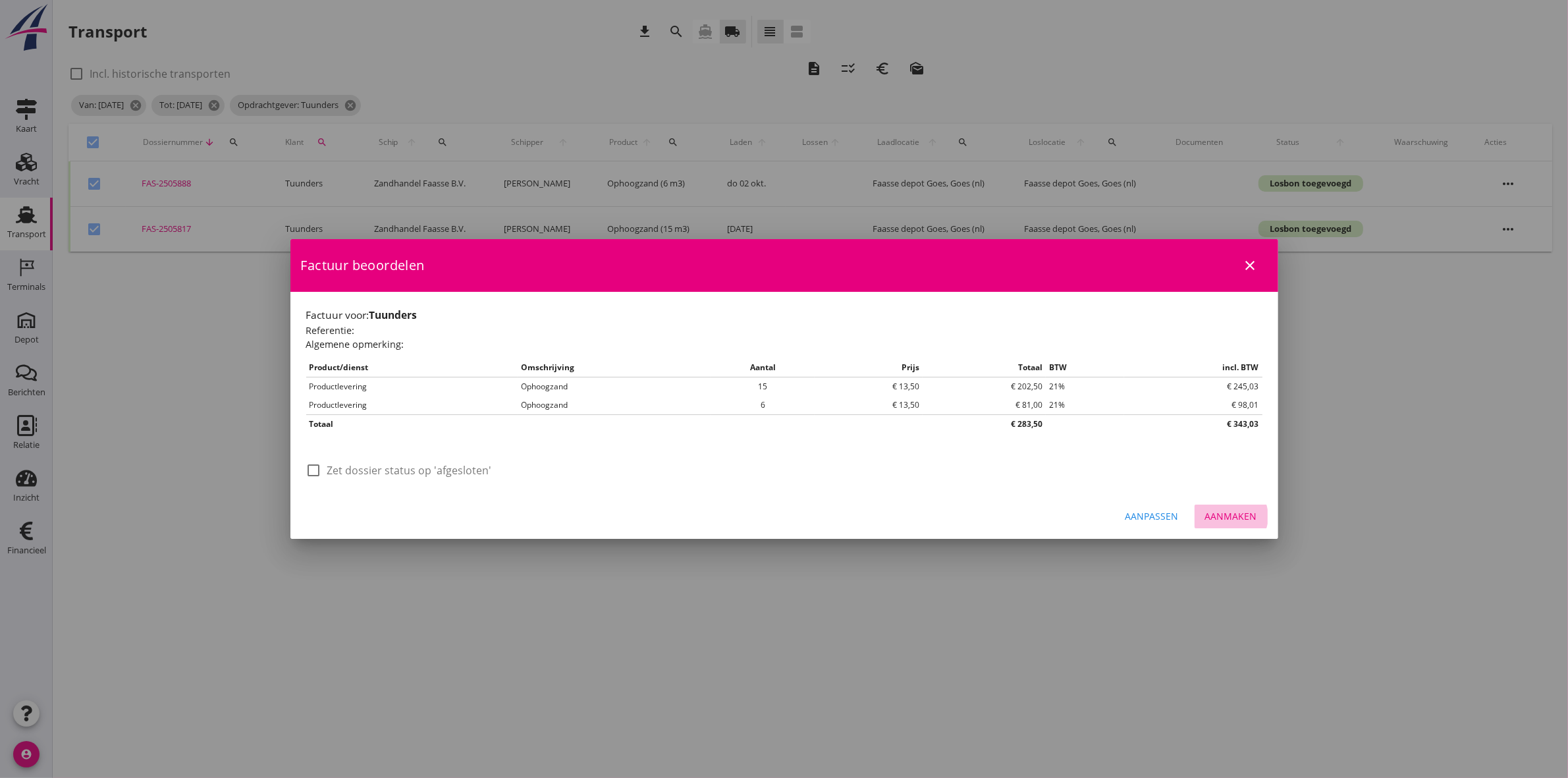
click at [1247, 514] on div "Aanmaken" at bounding box center [1231, 516] width 52 height 14
click at [1180, 516] on button "Aanpassen" at bounding box center [1152, 517] width 74 height 23
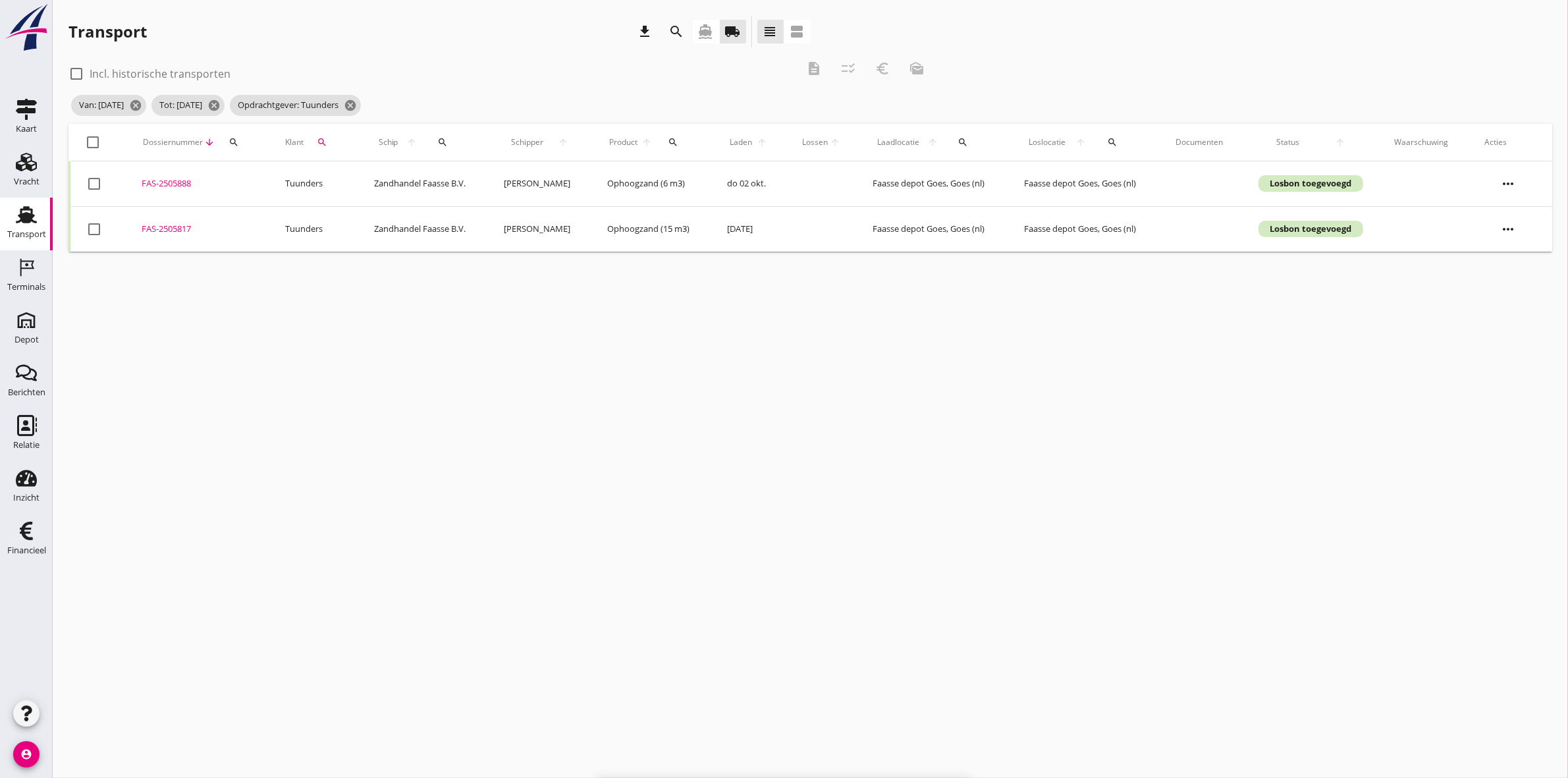
checkbox input "false"
click at [464, 627] on div "cancel You are impersonating another user. Transport download search directions…" at bounding box center [810, 389] width 1515 height 778
click at [20, 538] on icon "Financieel" at bounding box center [26, 531] width 21 height 21
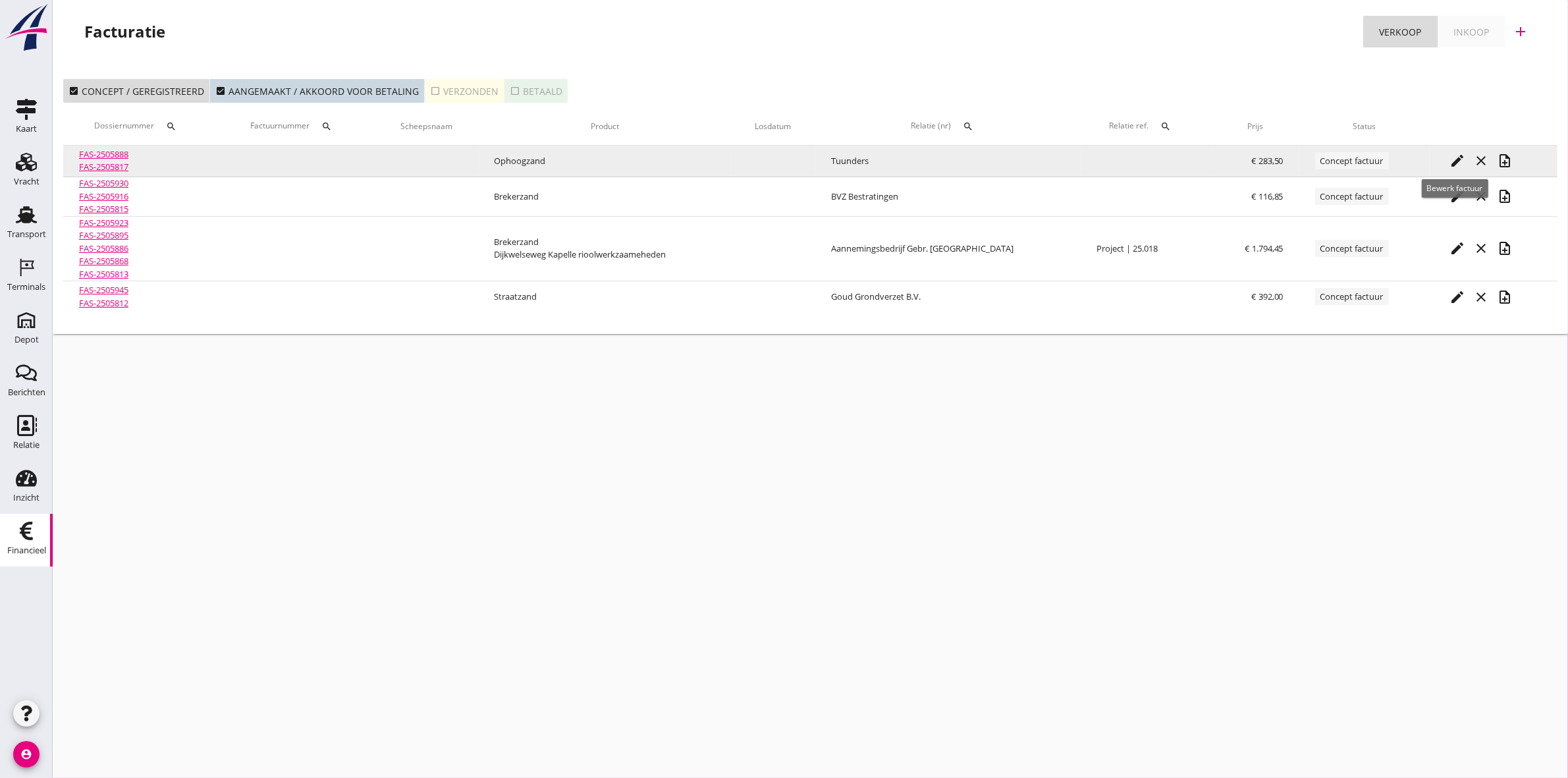
click at [1455, 157] on icon "edit" at bounding box center [1457, 160] width 16 height 16
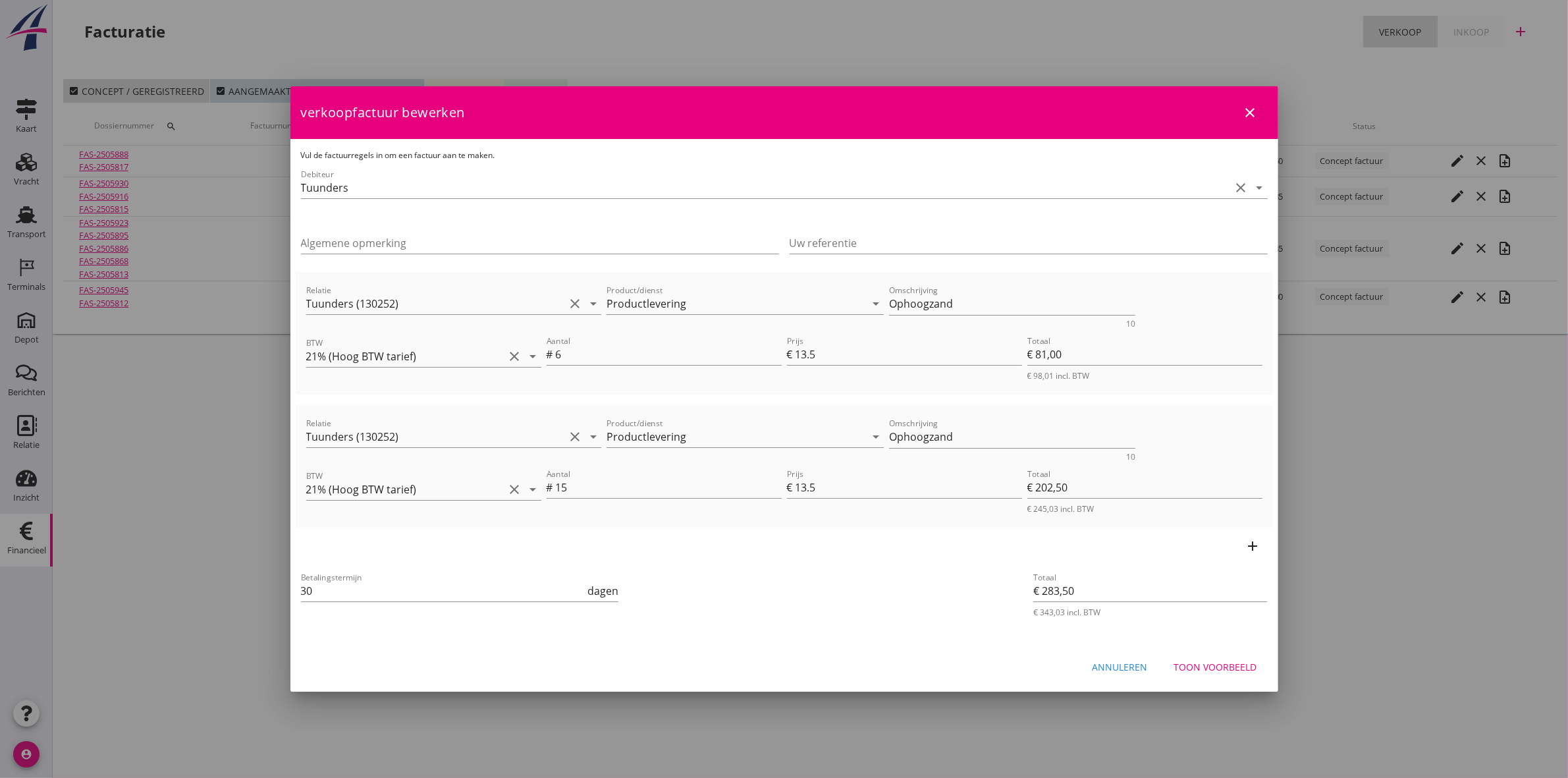
click at [1213, 670] on div "Toon voorbeeld" at bounding box center [1215, 667] width 83 height 14
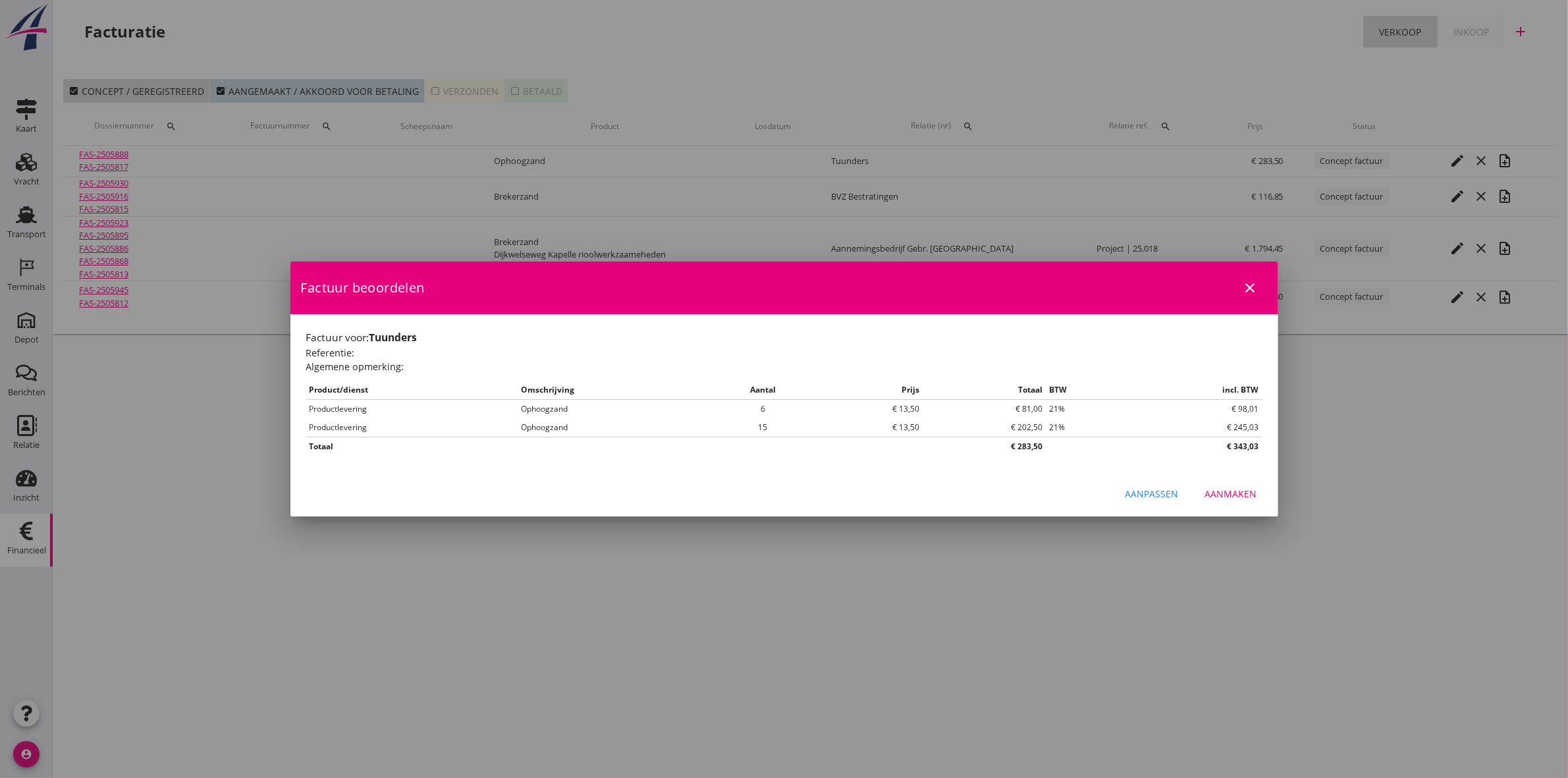
click at [1213, 494] on div "Aanmaken" at bounding box center [1231, 493] width 52 height 14
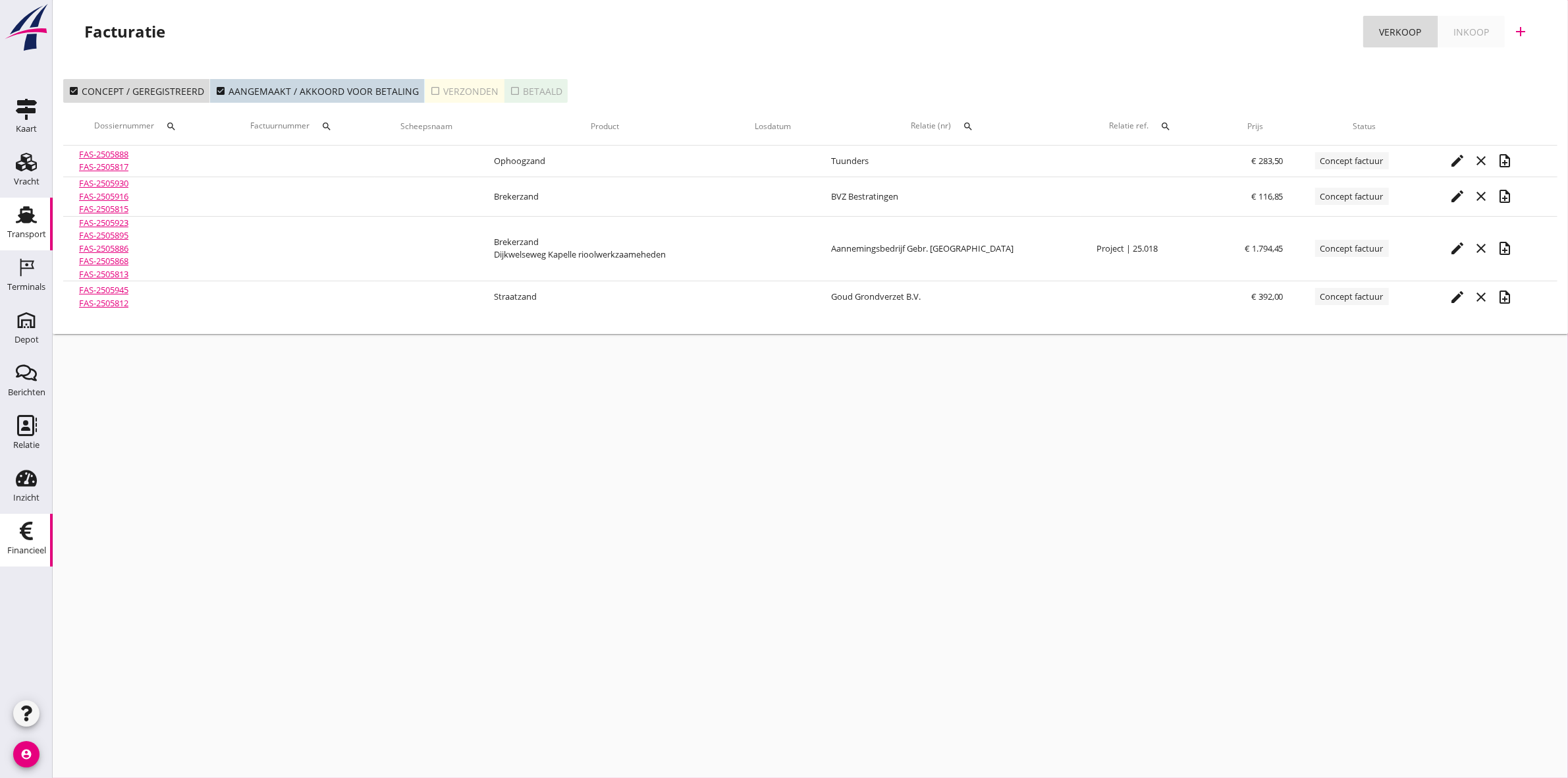
click at [35, 230] on div "Transport" at bounding box center [27, 235] width 39 height 18
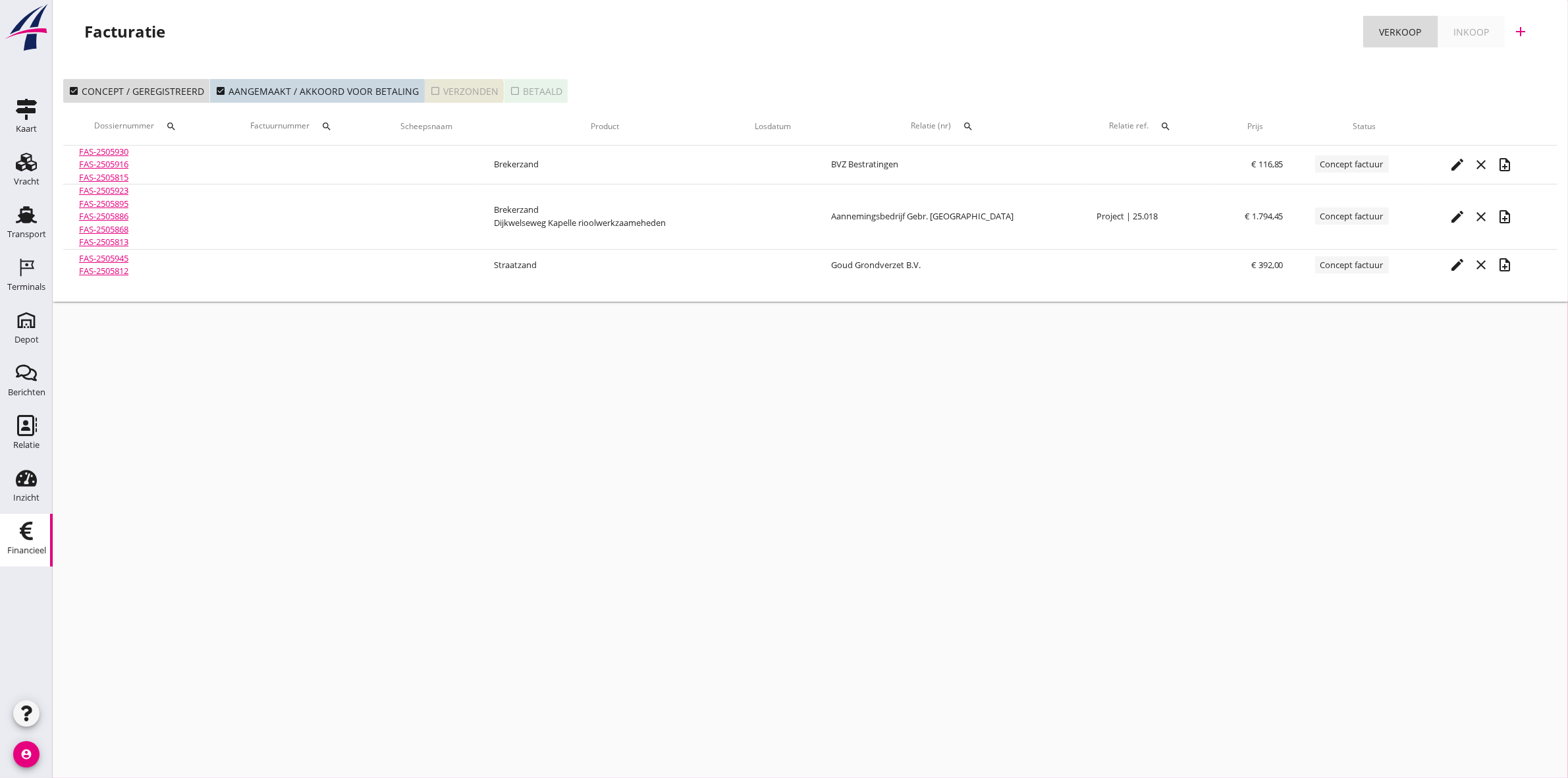
click at [456, 84] on div "check_box_outline_blank Verzonden" at bounding box center [464, 91] width 68 height 14
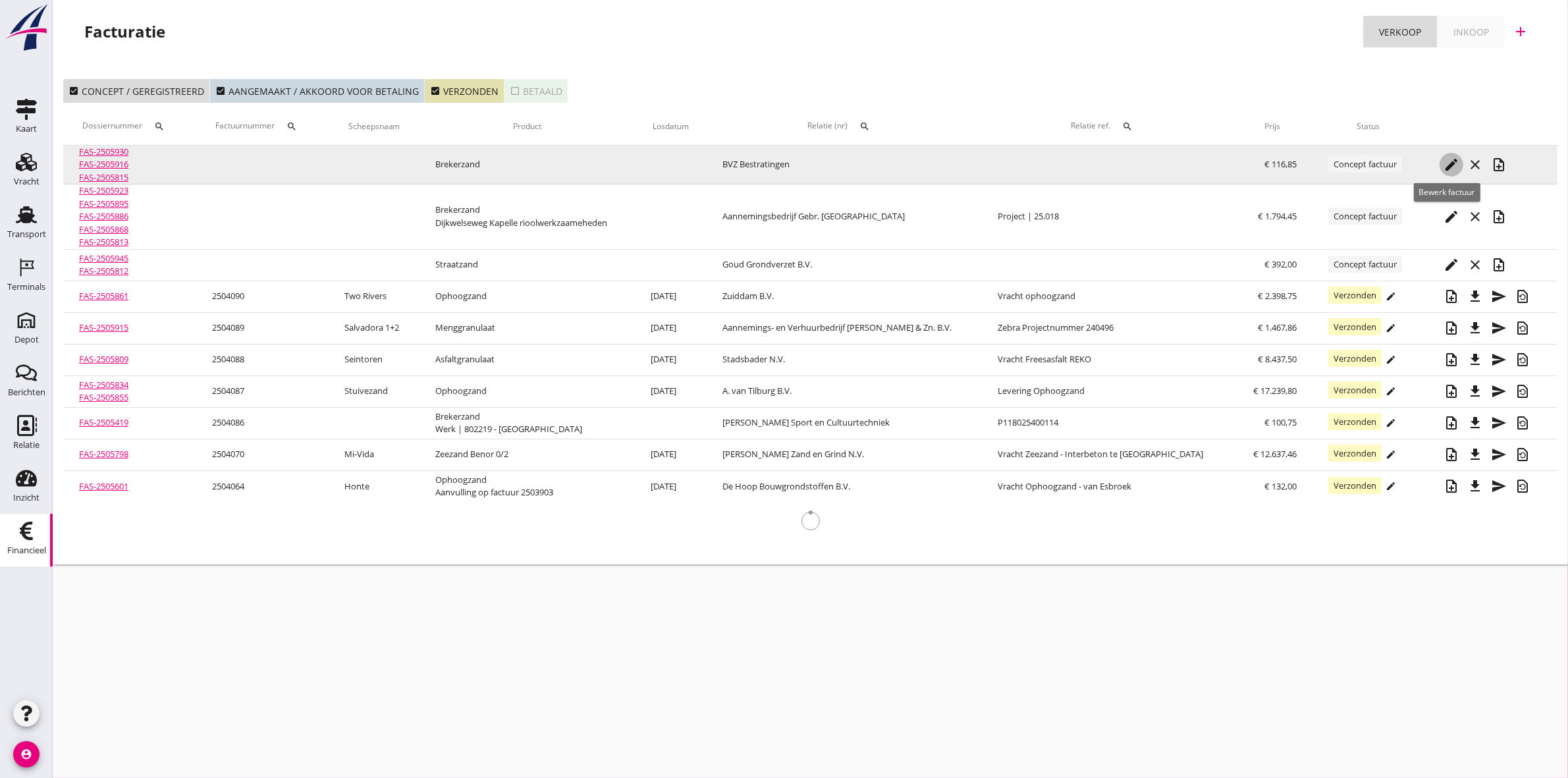
click at [1445, 161] on icon "edit" at bounding box center [1451, 164] width 16 height 16
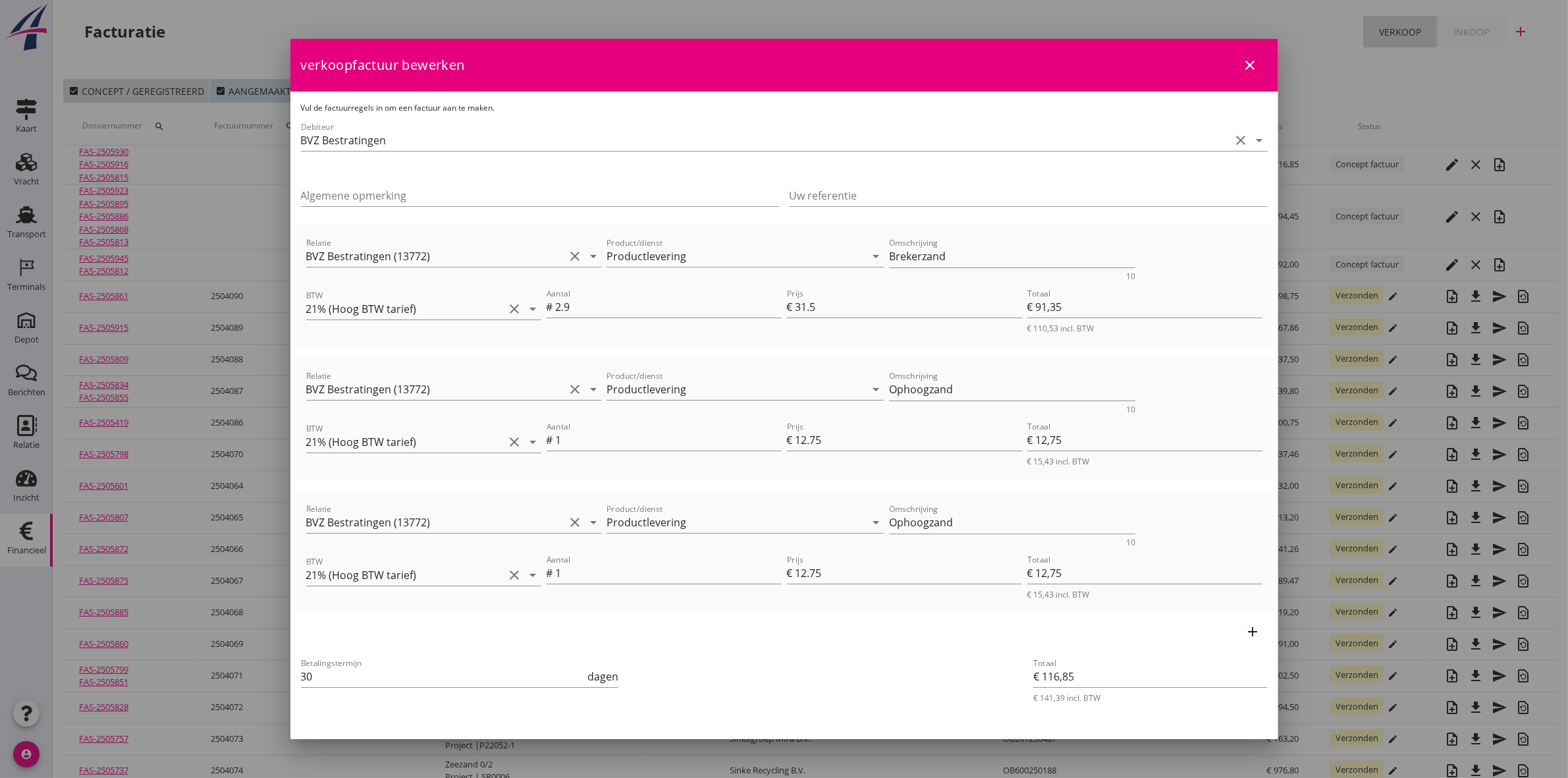
click at [1243, 60] on icon "close" at bounding box center [1250, 65] width 16 height 16
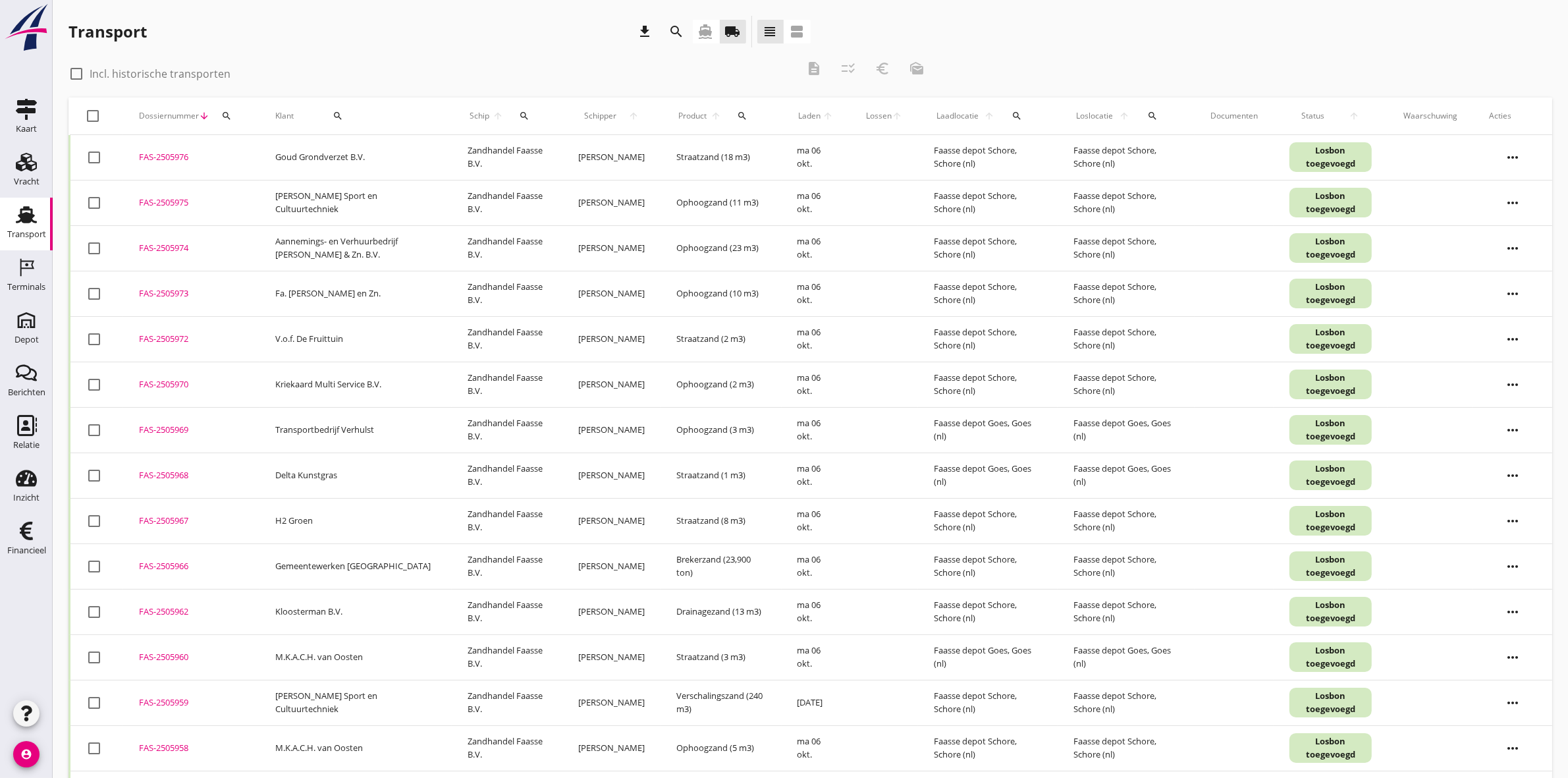
click at [330, 120] on button "search" at bounding box center [337, 116] width 78 height 23
click at [342, 147] on input "Zoeken op opdrachtgever..." at bounding box center [373, 154] width 137 height 21
click at [340, 191] on div "Tuunders" at bounding box center [386, 186] width 144 height 16
type input "Tuunders"
click at [489, 152] on icon "check" at bounding box center [497, 154] width 16 height 16
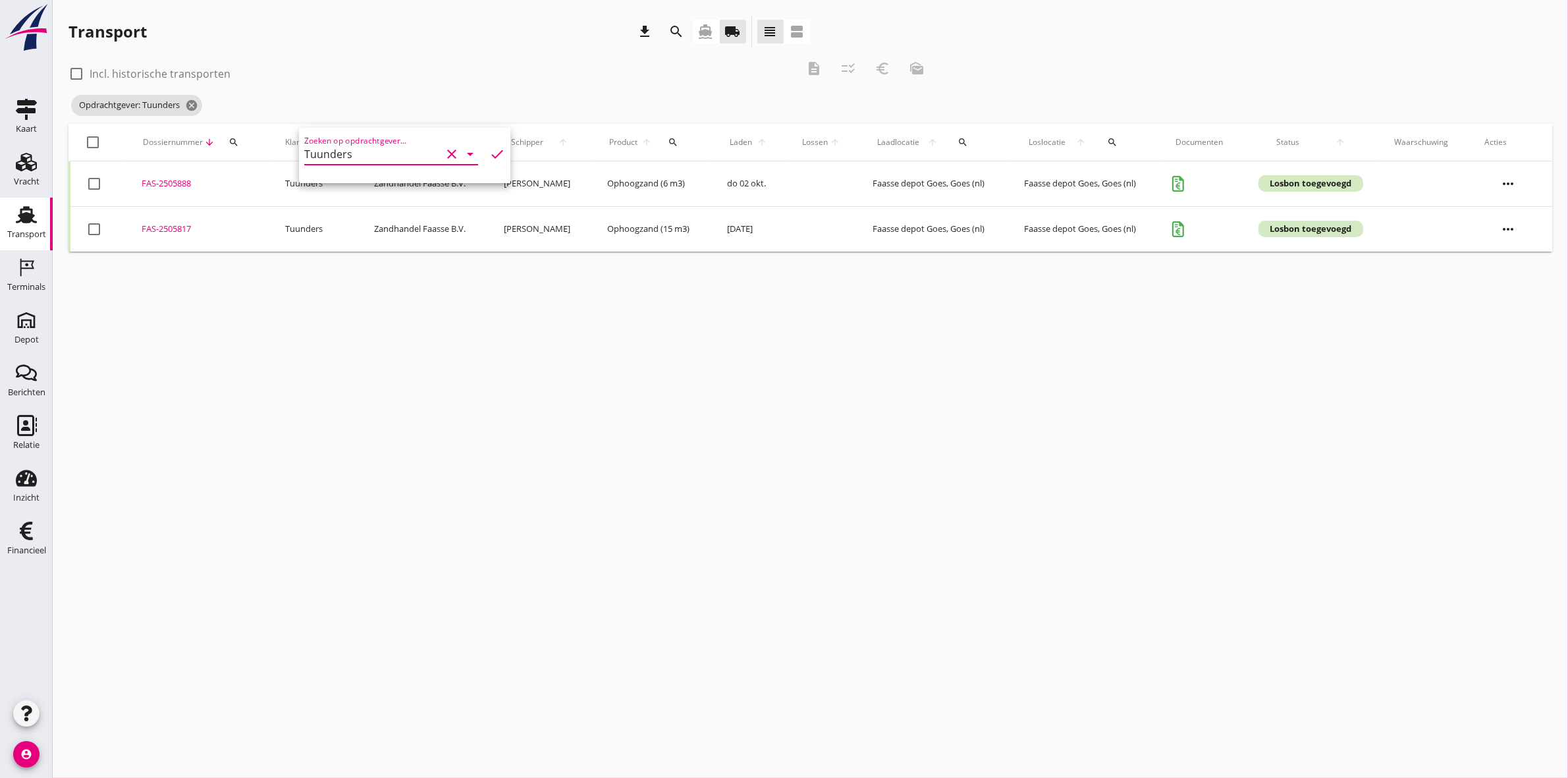
click at [181, 183] on div "FAS-2505888" at bounding box center [198, 184] width 112 height 13
click at [182, 225] on div "FAS-2505817" at bounding box center [198, 230] width 112 height 13
click at [669, 27] on icon "search" at bounding box center [677, 31] width 16 height 16
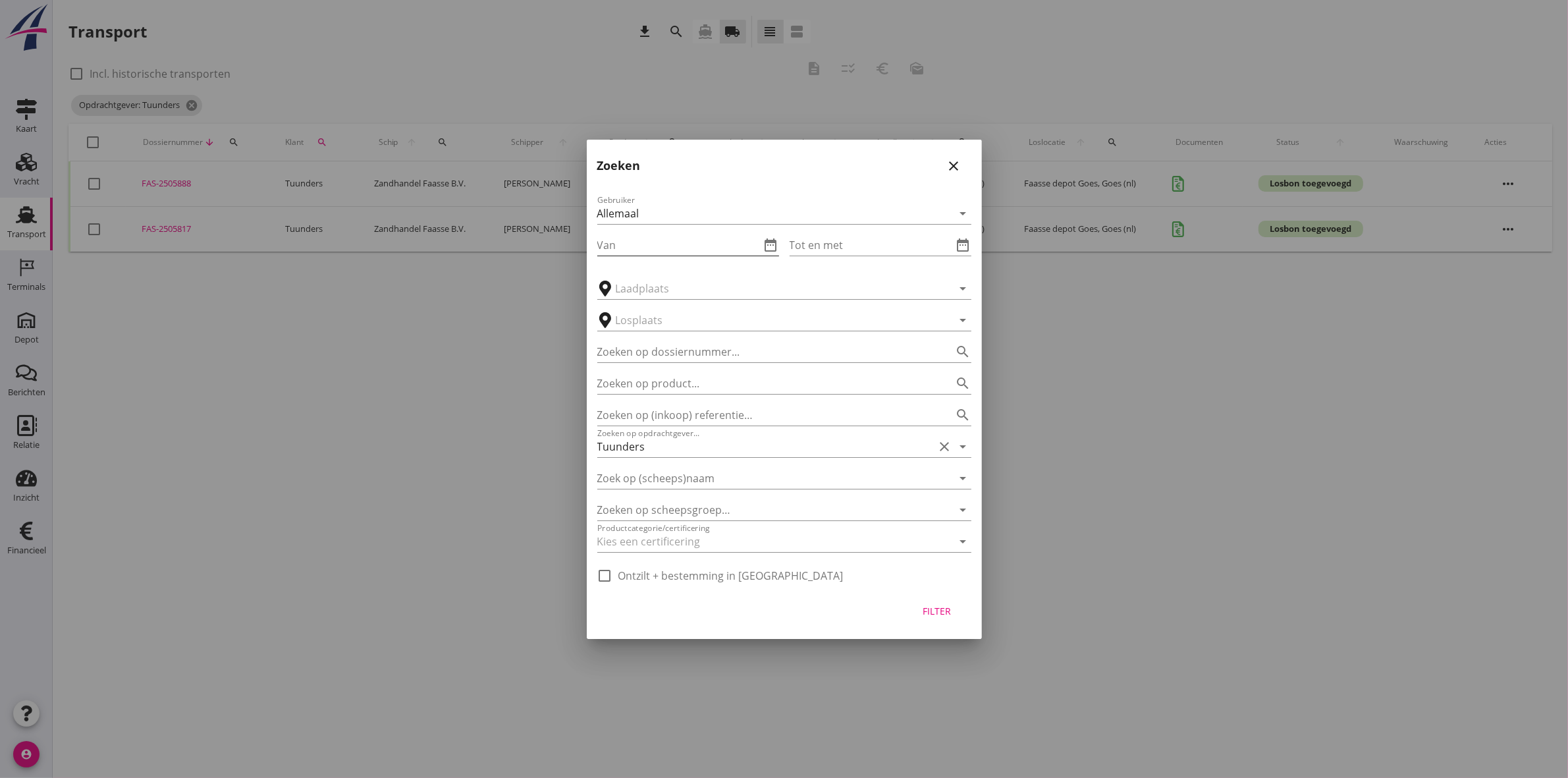
click at [773, 245] on icon "date_range" at bounding box center [771, 245] width 16 height 16
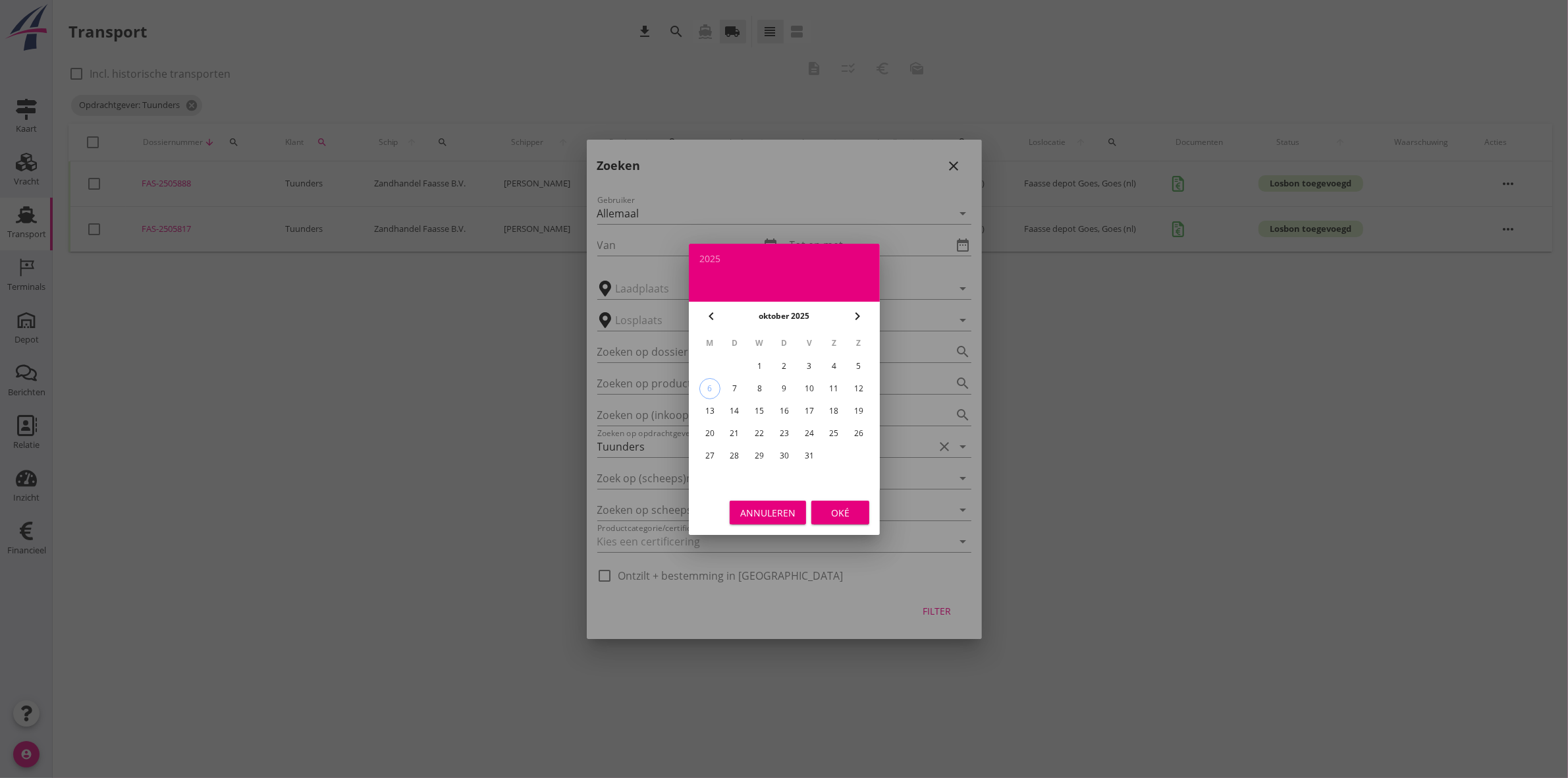
click at [715, 311] on icon "chevron_left" at bounding box center [711, 316] width 16 height 16
click at [706, 453] on div "29" at bounding box center [708, 456] width 21 height 21
type input "[DATE]"
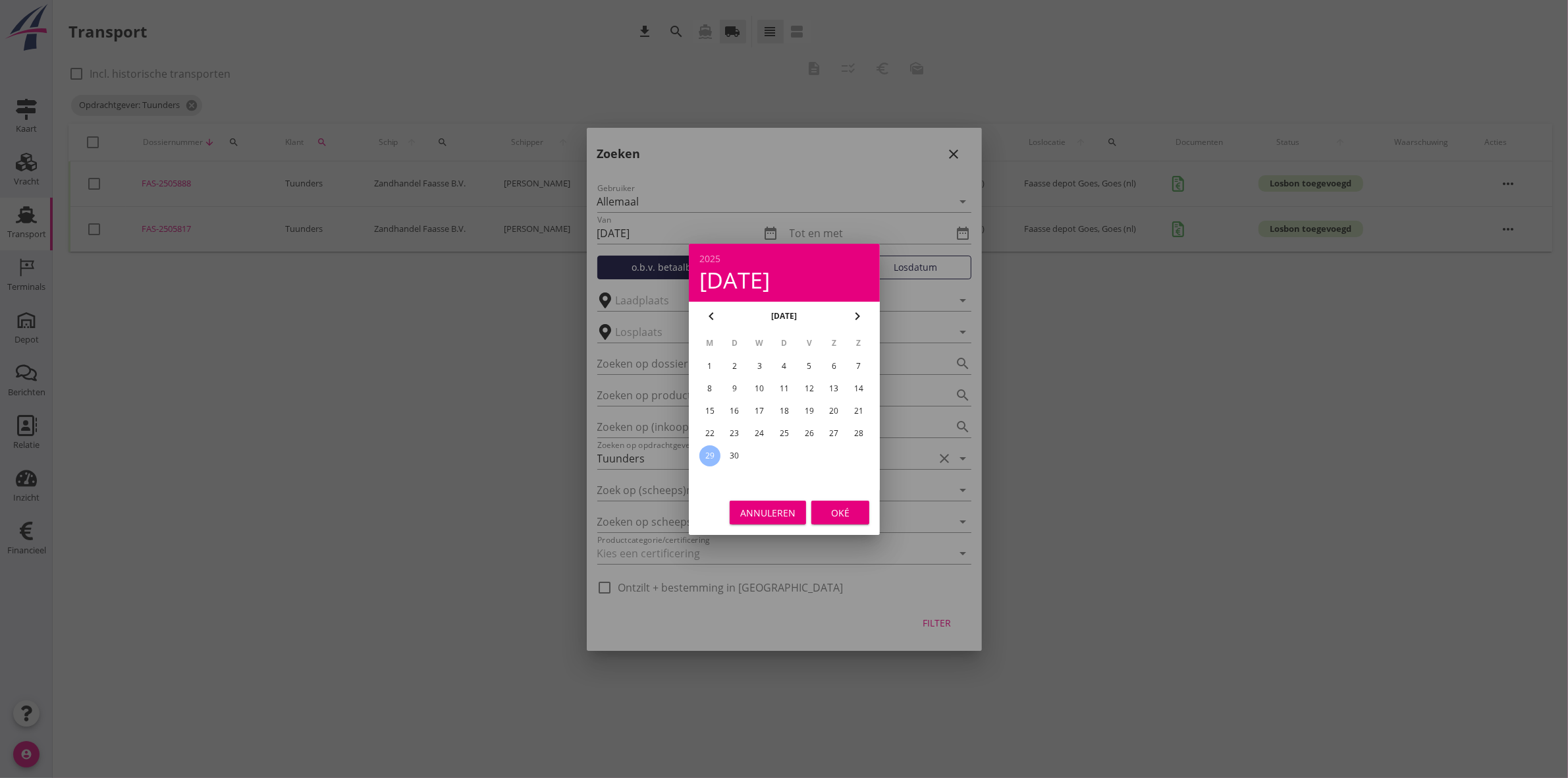
click at [855, 509] on div "Oké" at bounding box center [840, 512] width 37 height 14
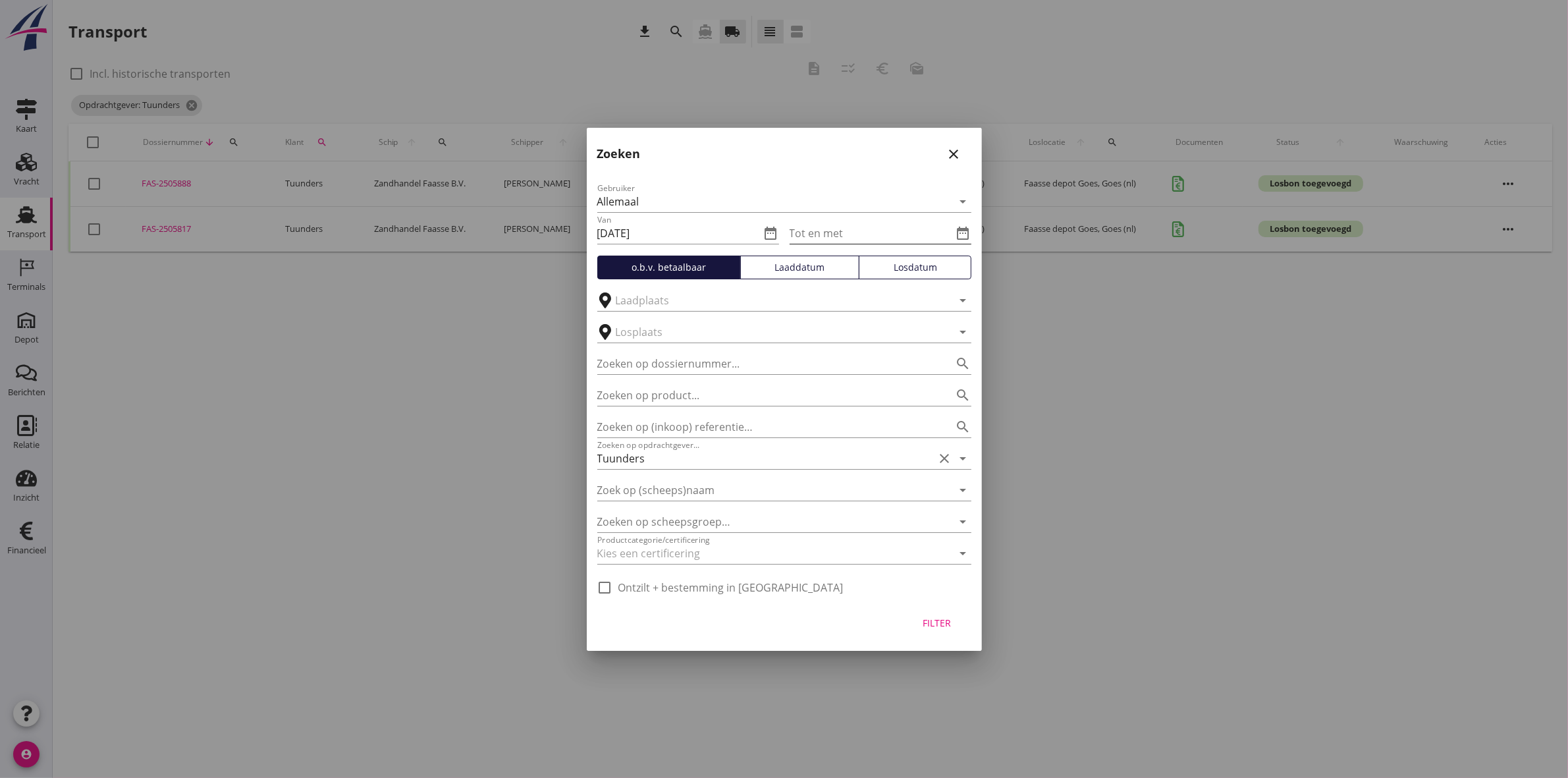
click at [968, 234] on icon "date_range" at bounding box center [963, 233] width 16 height 16
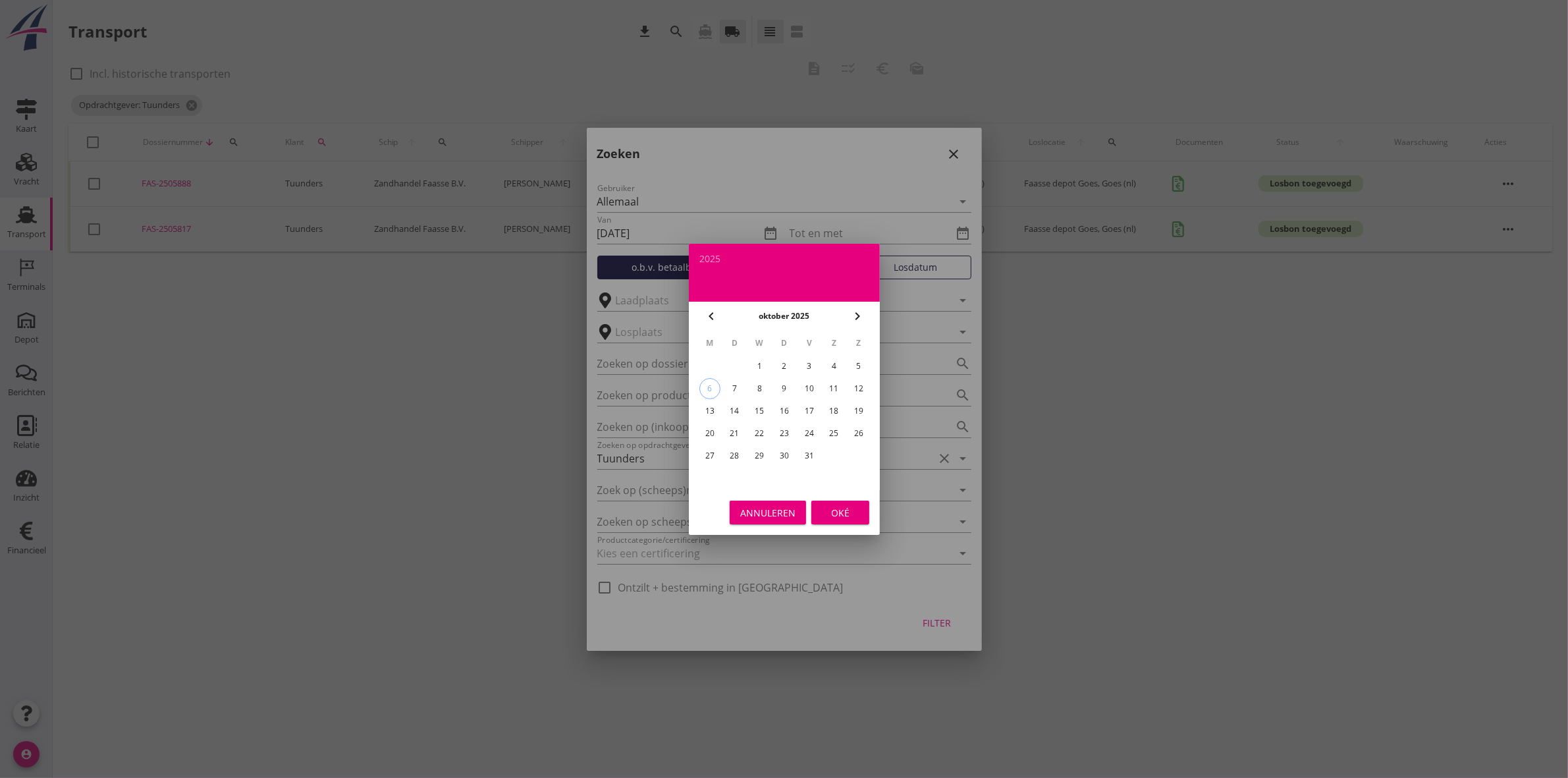
click at [814, 370] on div "3" at bounding box center [809, 366] width 21 height 21
type input "[DATE]"
click at [853, 511] on div "Oké" at bounding box center [840, 512] width 37 height 14
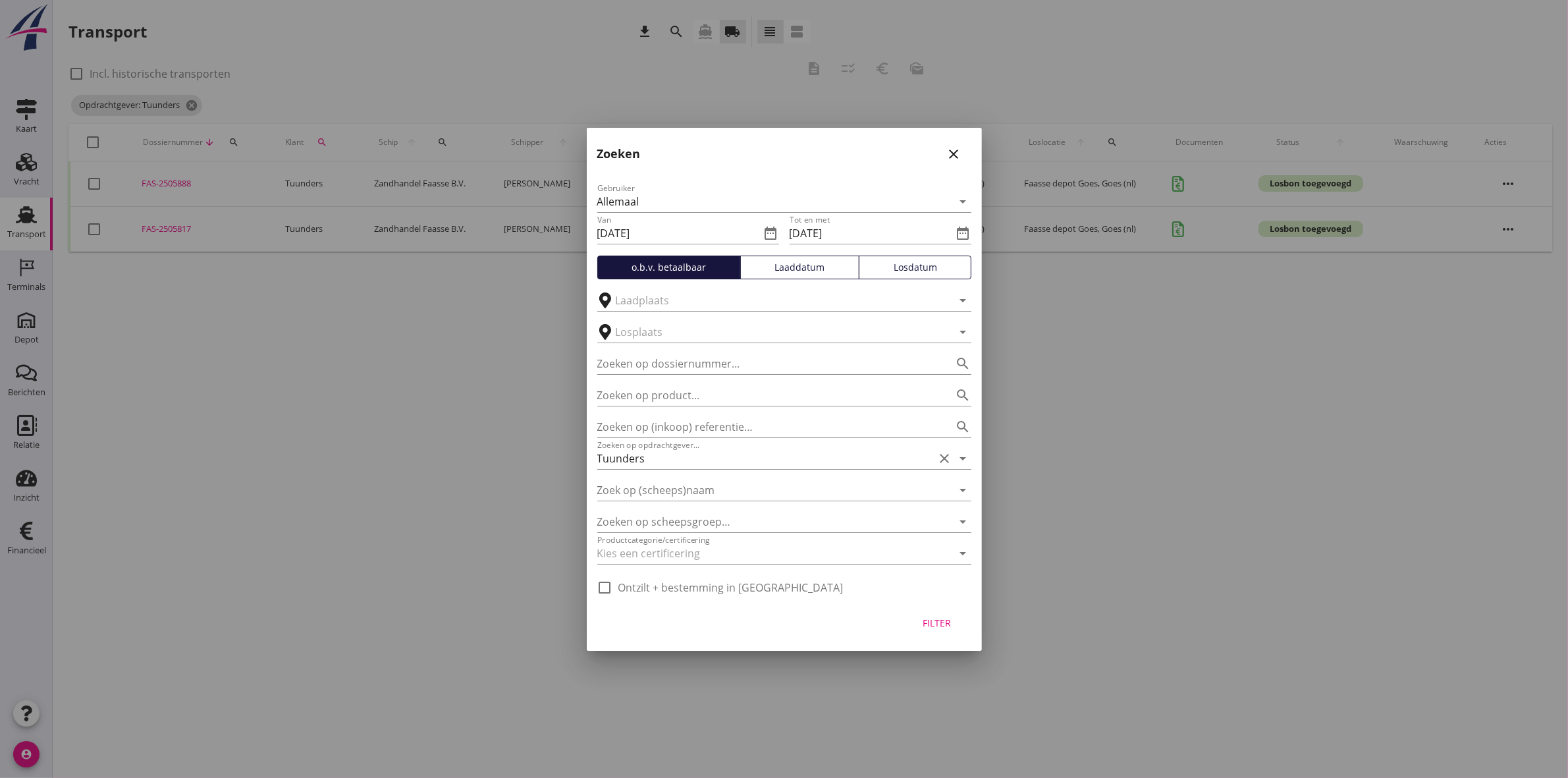
click at [955, 608] on div "Filter" at bounding box center [784, 626] width 396 height 50
click at [940, 624] on div "Filter" at bounding box center [937, 623] width 37 height 14
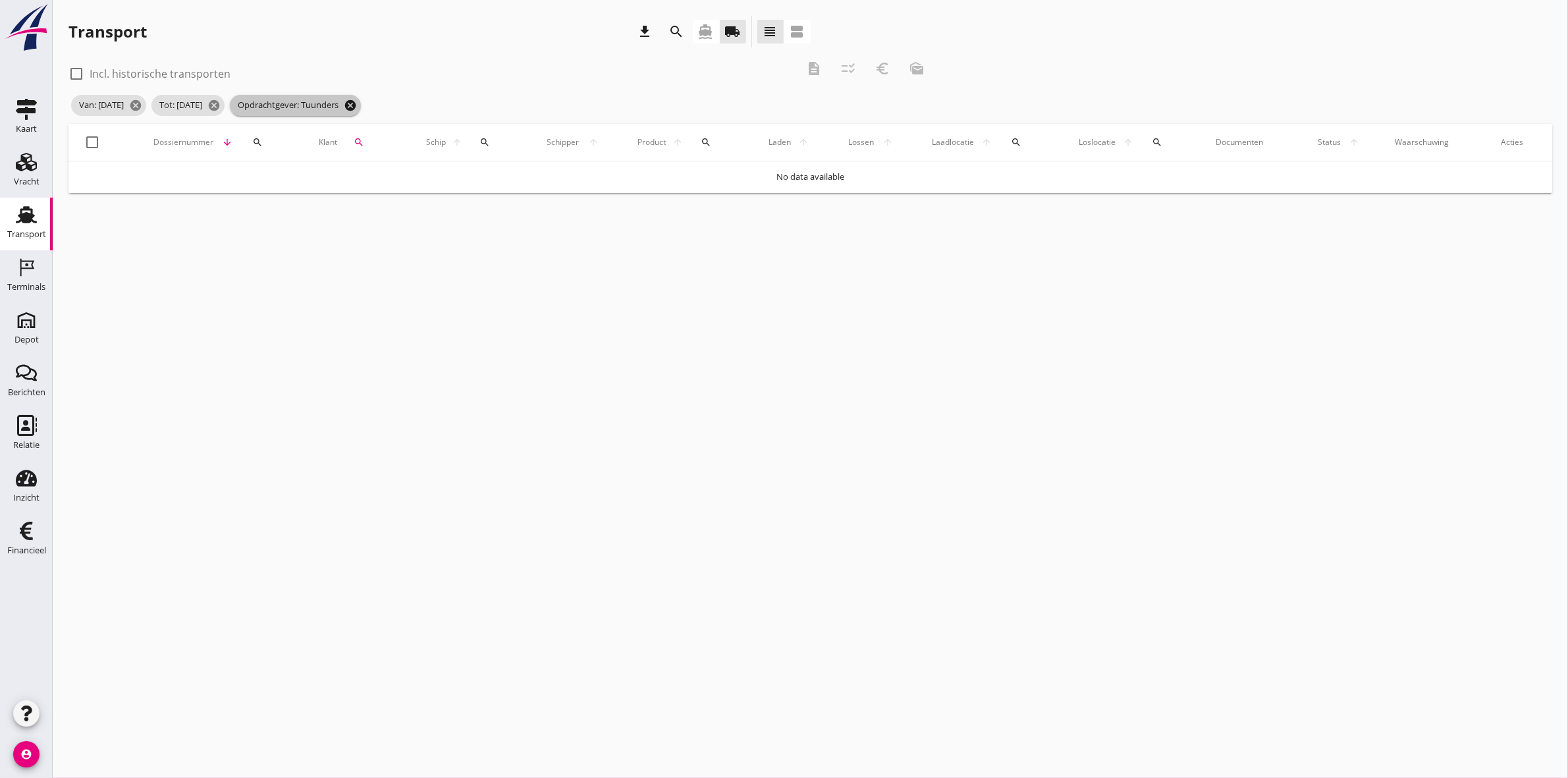
click at [357, 102] on icon "cancel" at bounding box center [350, 105] width 13 height 13
click at [367, 142] on div at bounding box center [810, 144] width 1484 height 43
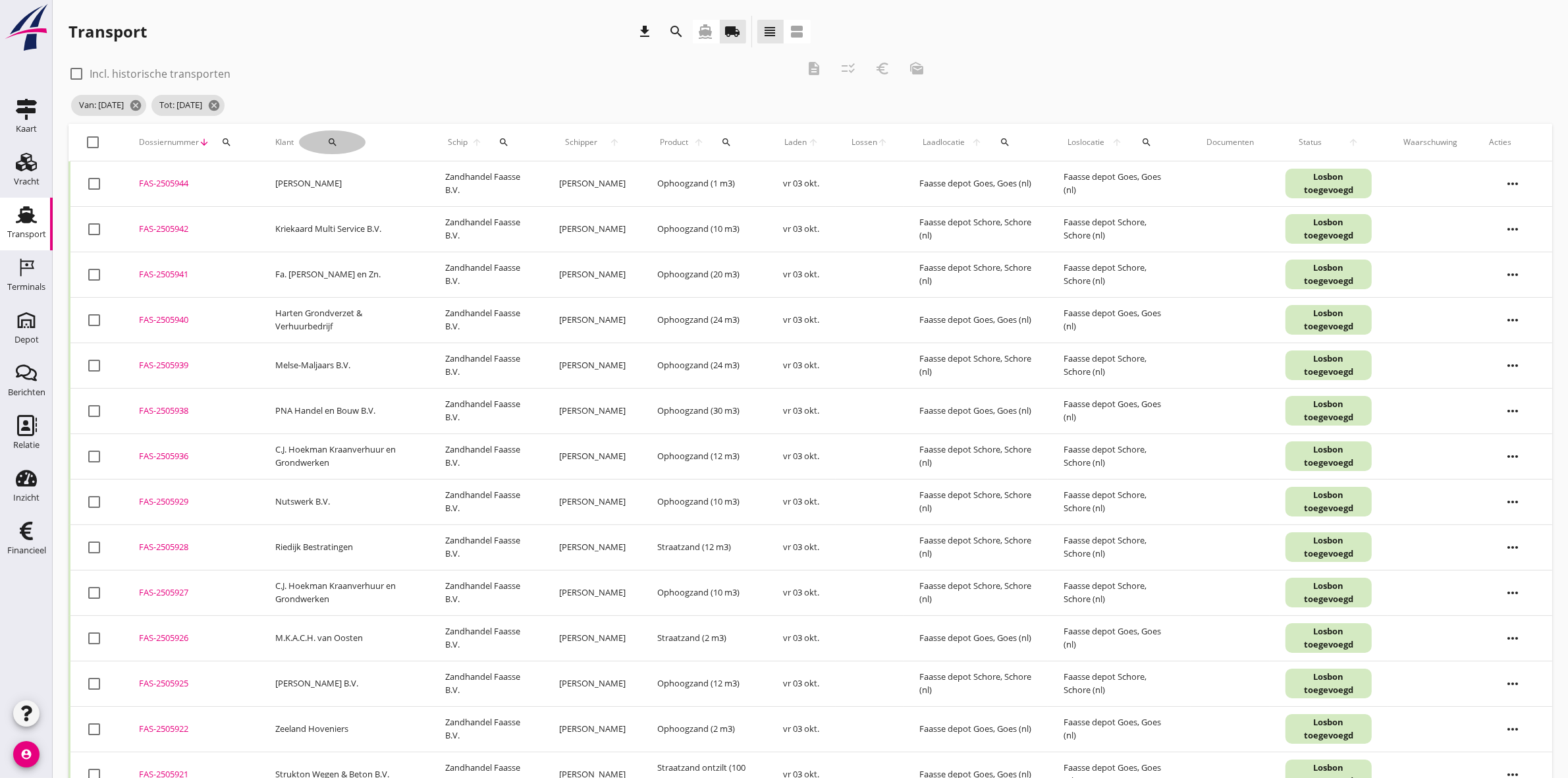
click at [337, 144] on div "search" at bounding box center [332, 142] width 67 height 11
click at [345, 162] on div "Zoeken op opdrachtgever... arrow_drop_down check" at bounding box center [405, 183] width 201 height 43
click at [348, 179] on input "Zoeken op opdrachtgever..." at bounding box center [373, 180] width 137 height 21
click at [359, 205] on div "[PERSON_NAME] B.V." at bounding box center [386, 212] width 144 height 16
type input "[PERSON_NAME] B.V."
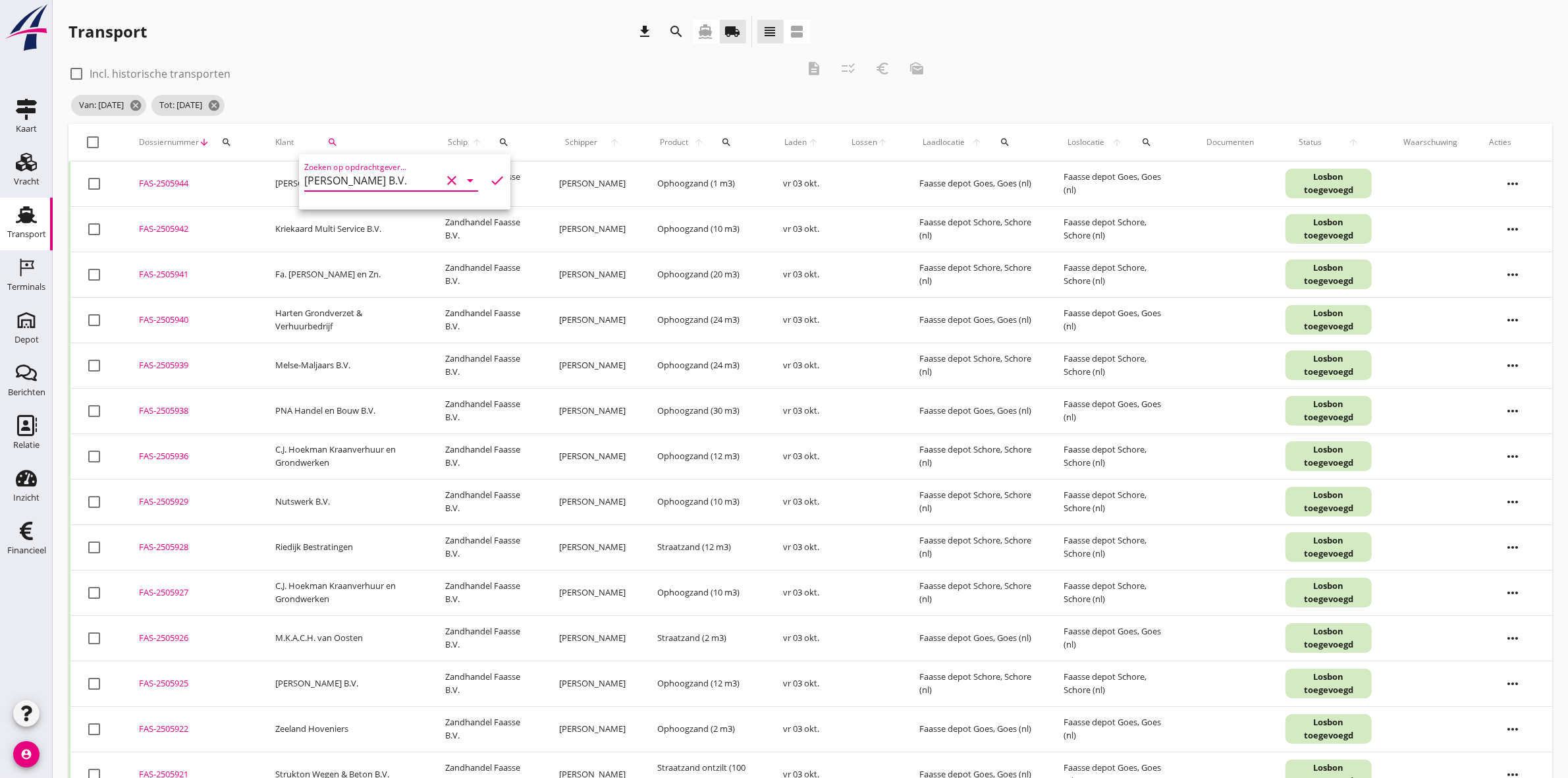
click at [489, 181] on icon "check" at bounding box center [497, 180] width 16 height 16
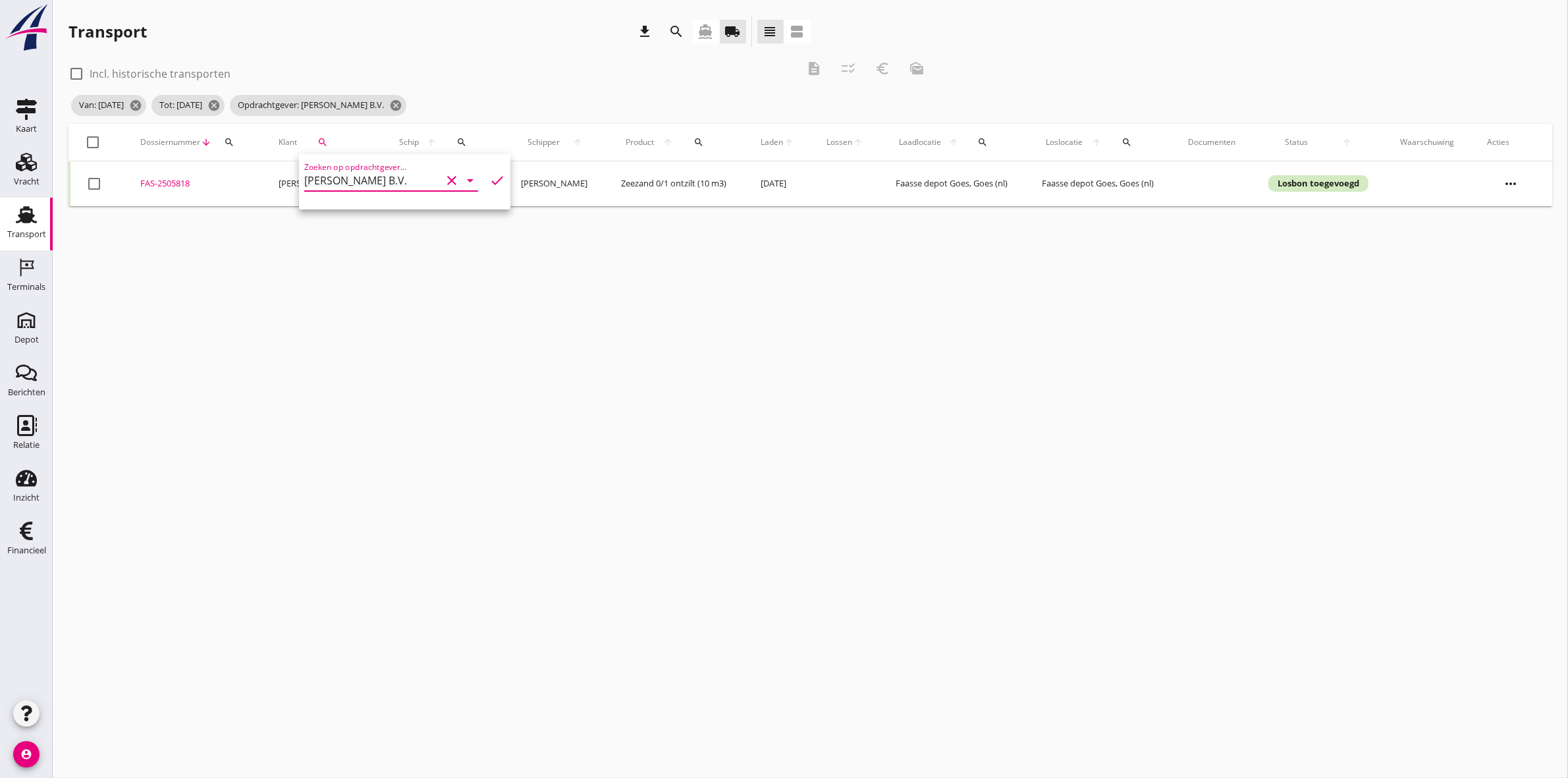
click at [88, 140] on div at bounding box center [93, 142] width 23 height 23
checkbox input "true"
click at [820, 69] on icon "description" at bounding box center [814, 68] width 16 height 16
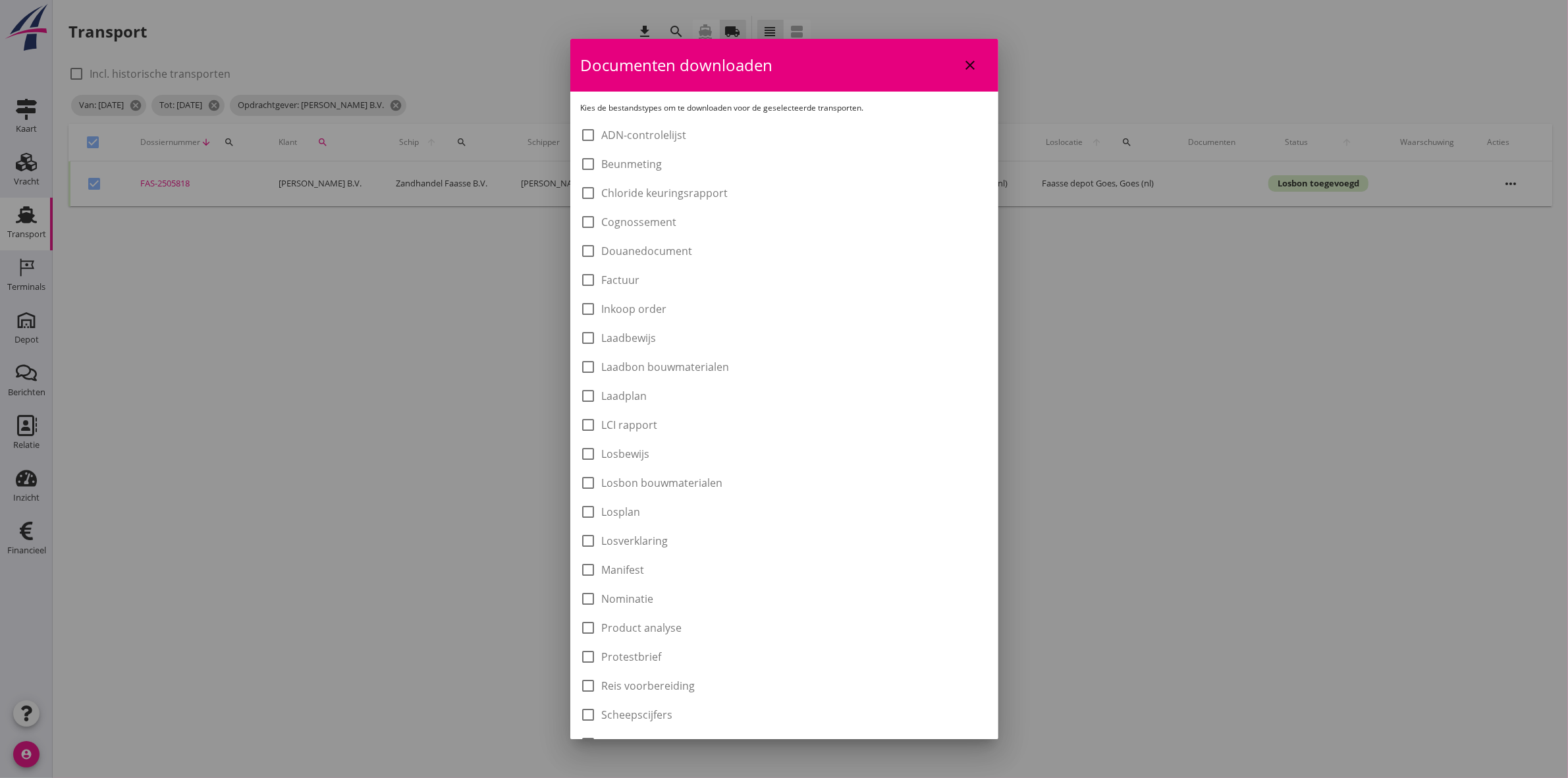
click at [693, 361] on label "Laadbon bouwmaterialen" at bounding box center [665, 367] width 128 height 13
checkbox input "true"
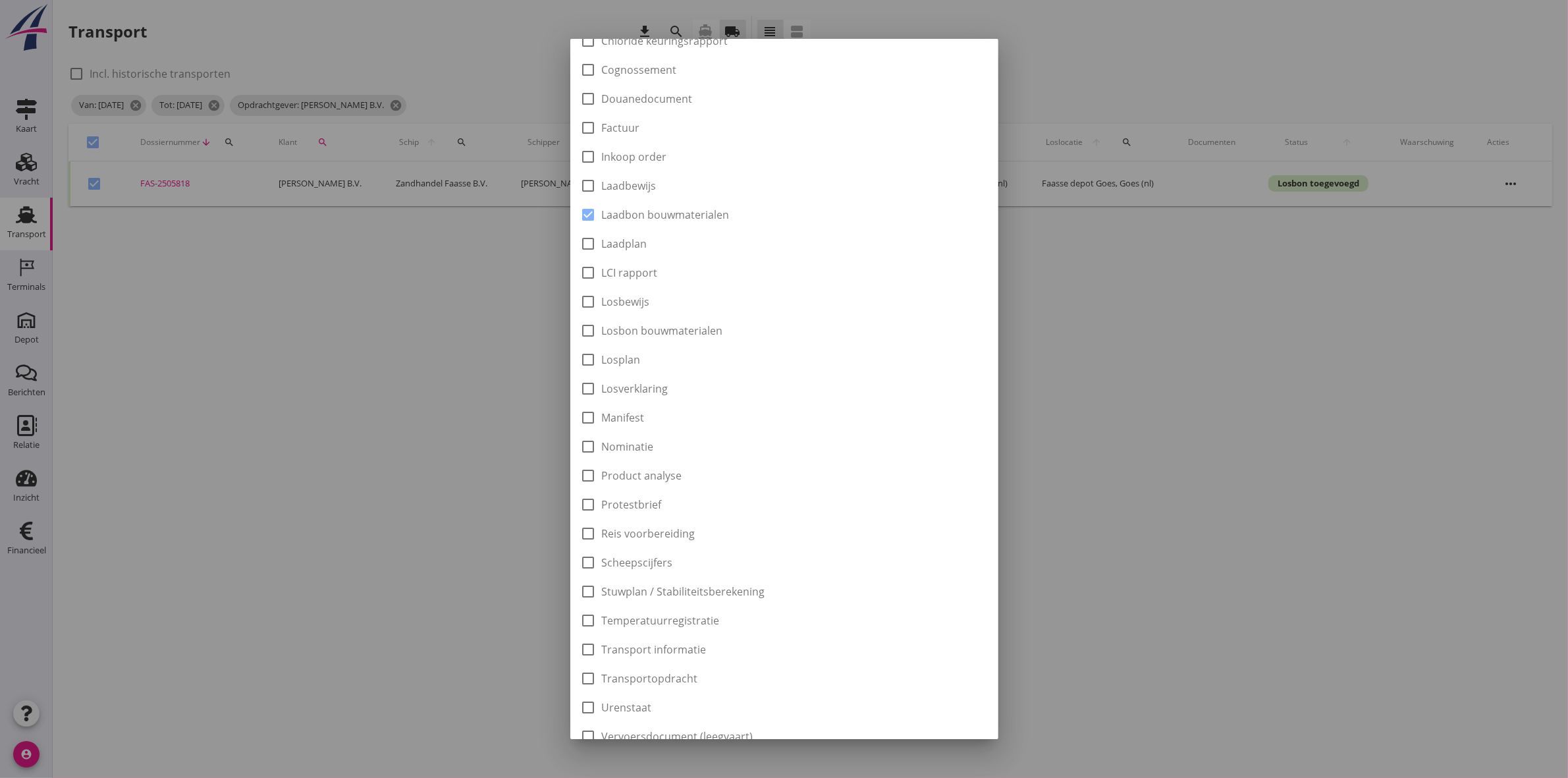
scroll to position [211, 0]
click at [925, 722] on div "Downloaden" at bounding box center [945, 718] width 67 height 14
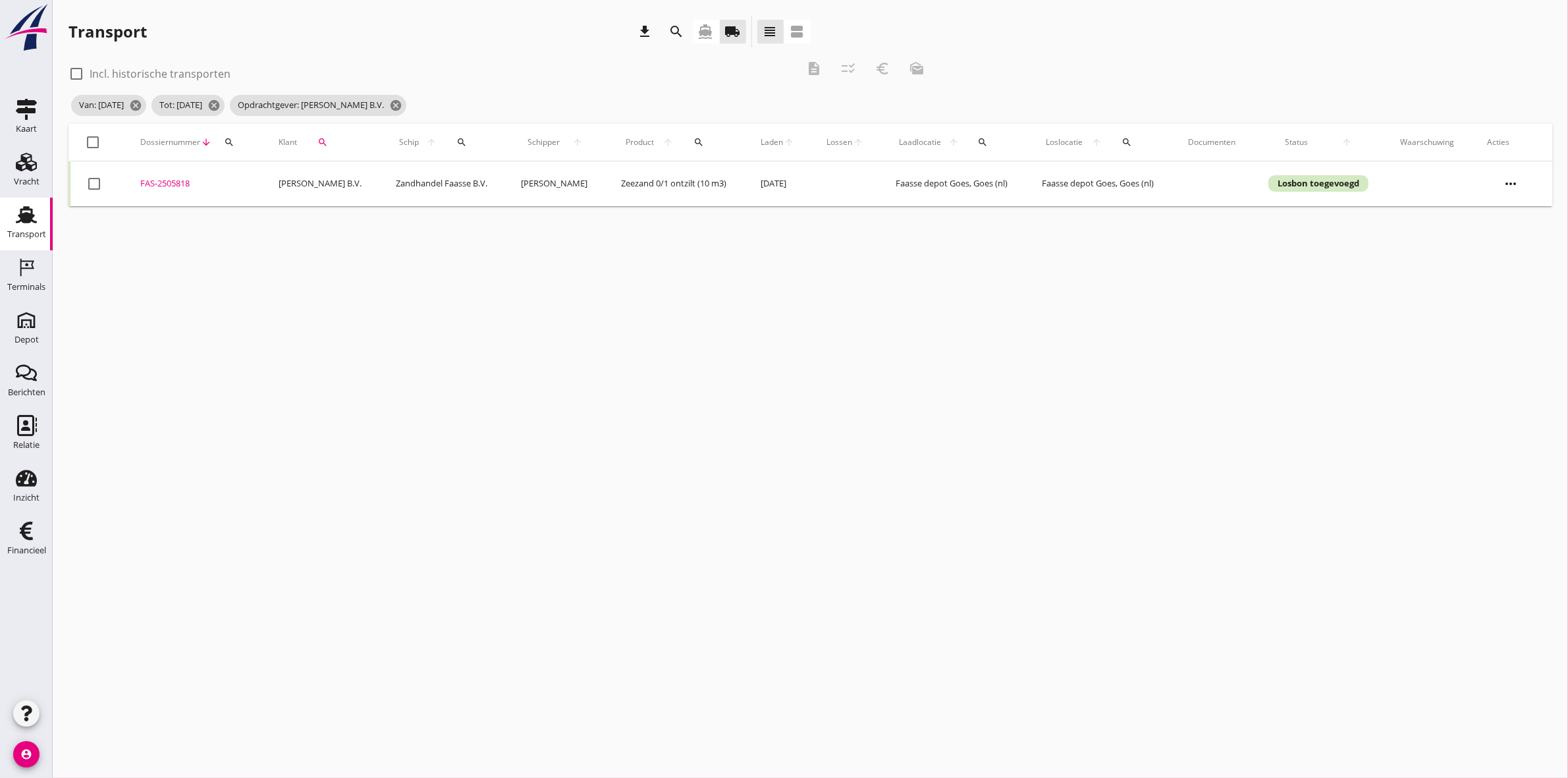
checkbox input "false"
click at [92, 140] on div at bounding box center [93, 142] width 23 height 23
checkbox input "true"
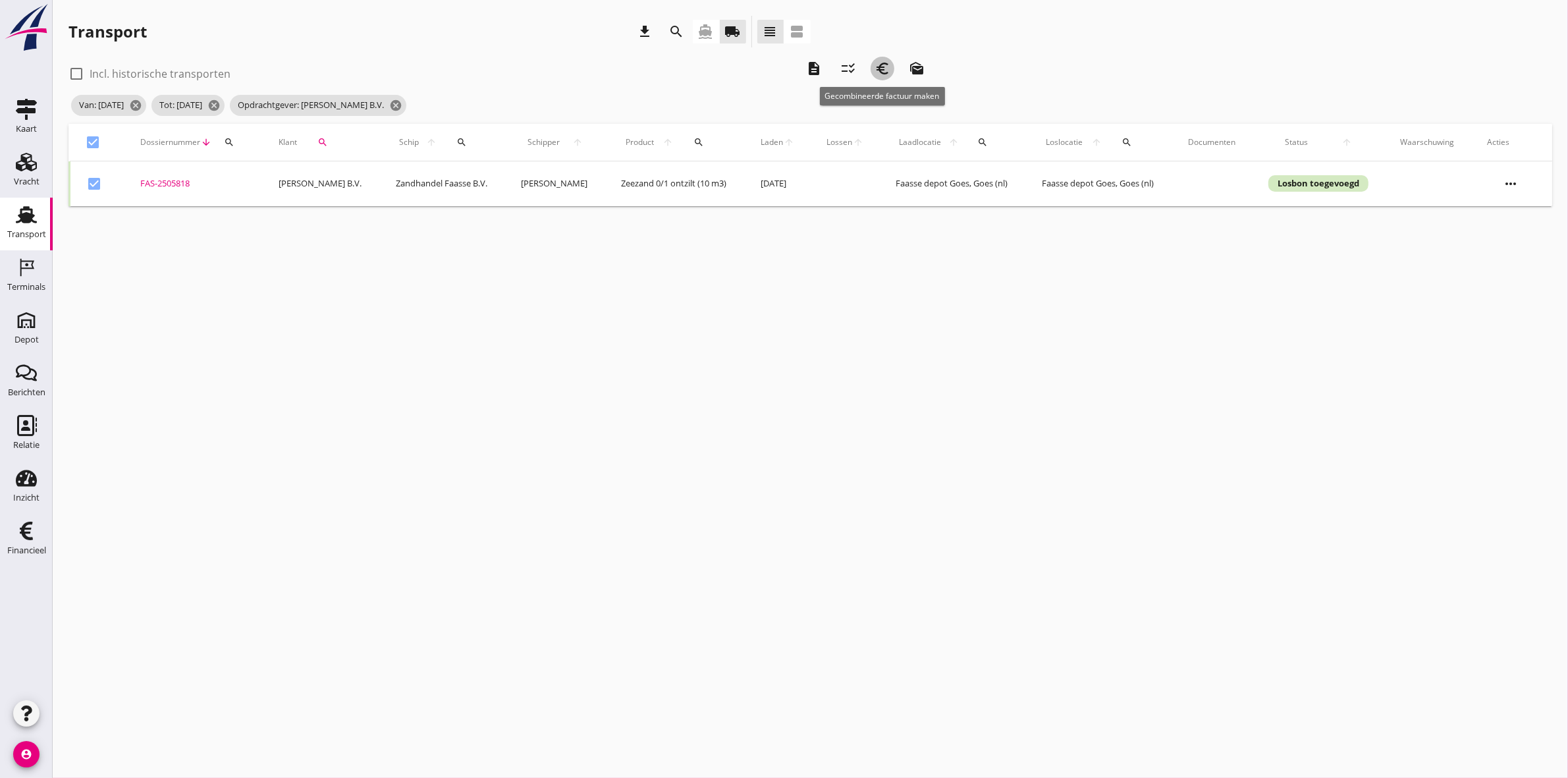
click at [883, 73] on icon "euro_symbol" at bounding box center [882, 68] width 16 height 16
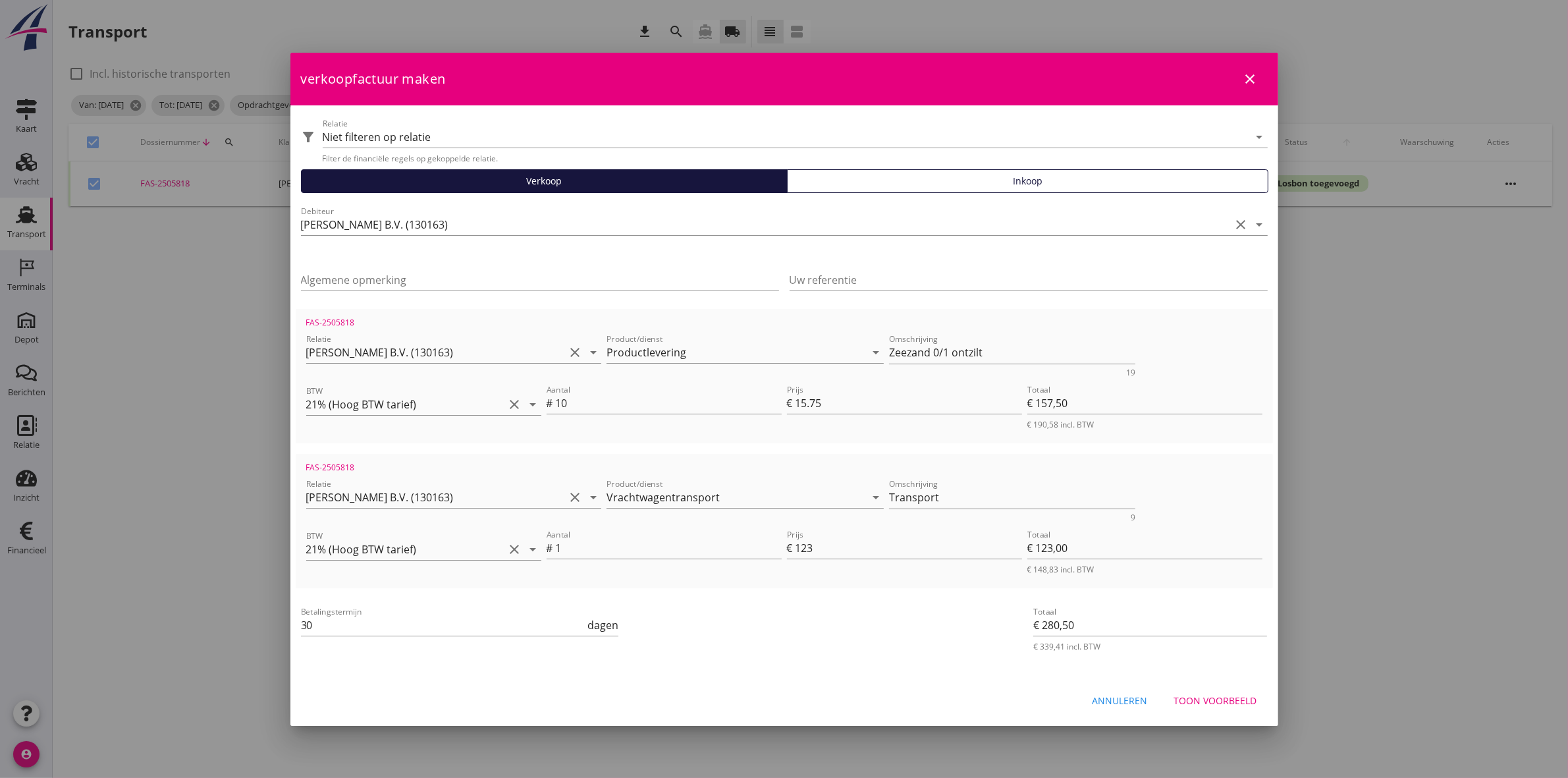
click at [1232, 697] on div "Toon voorbeeld" at bounding box center [1215, 700] width 83 height 14
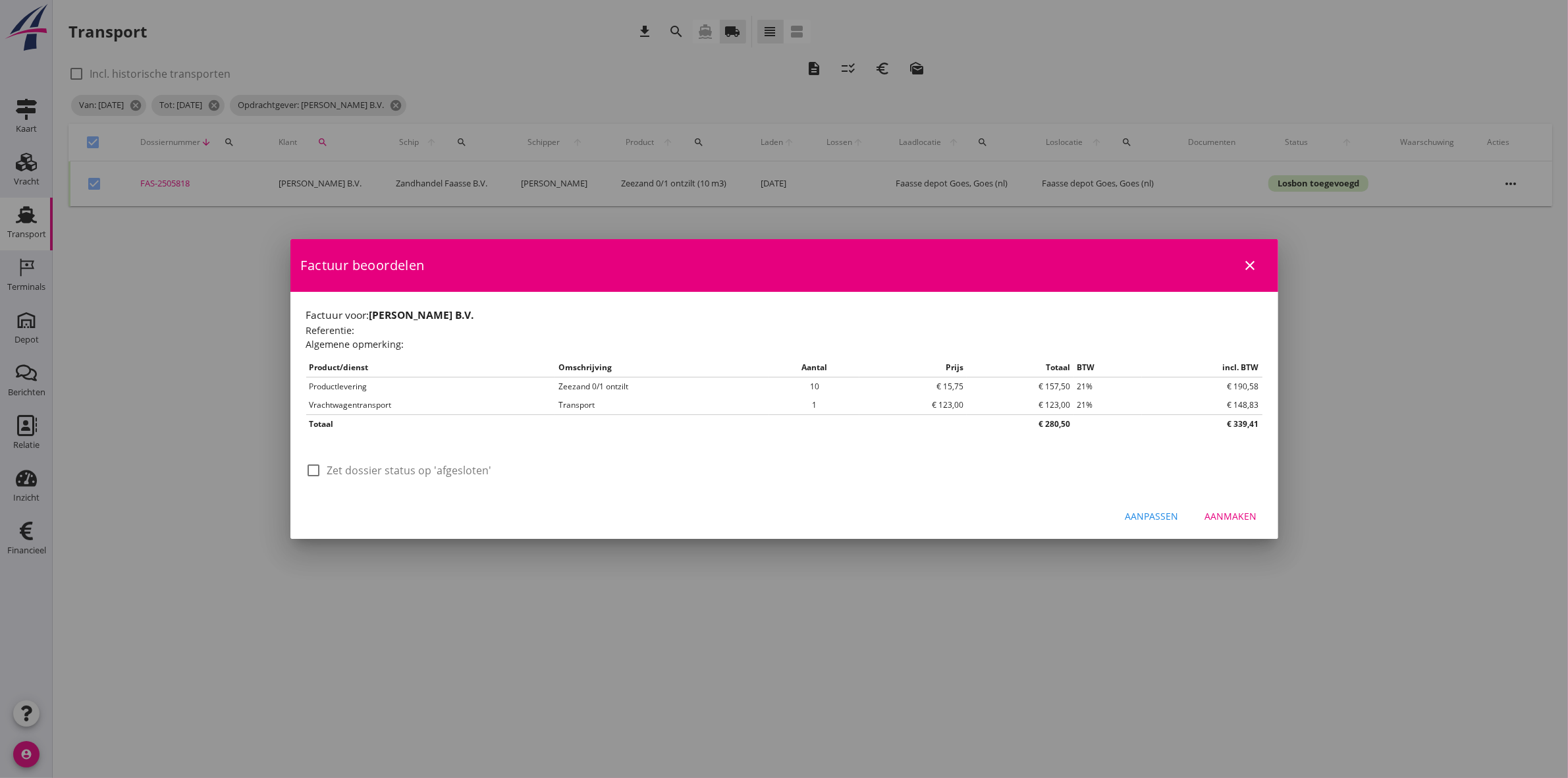
click at [320, 467] on div at bounding box center [314, 470] width 23 height 23
checkbox input "true"
click at [1223, 516] on div "Aanmaken" at bounding box center [1231, 516] width 52 height 14
checkbox input "false"
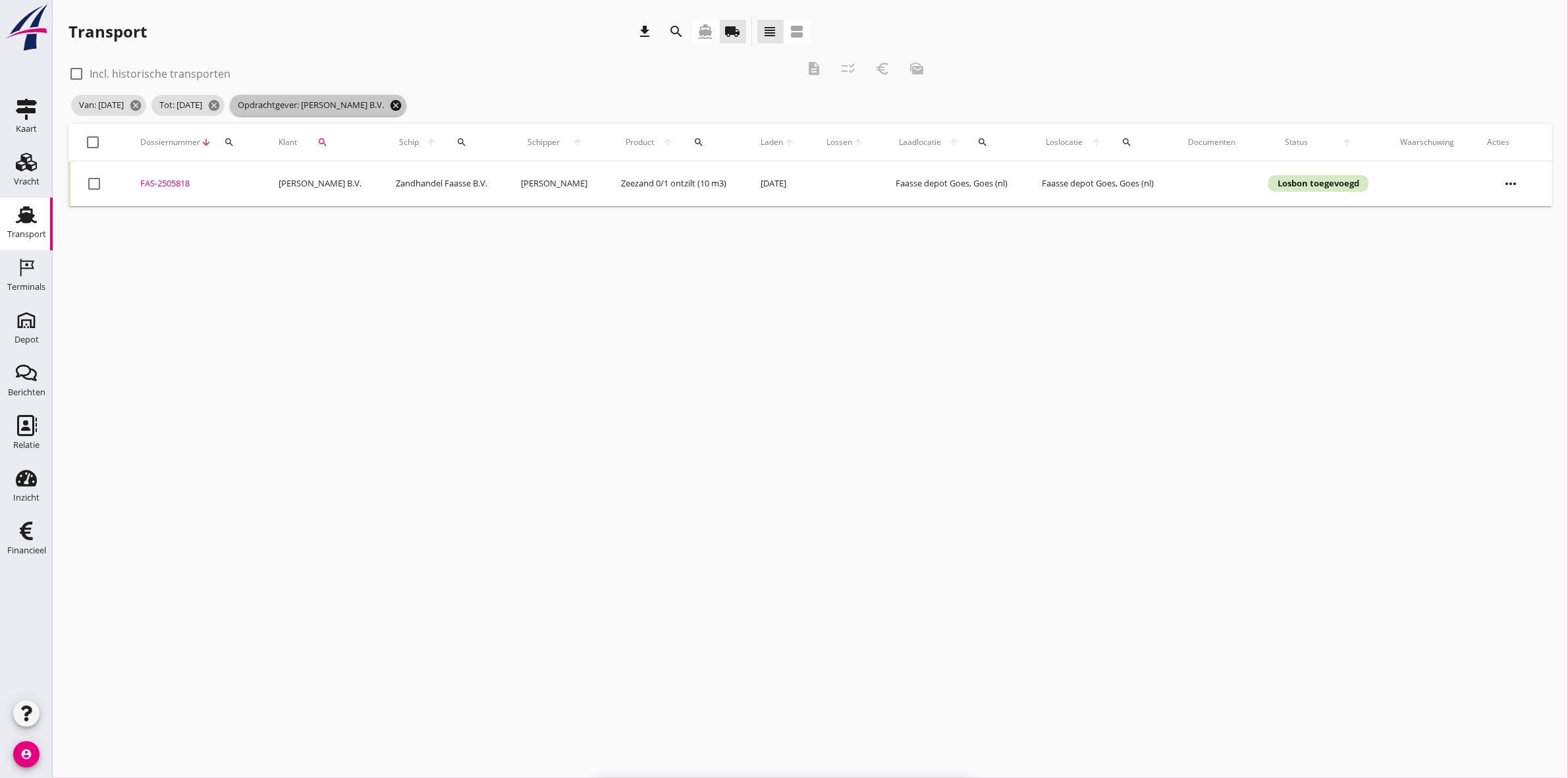
click at [397, 103] on icon "cancel" at bounding box center [396, 105] width 13 height 13
click at [318, 139] on icon "search" at bounding box center [322, 142] width 11 height 11
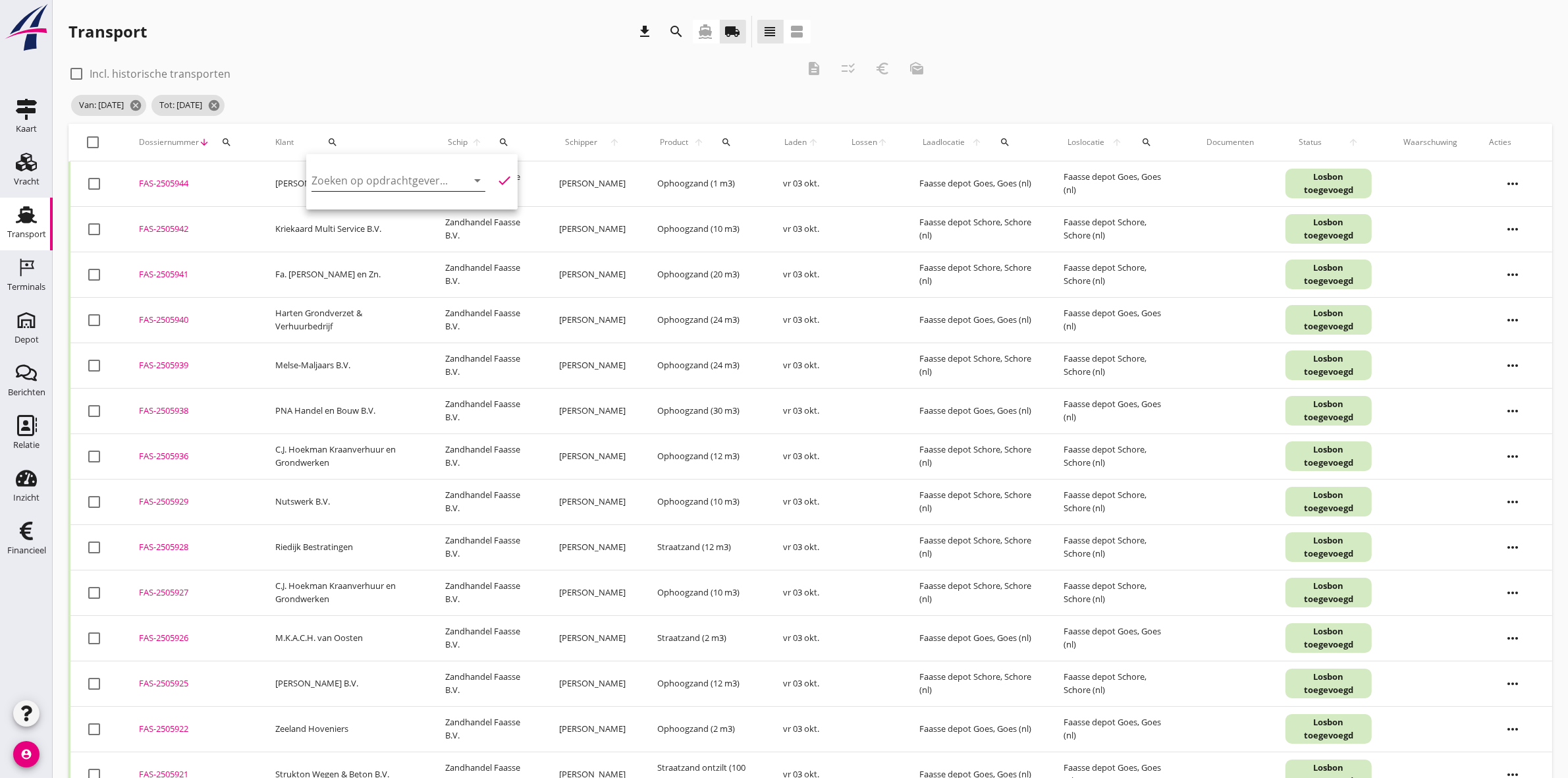
click at [355, 176] on input "Zoeken op opdrachtgever..." at bounding box center [380, 180] width 137 height 21
click at [369, 213] on div "Nutswerk B.V." at bounding box center [394, 212] width 144 height 16
type input "Nutswerk B.V."
click at [497, 176] on icon "check" at bounding box center [504, 180] width 16 height 16
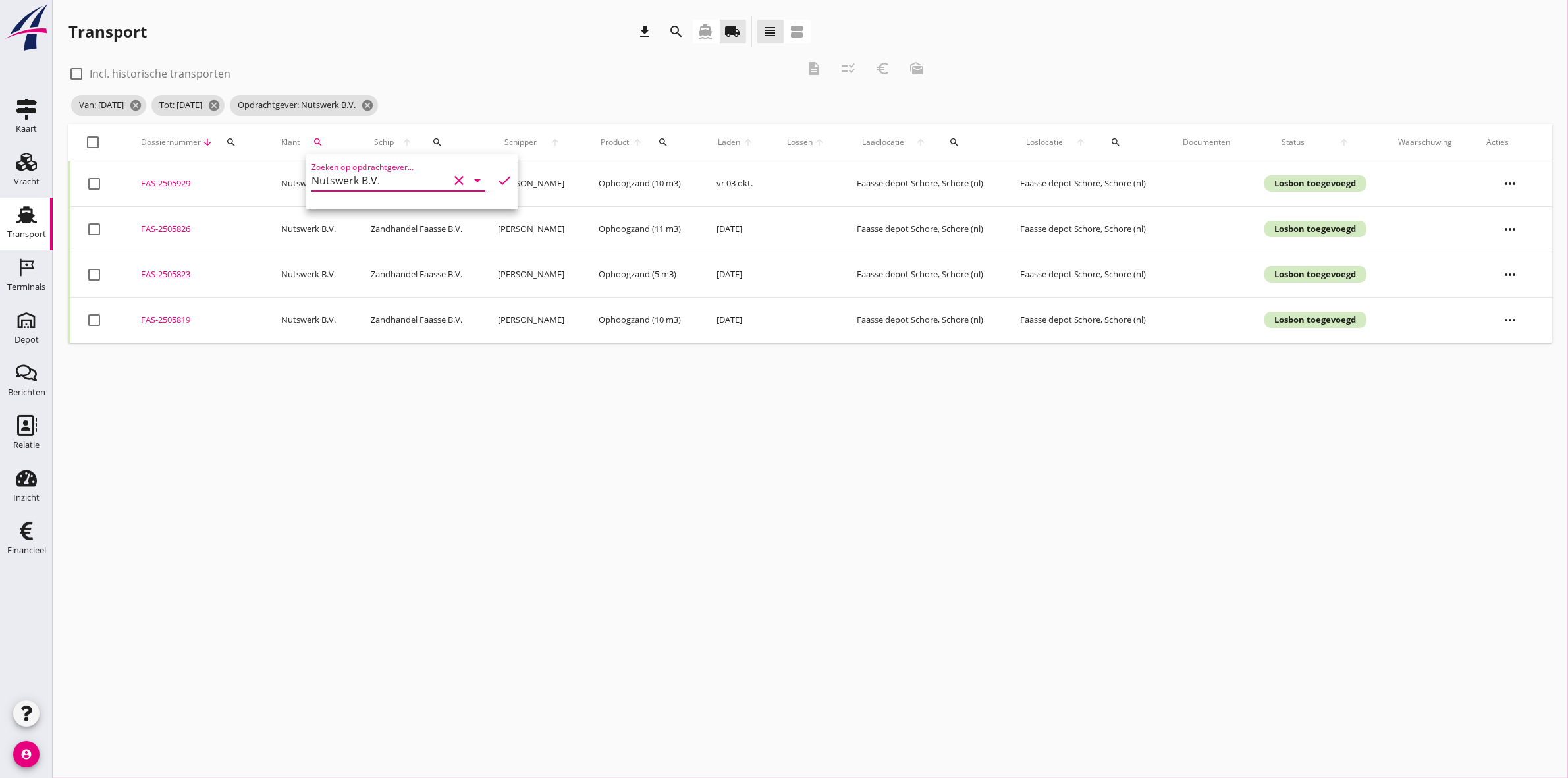
click at [30, 241] on div "Transport" at bounding box center [27, 235] width 39 height 18
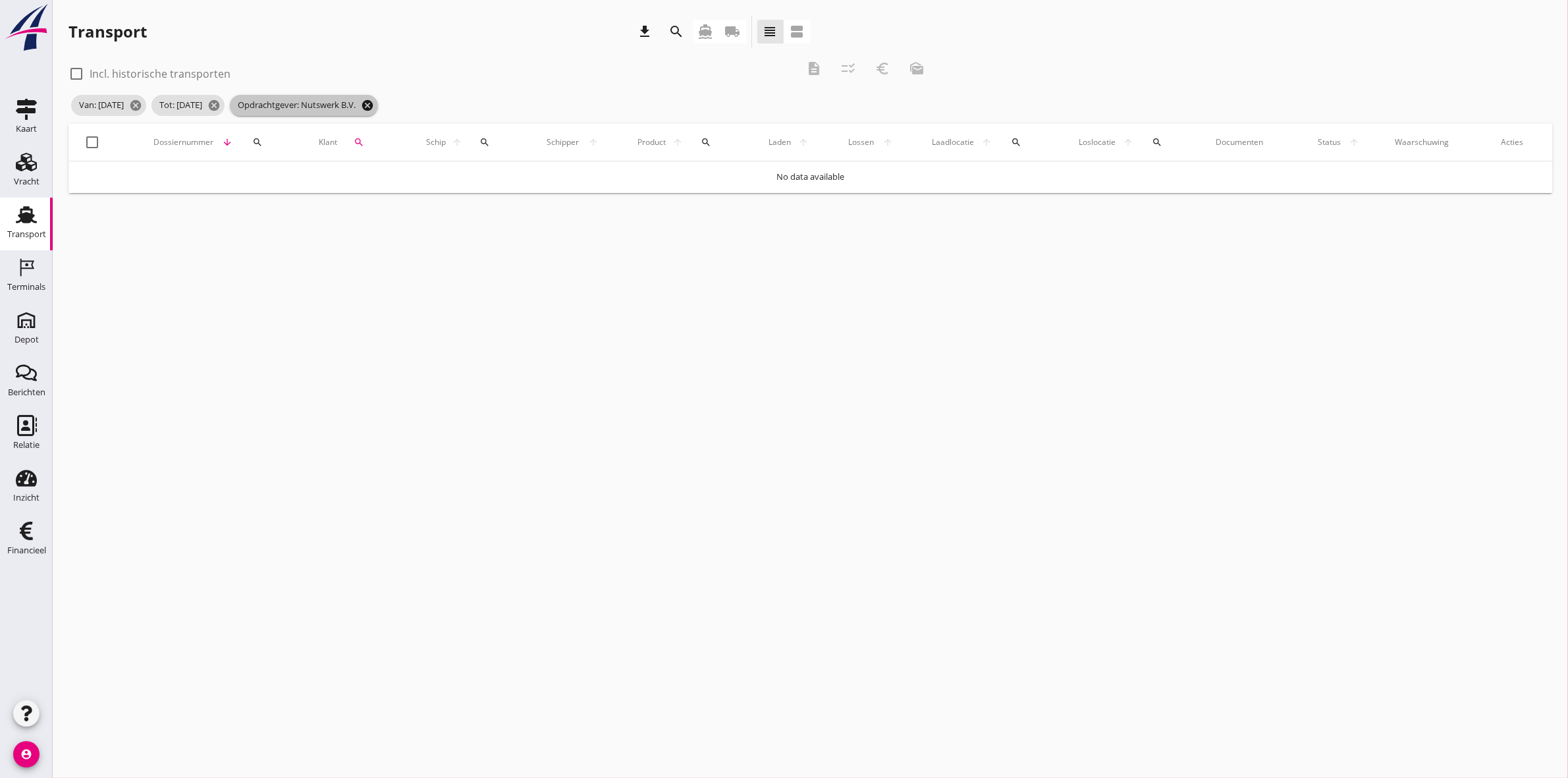
click at [374, 107] on icon "cancel" at bounding box center [368, 105] width 13 height 13
click at [77, 71] on div at bounding box center [76, 73] width 23 height 23
checkbox input "true"
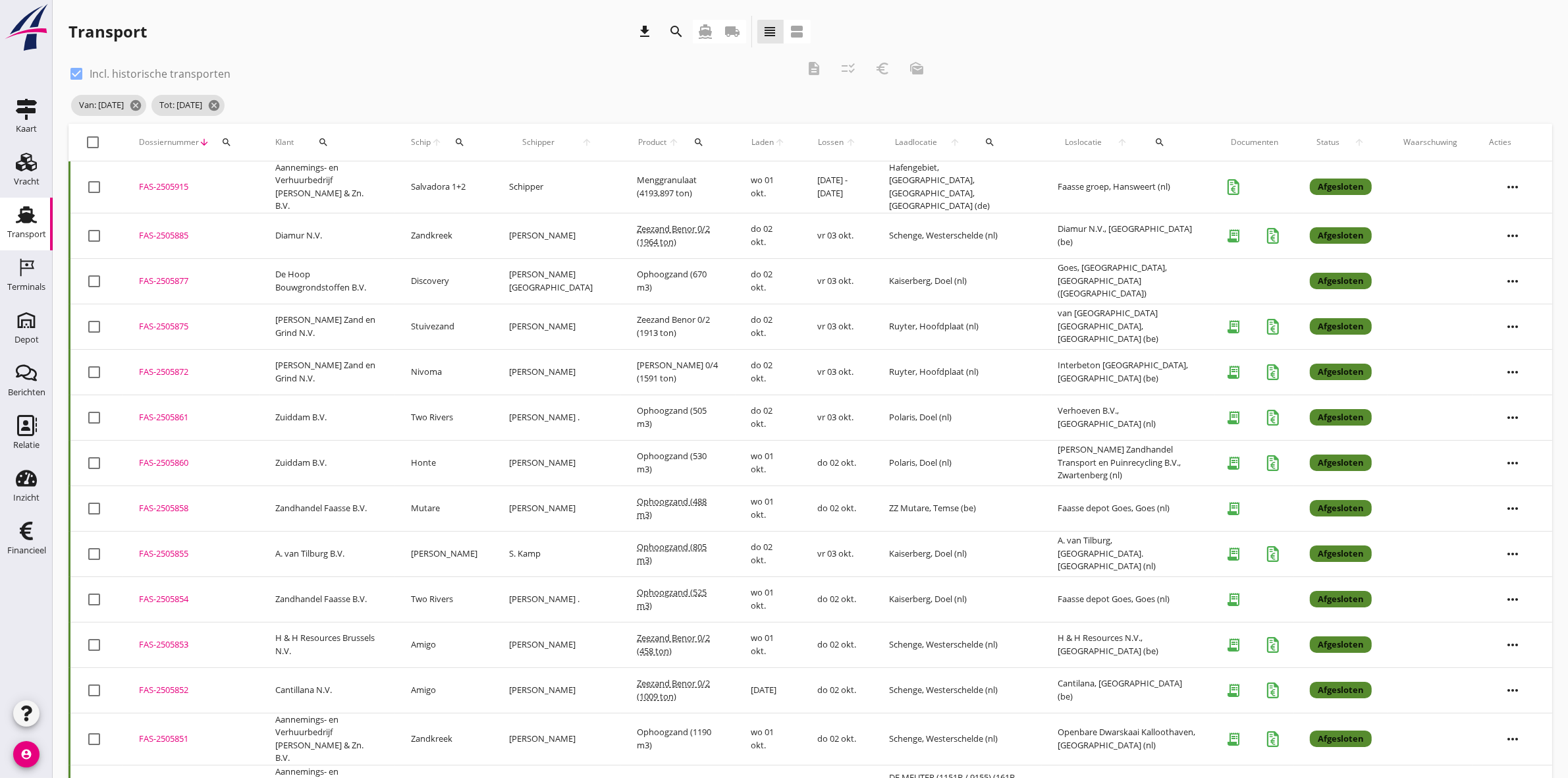
click at [333, 140] on div "search" at bounding box center [323, 142] width 49 height 11
click at [380, 173] on input "Zoeken op opdrachtgever..." at bounding box center [373, 180] width 137 height 21
click at [396, 211] on div "[PERSON_NAME] B.V." at bounding box center [386, 212] width 144 height 16
type input "[PERSON_NAME] B.V."
click at [20, 443] on div "Relatie" at bounding box center [27, 445] width 27 height 8
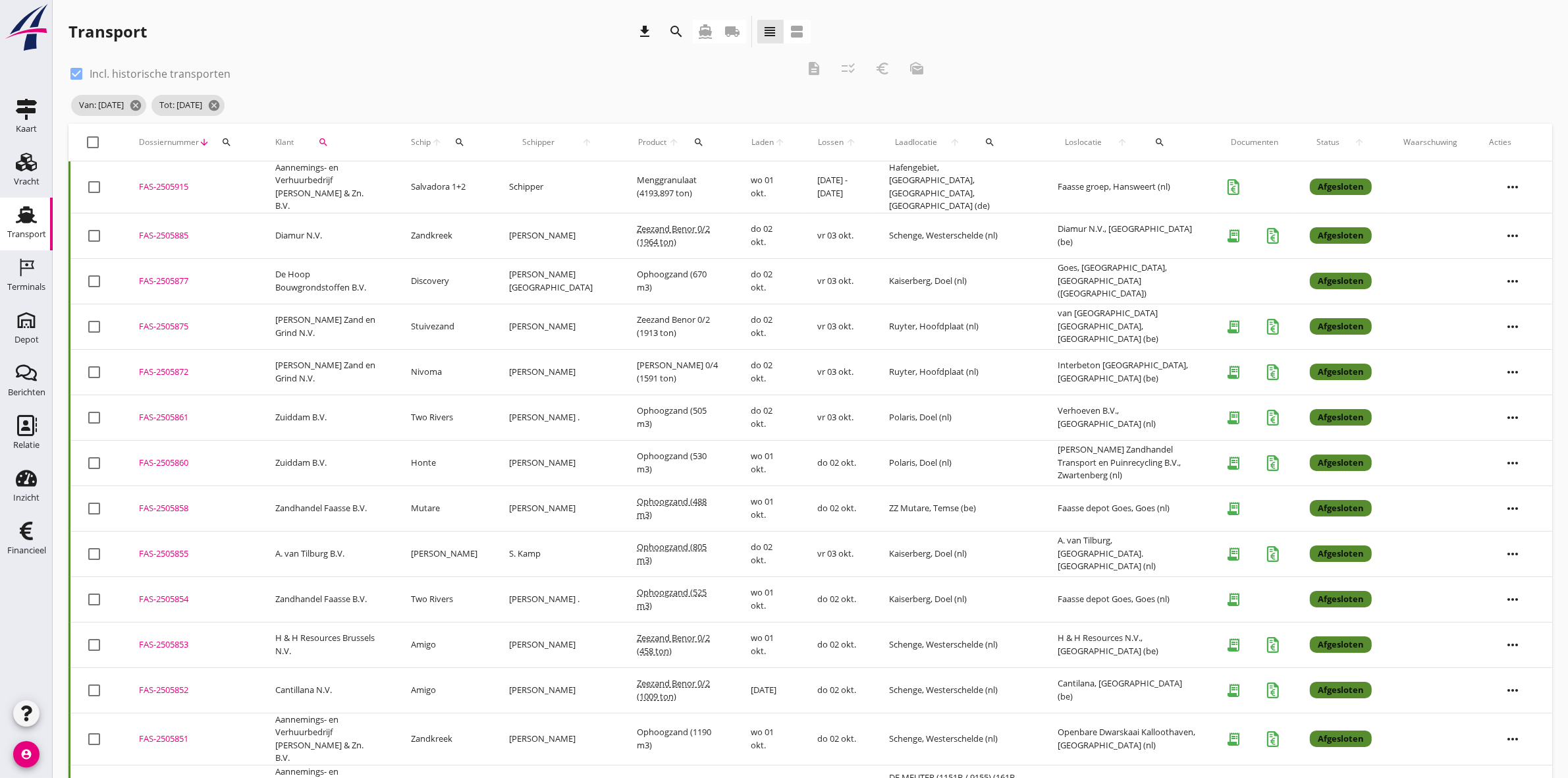
click at [333, 137] on div "search" at bounding box center [323, 142] width 49 height 11
click at [489, 178] on icon "check" at bounding box center [497, 180] width 16 height 16
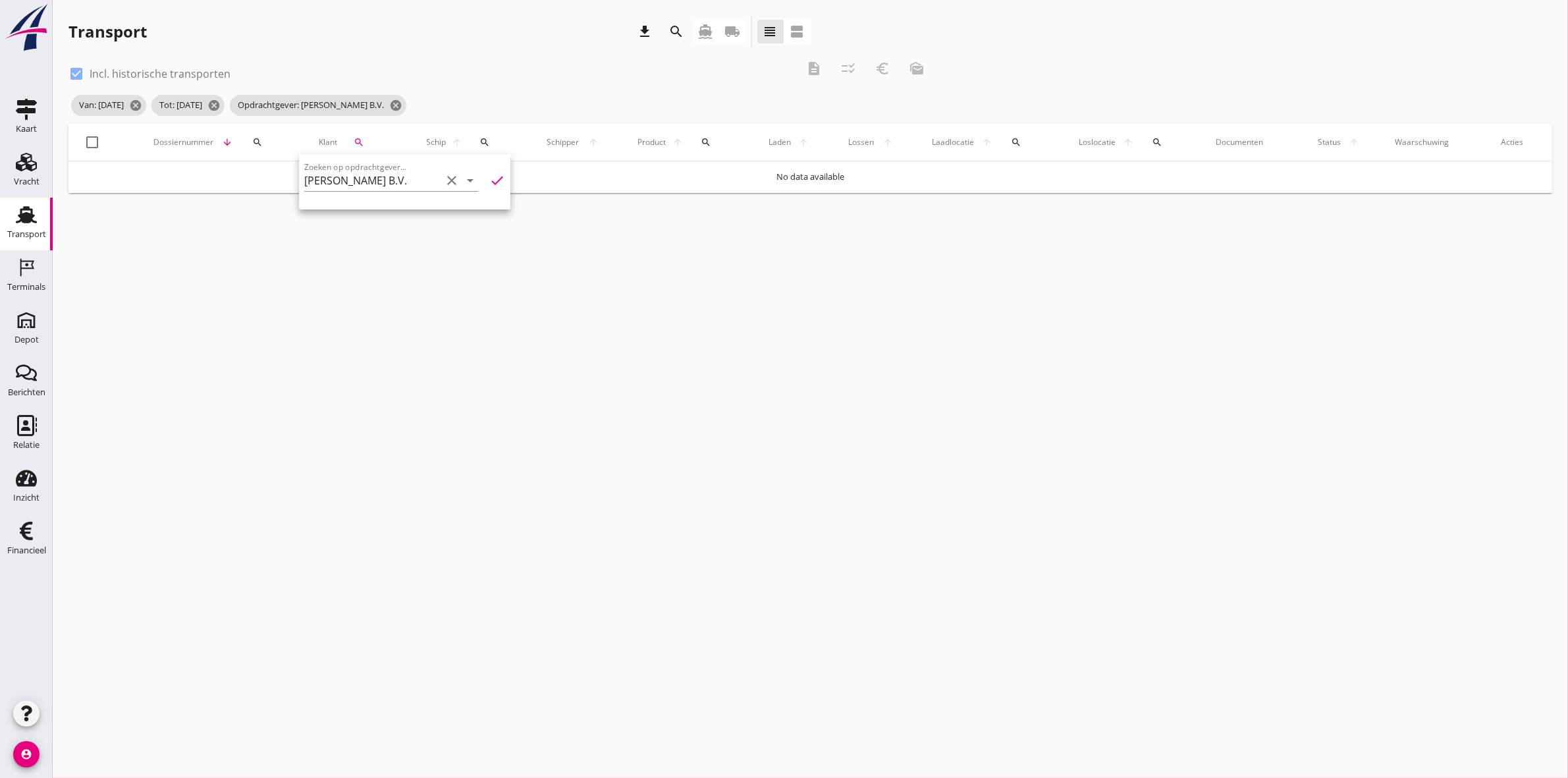
click at [433, 70] on div "check_box Incl. historische transporten" at bounding box center [432, 73] width 729 height 18
click at [739, 34] on icon "local_shipping" at bounding box center [733, 31] width 16 height 16
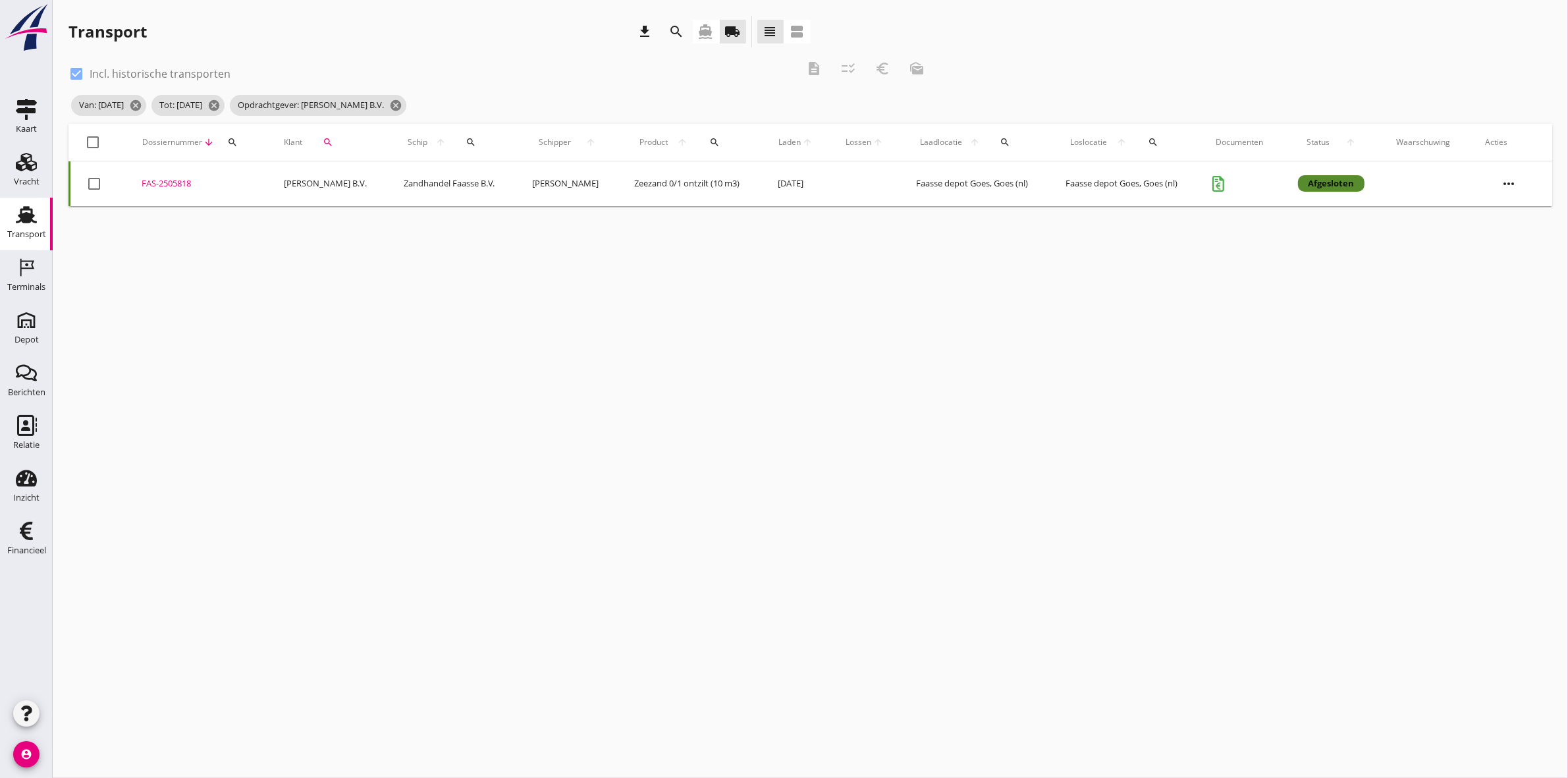
click at [186, 181] on div "FAS-2505818" at bounding box center [197, 184] width 111 height 13
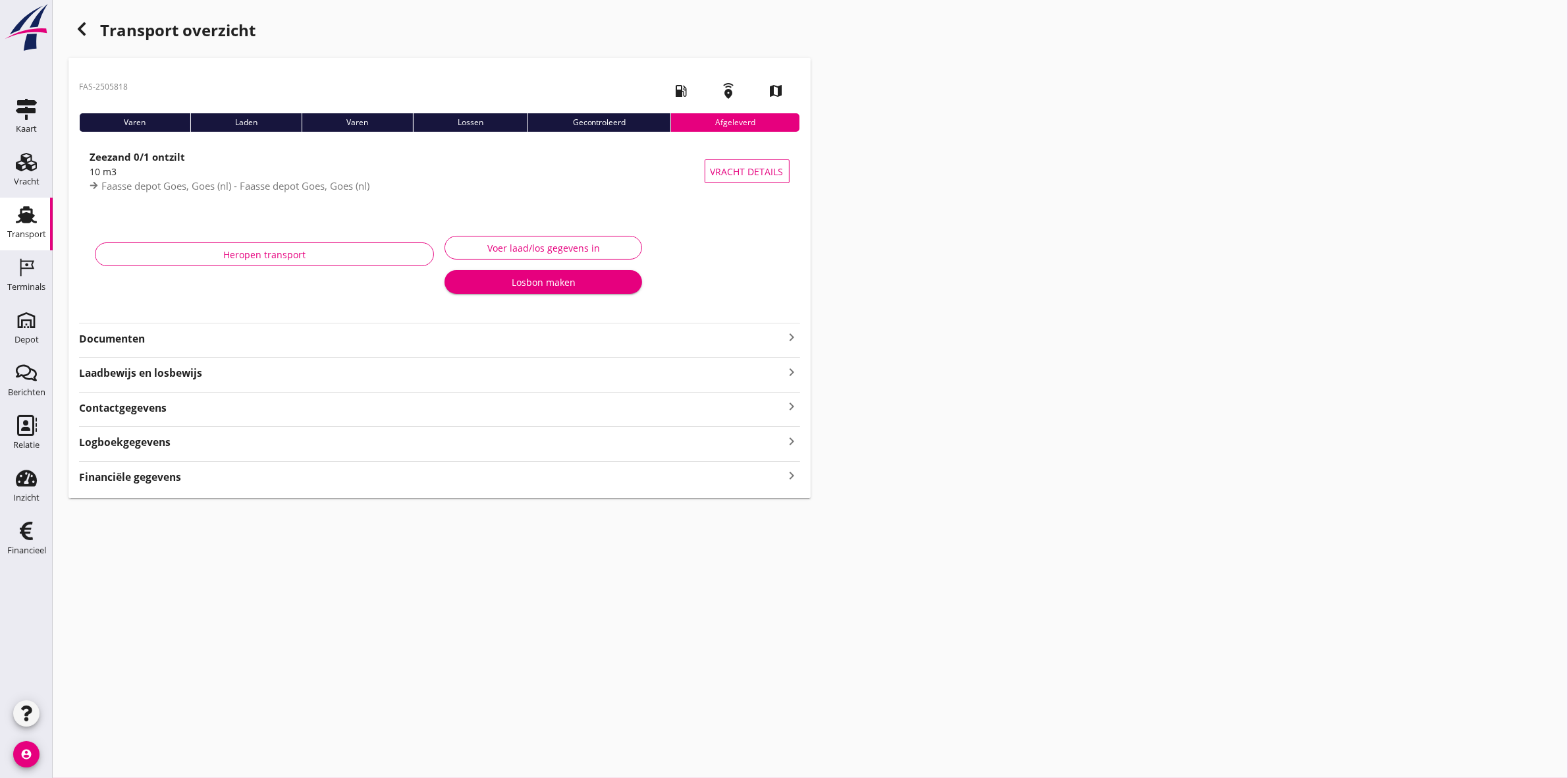
click at [484, 489] on div "FAS-2505818 local_gas_station emergency_share map Varen Laden Varen Lossen Geco…" at bounding box center [439, 277] width 742 height 440
click at [149, 480] on strong "Financiële gegevens" at bounding box center [130, 477] width 102 height 15
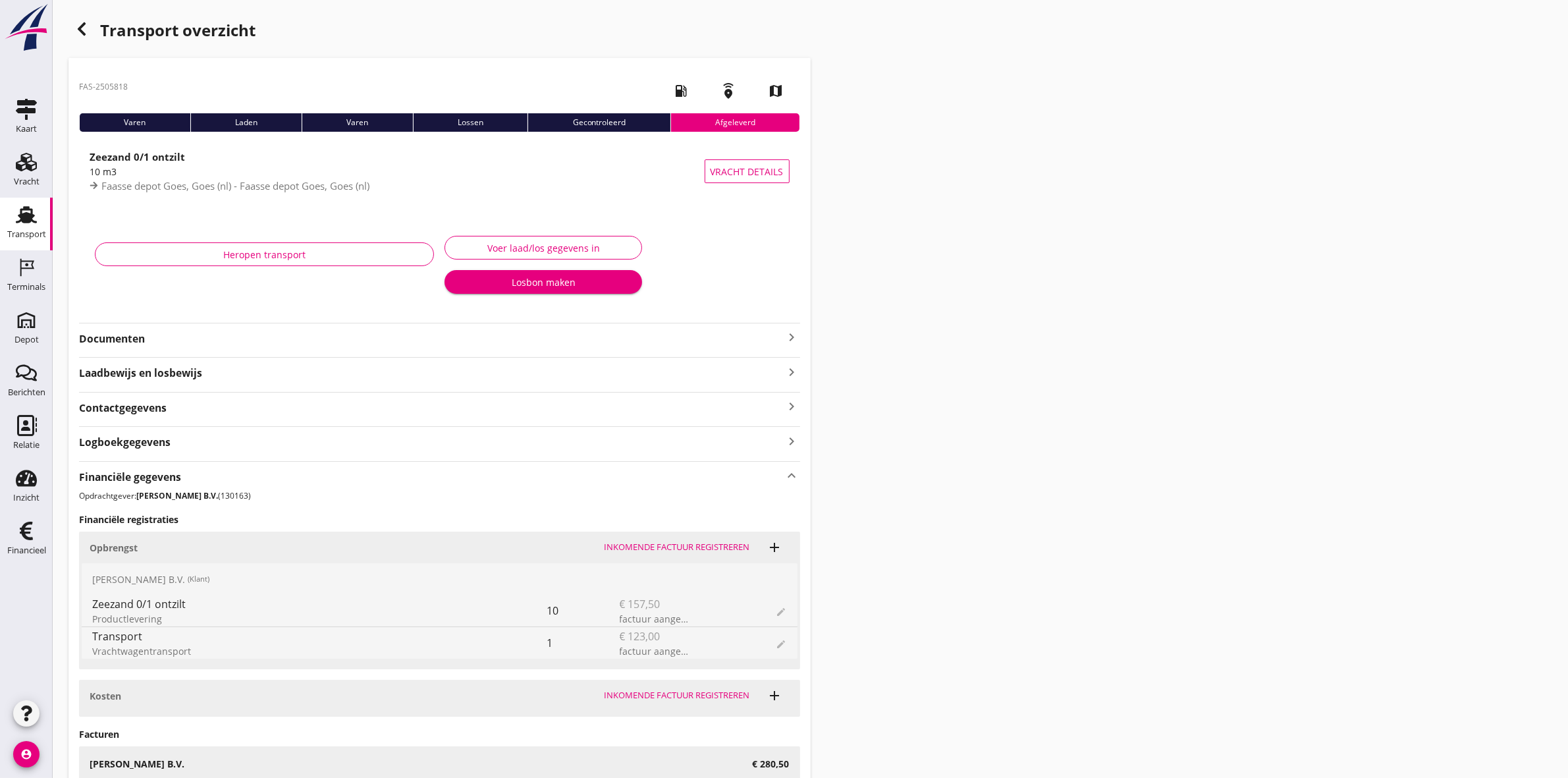
click at [30, 215] on use at bounding box center [26, 215] width 21 height 18
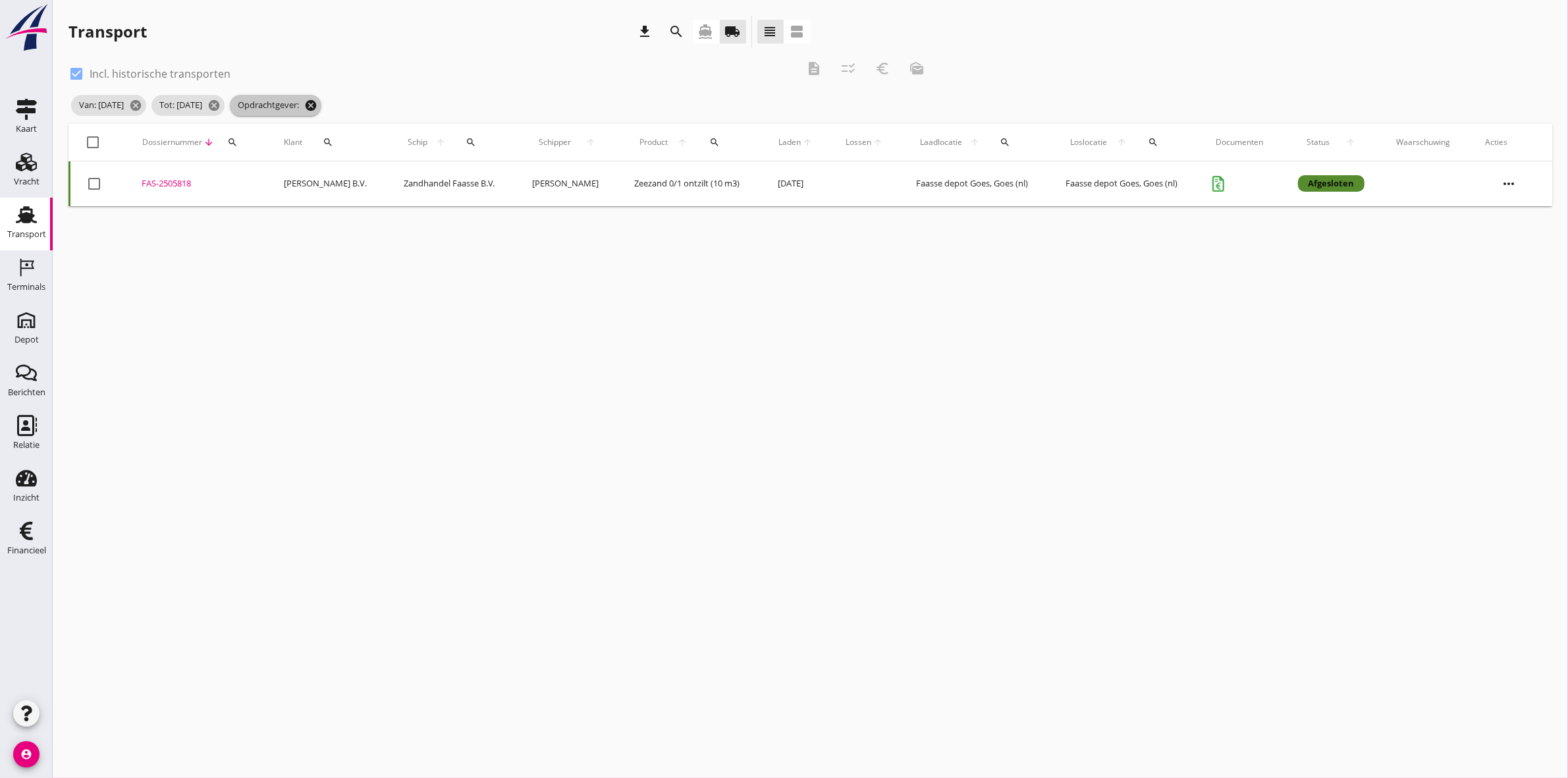
click at [317, 103] on icon "cancel" at bounding box center [311, 105] width 13 height 13
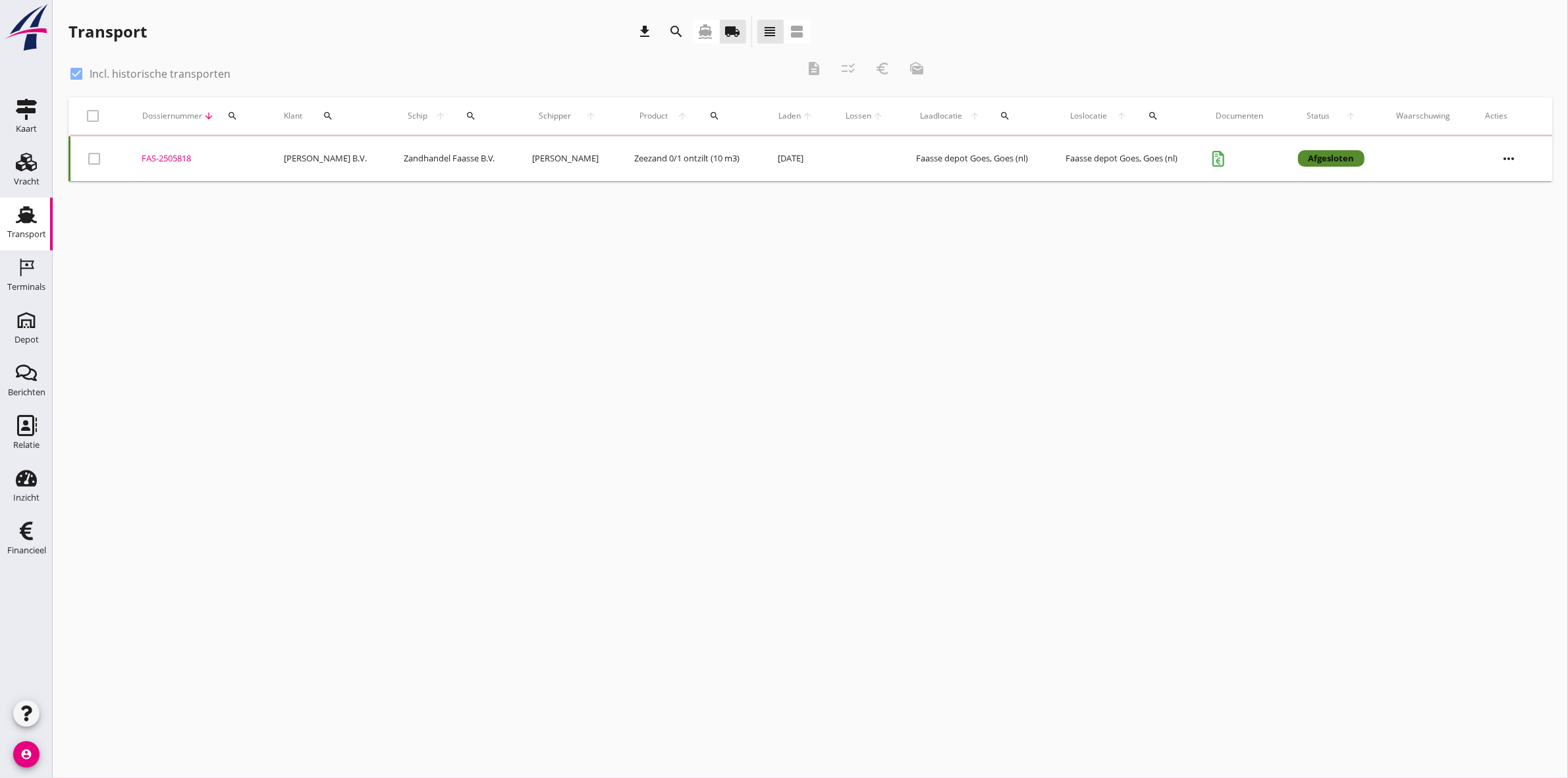
click at [331, 119] on div "search" at bounding box center [329, 116] width 42 height 11
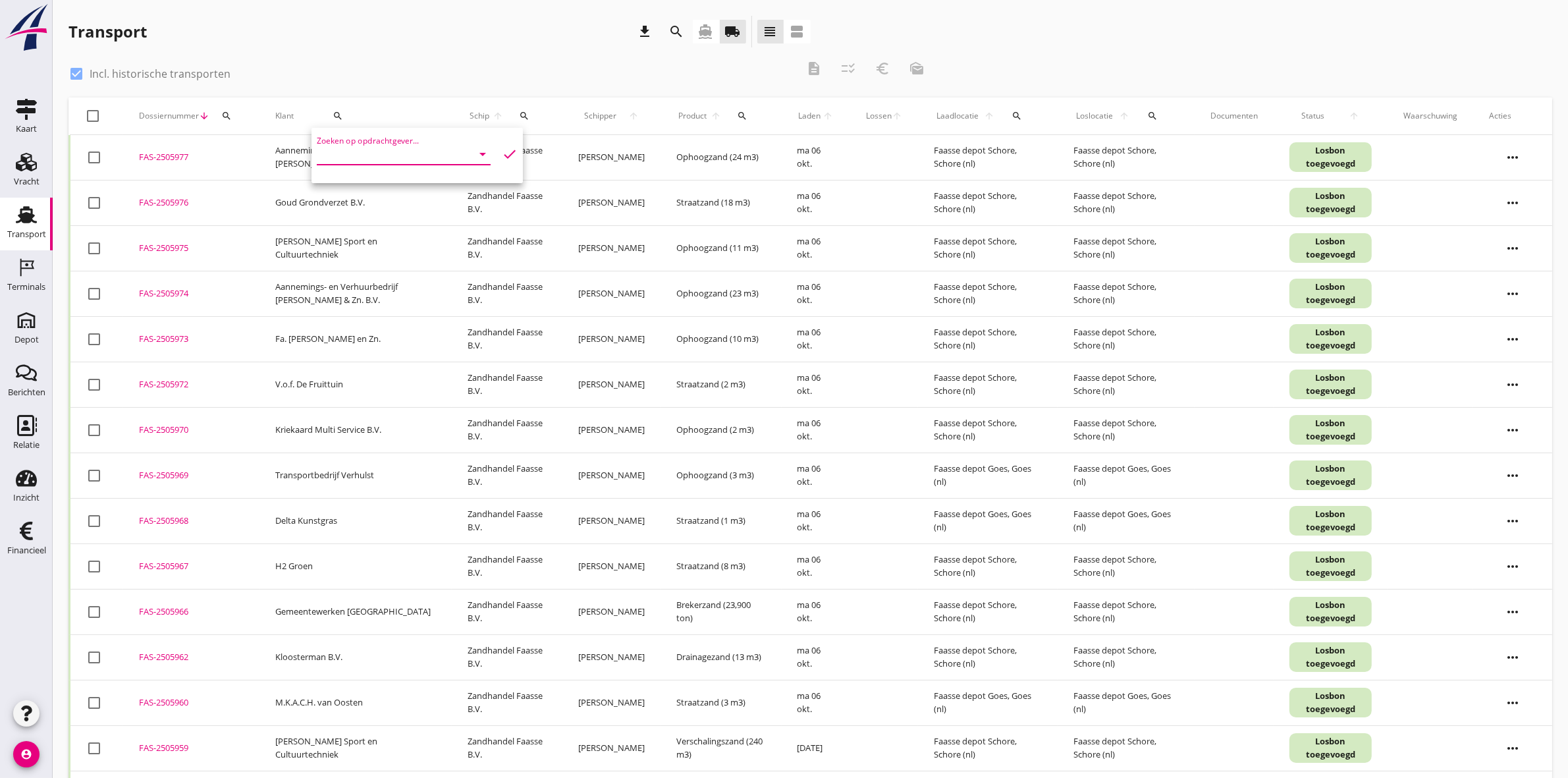
click at [344, 164] on input "Zoeken op opdrachtgever..." at bounding box center [386, 154] width 137 height 21
click at [366, 186] on div "Nutswerk B.V." at bounding box center [399, 186] width 144 height 16
type input "Nutswerk B.V."
click at [502, 154] on icon "check" at bounding box center [509, 154] width 16 height 16
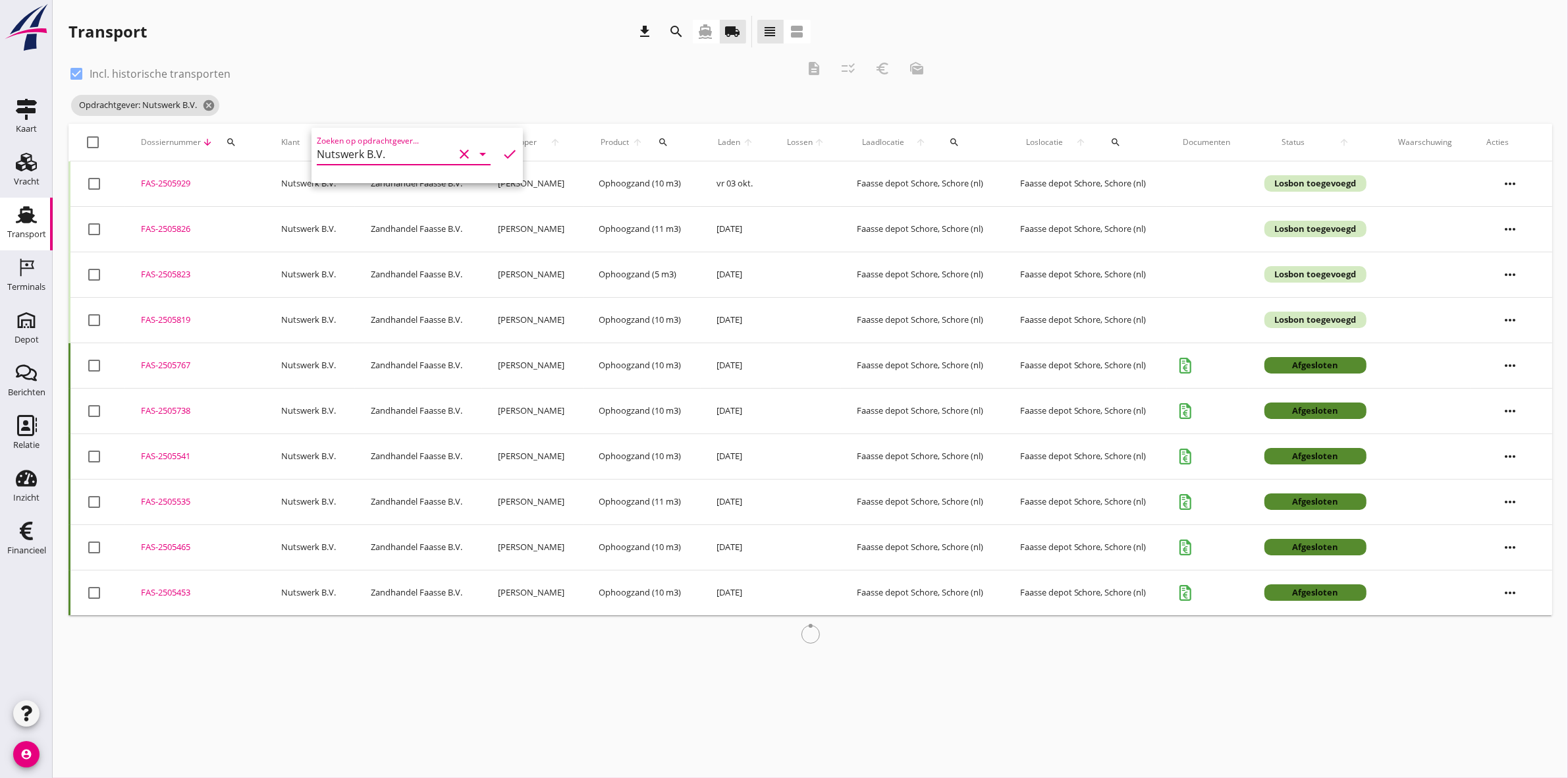
click at [92, 139] on div at bounding box center [93, 142] width 23 height 23
checkbox input "true"
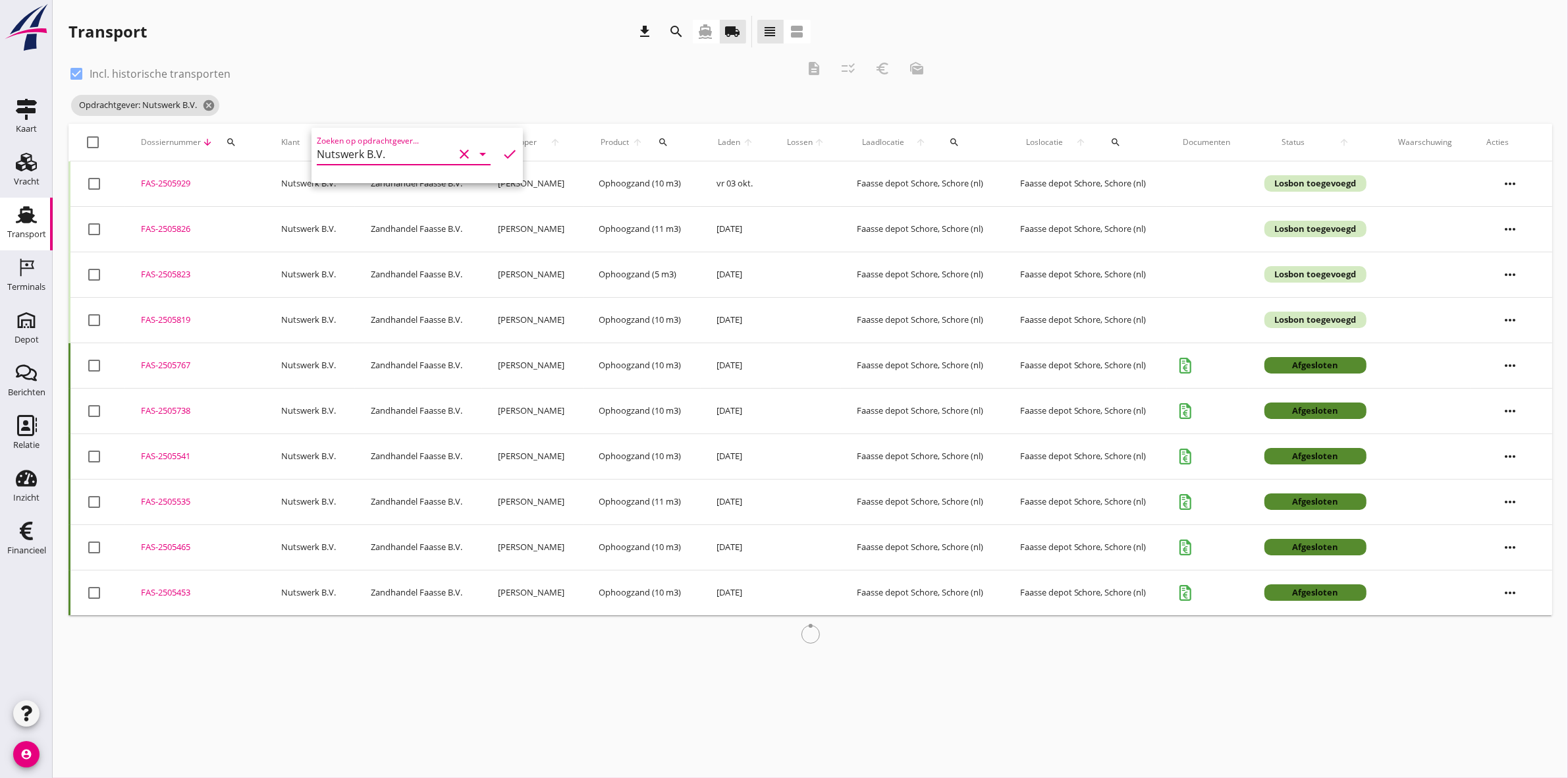
checkbox input "true"
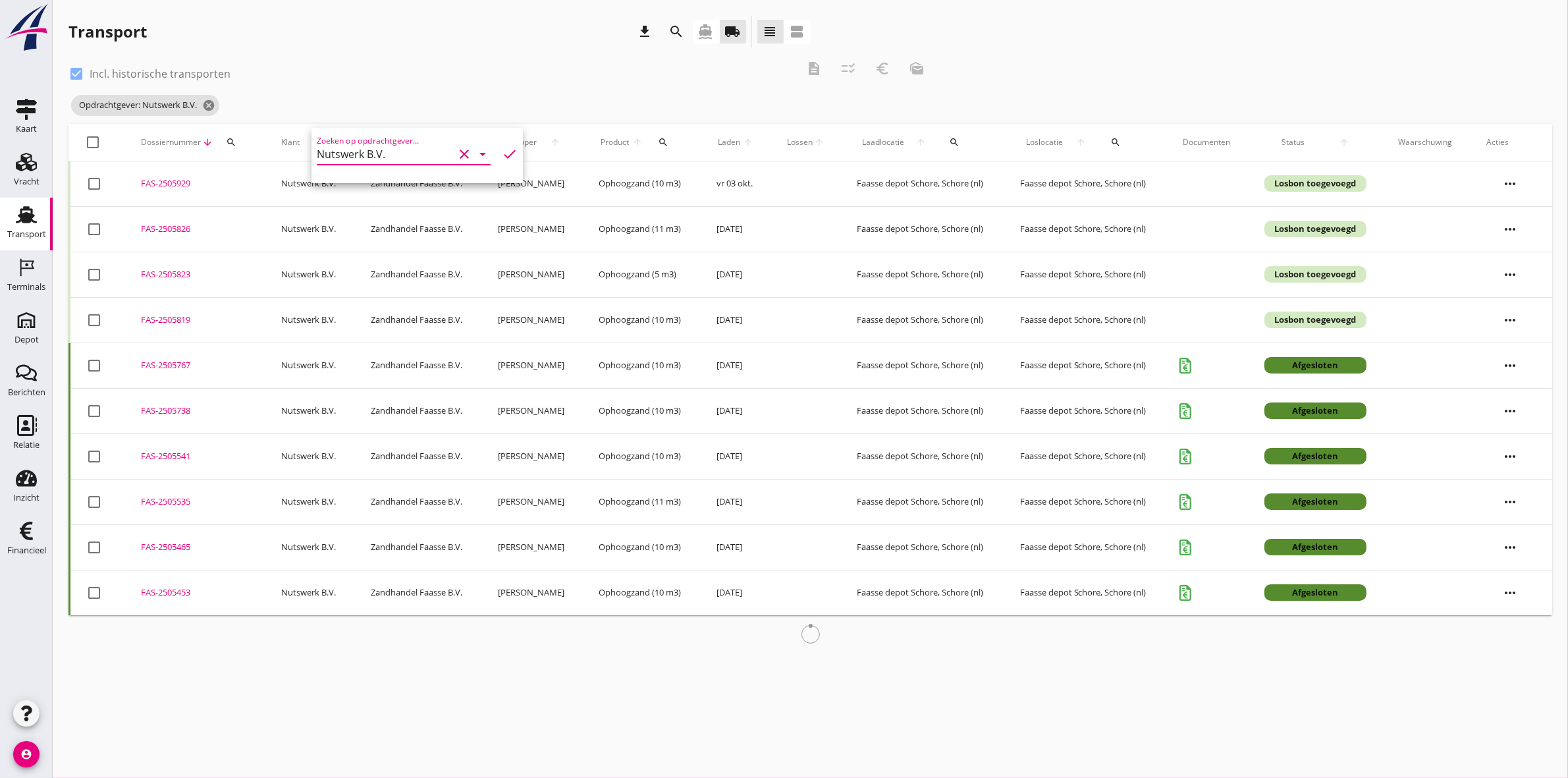
checkbox input "true"
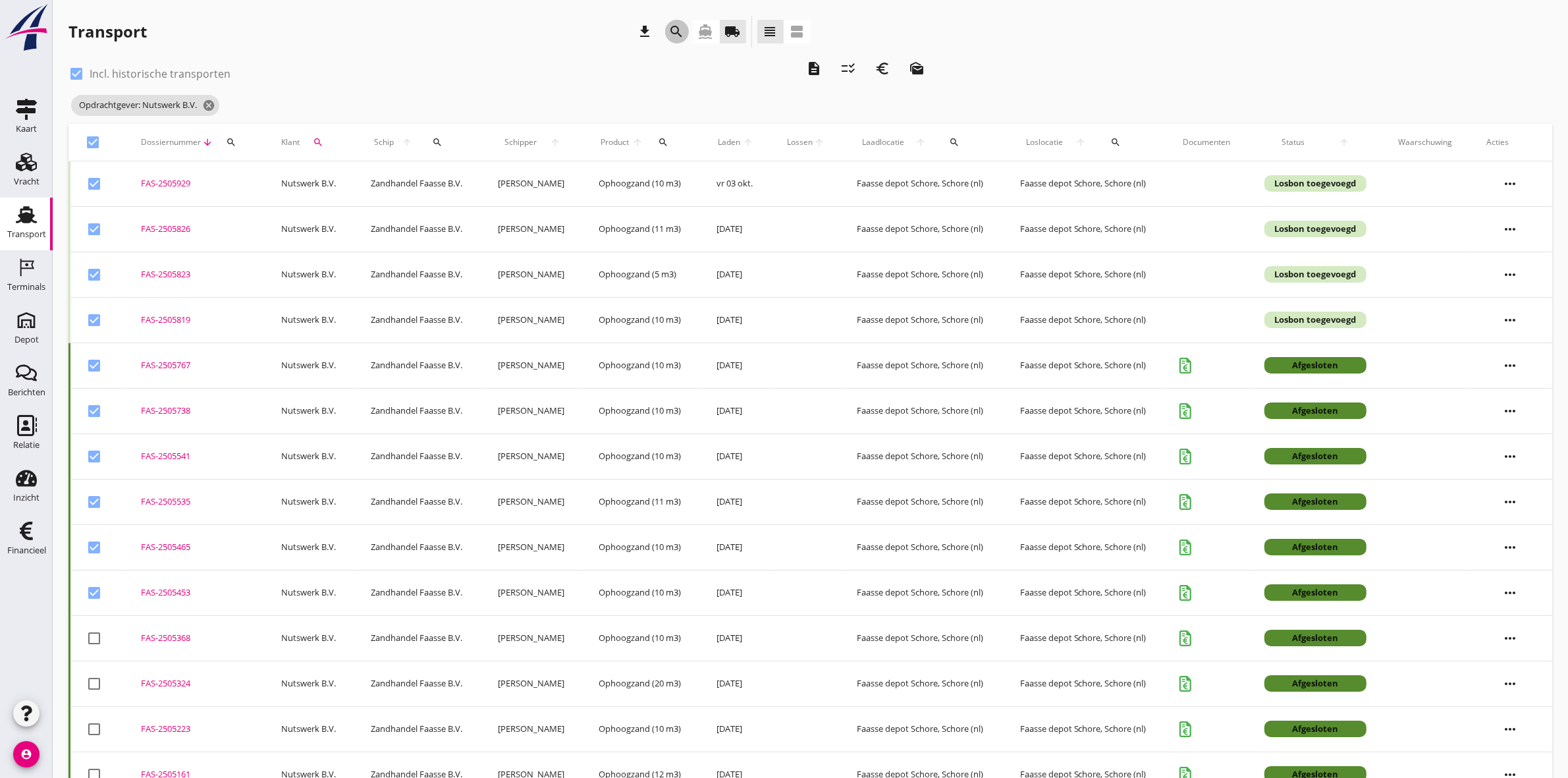
click at [677, 25] on icon "search" at bounding box center [677, 31] width 16 height 16
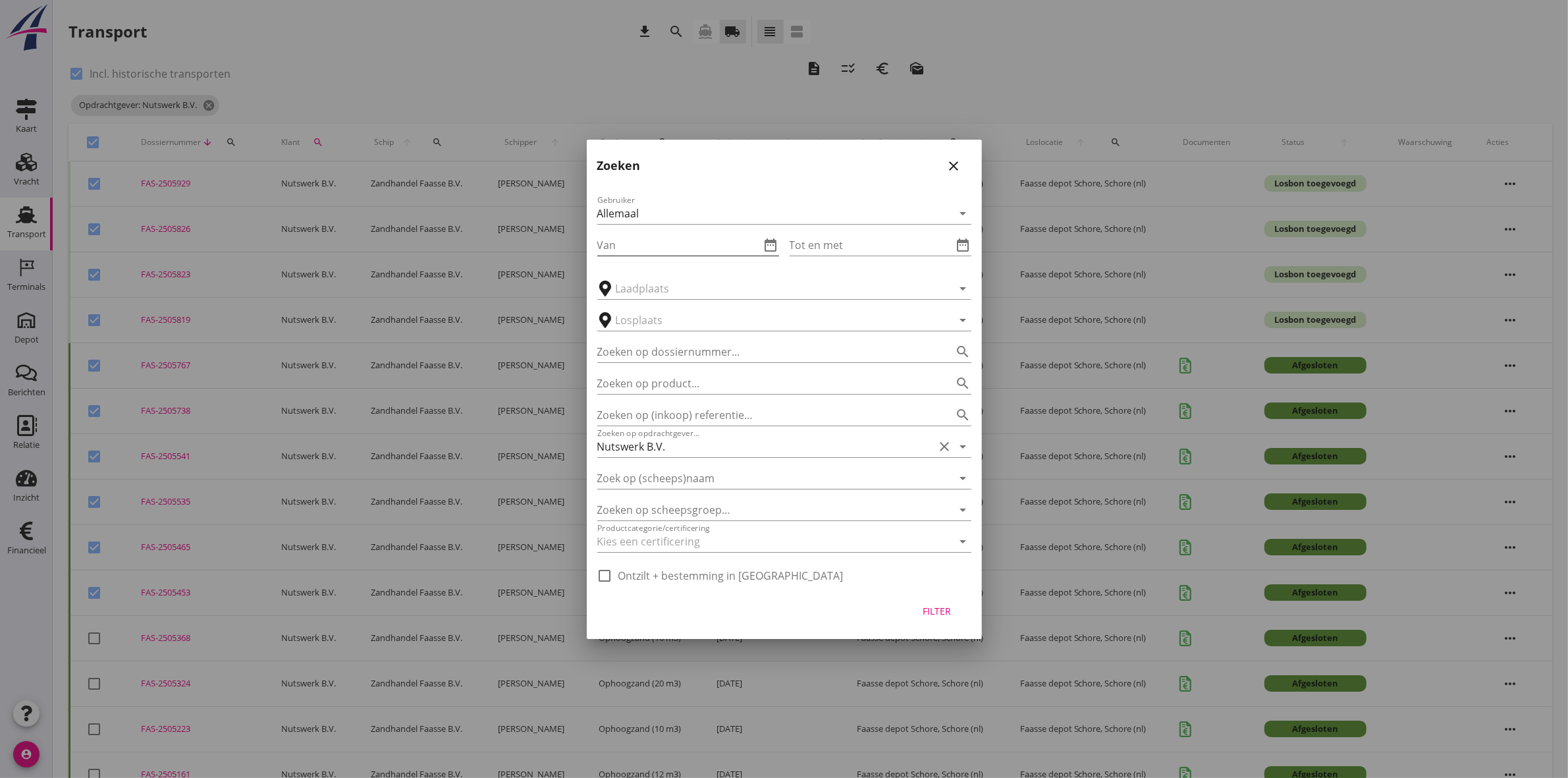
click at [775, 239] on icon "date_range" at bounding box center [771, 245] width 16 height 16
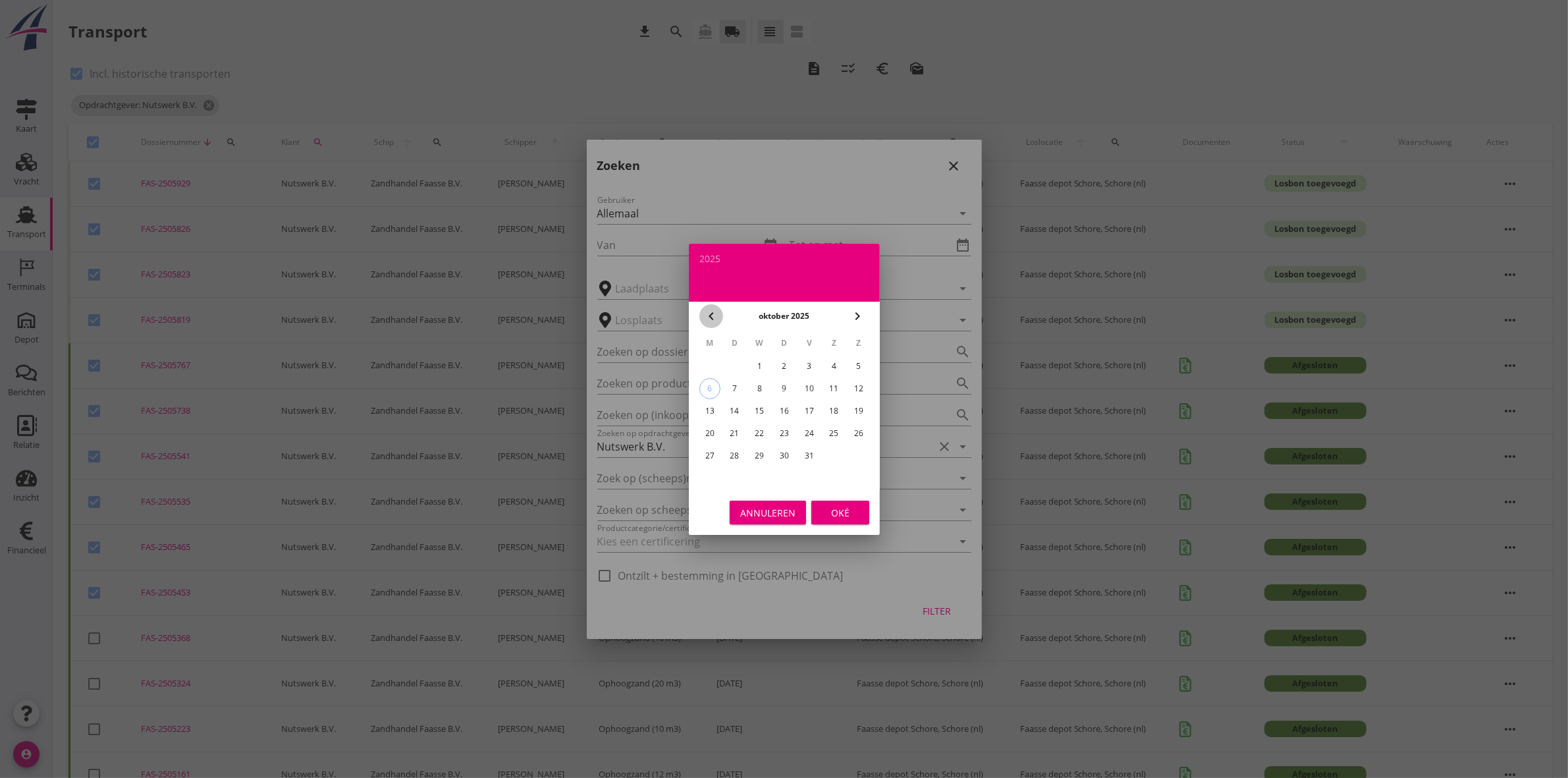
click at [708, 308] on icon "chevron_left" at bounding box center [711, 316] width 16 height 16
click at [711, 452] on div "29" at bounding box center [708, 456] width 21 height 21
type input "[DATE]"
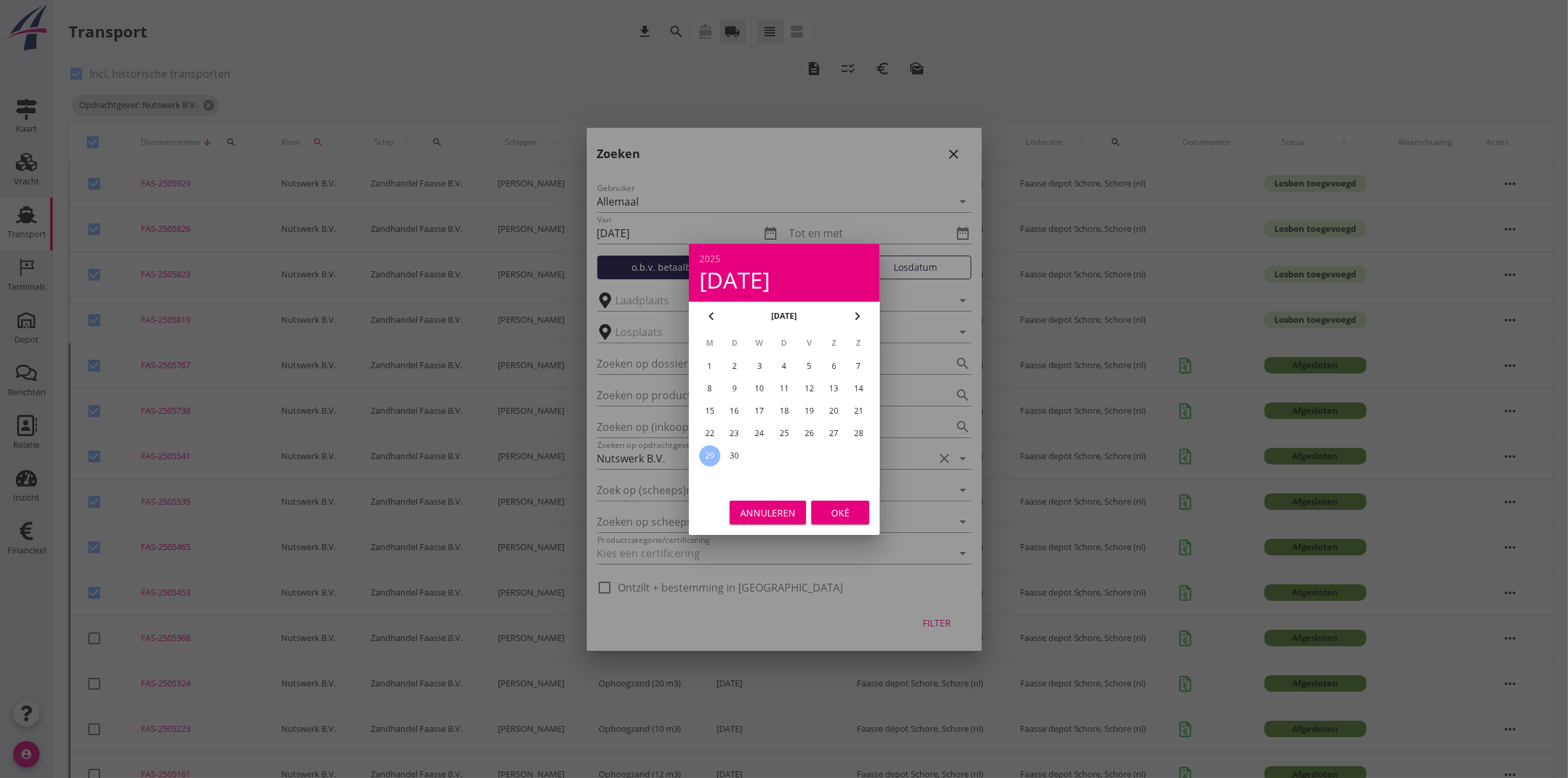
click at [848, 509] on div "Oké" at bounding box center [840, 512] width 37 height 14
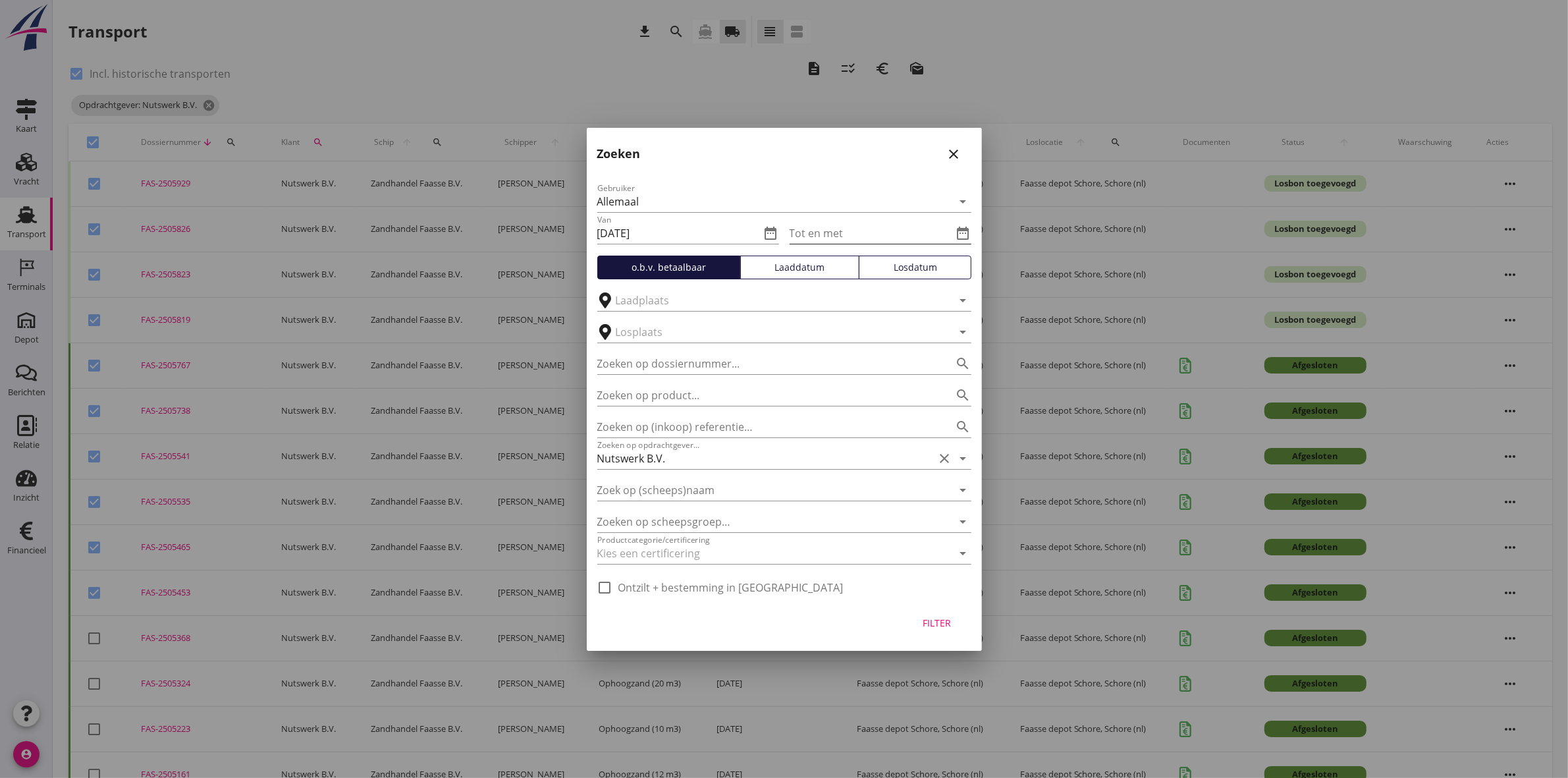
click at [961, 235] on icon "date_range" at bounding box center [963, 233] width 16 height 16
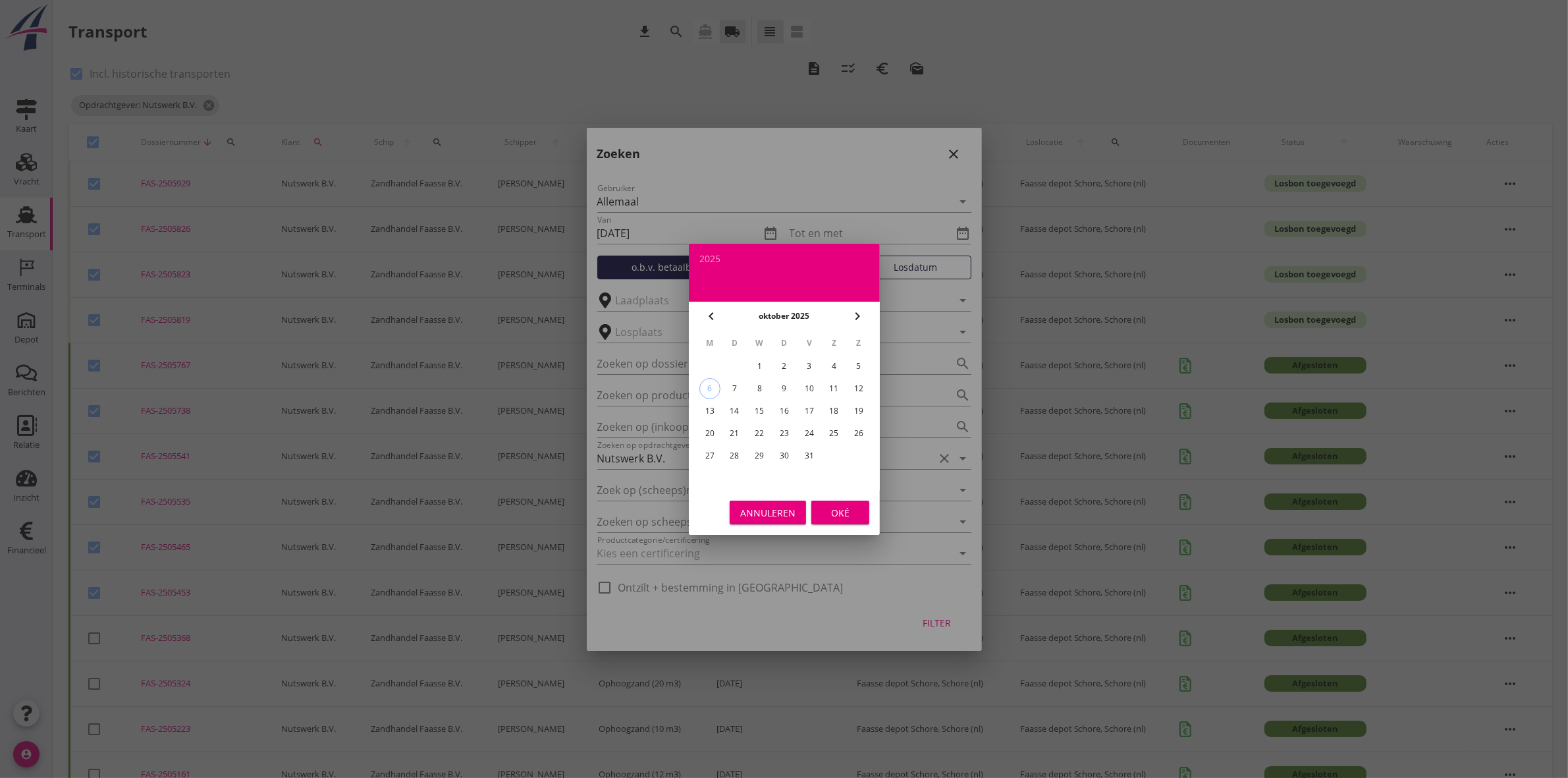
click at [814, 366] on div "3" at bounding box center [809, 366] width 21 height 21
type input "[DATE]"
click at [847, 506] on div "Oké" at bounding box center [840, 512] width 37 height 14
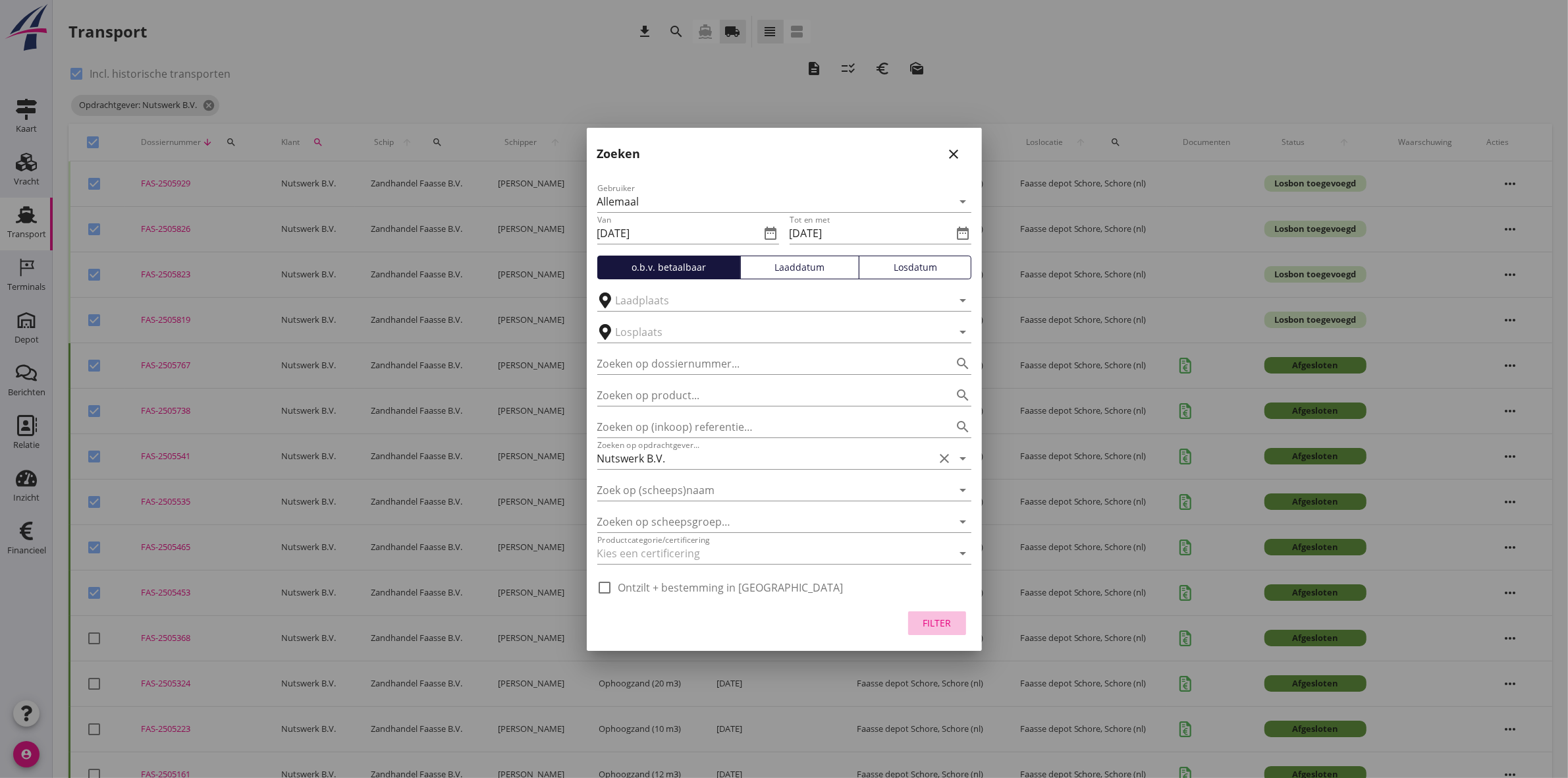
click at [945, 630] on button "Filter" at bounding box center [936, 623] width 58 height 23
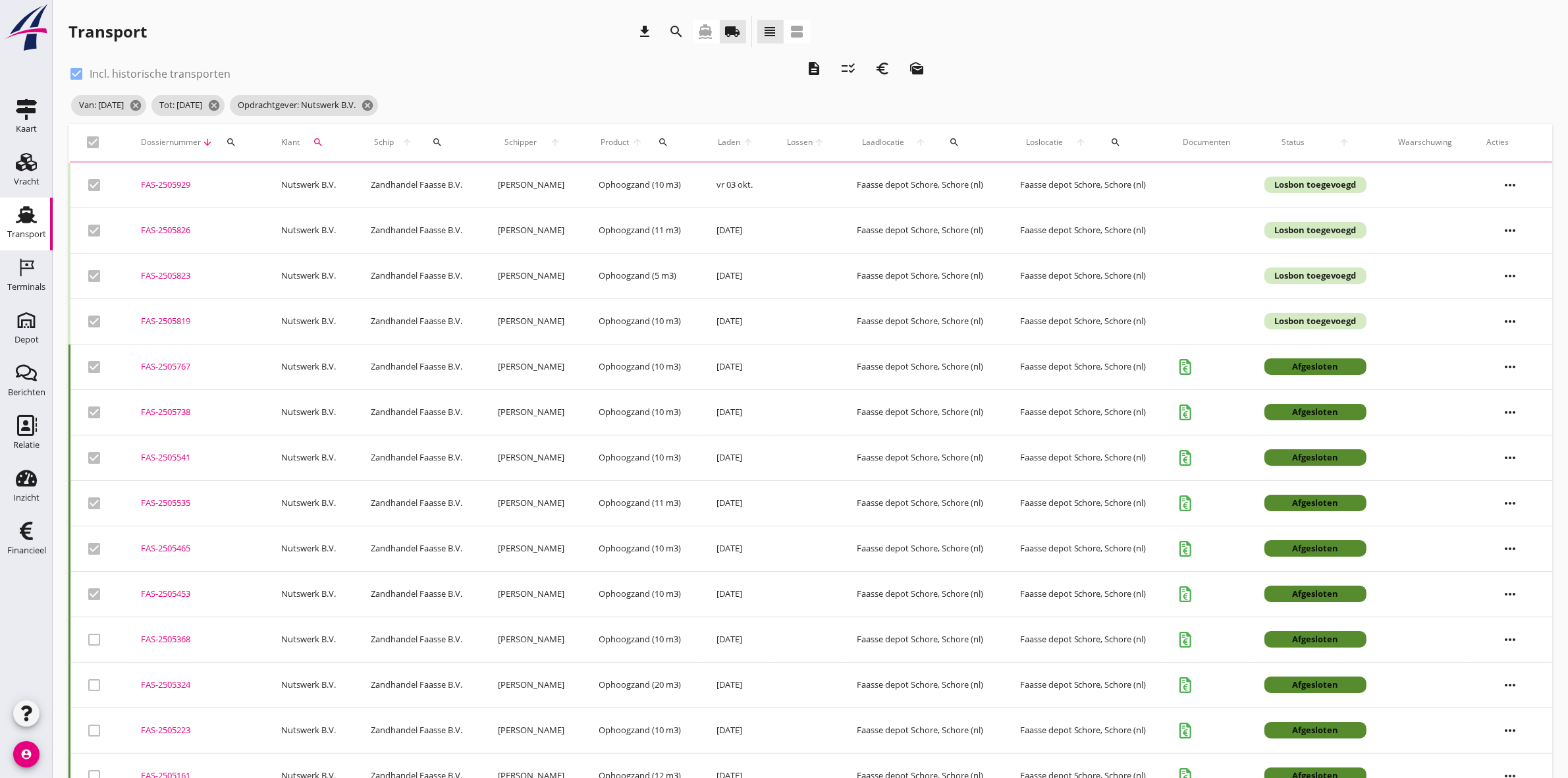
checkbox input "false"
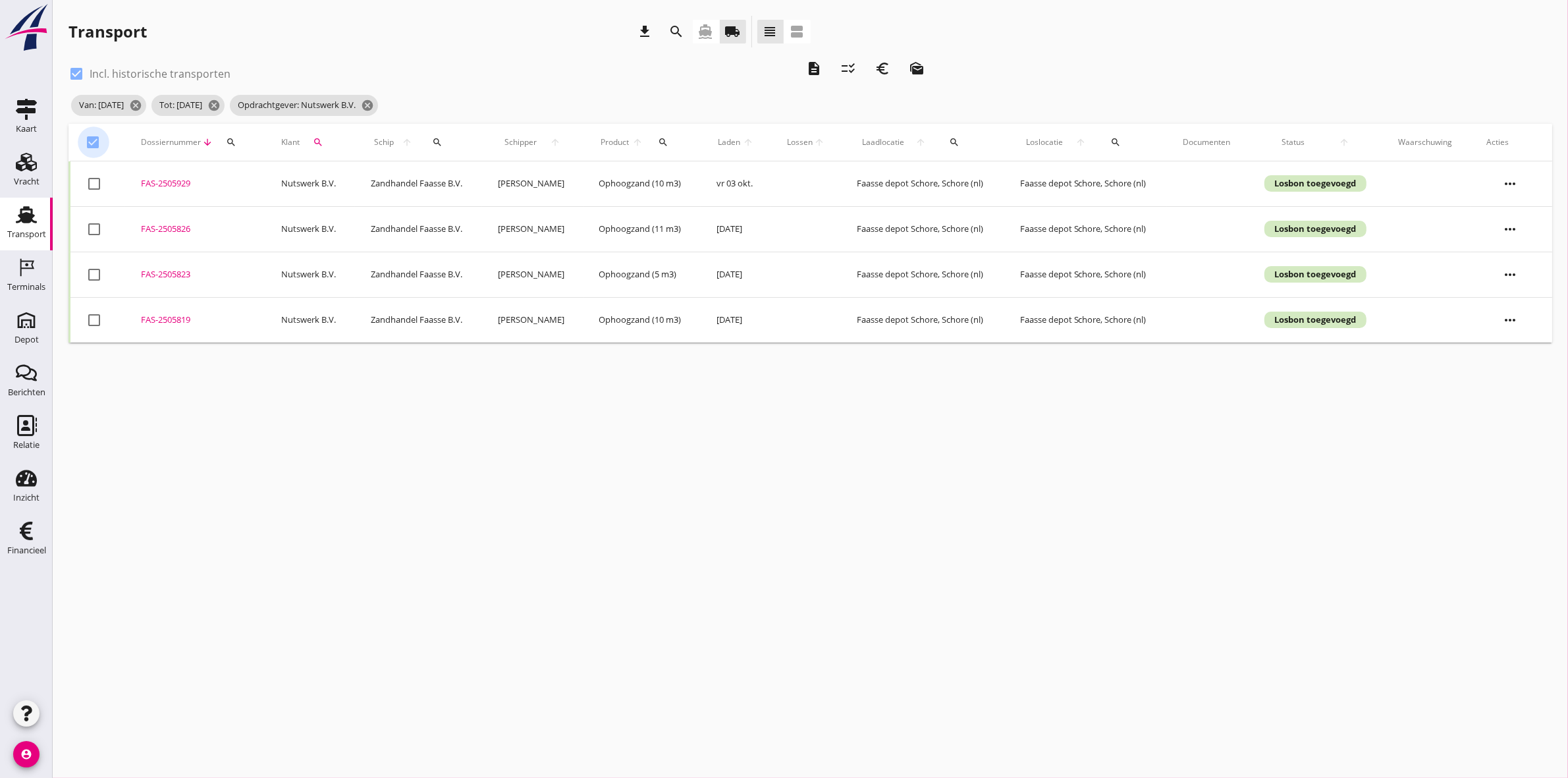
click at [89, 136] on div at bounding box center [93, 142] width 23 height 23
click at [98, 142] on div at bounding box center [93, 142] width 23 height 23
checkbox input "true"
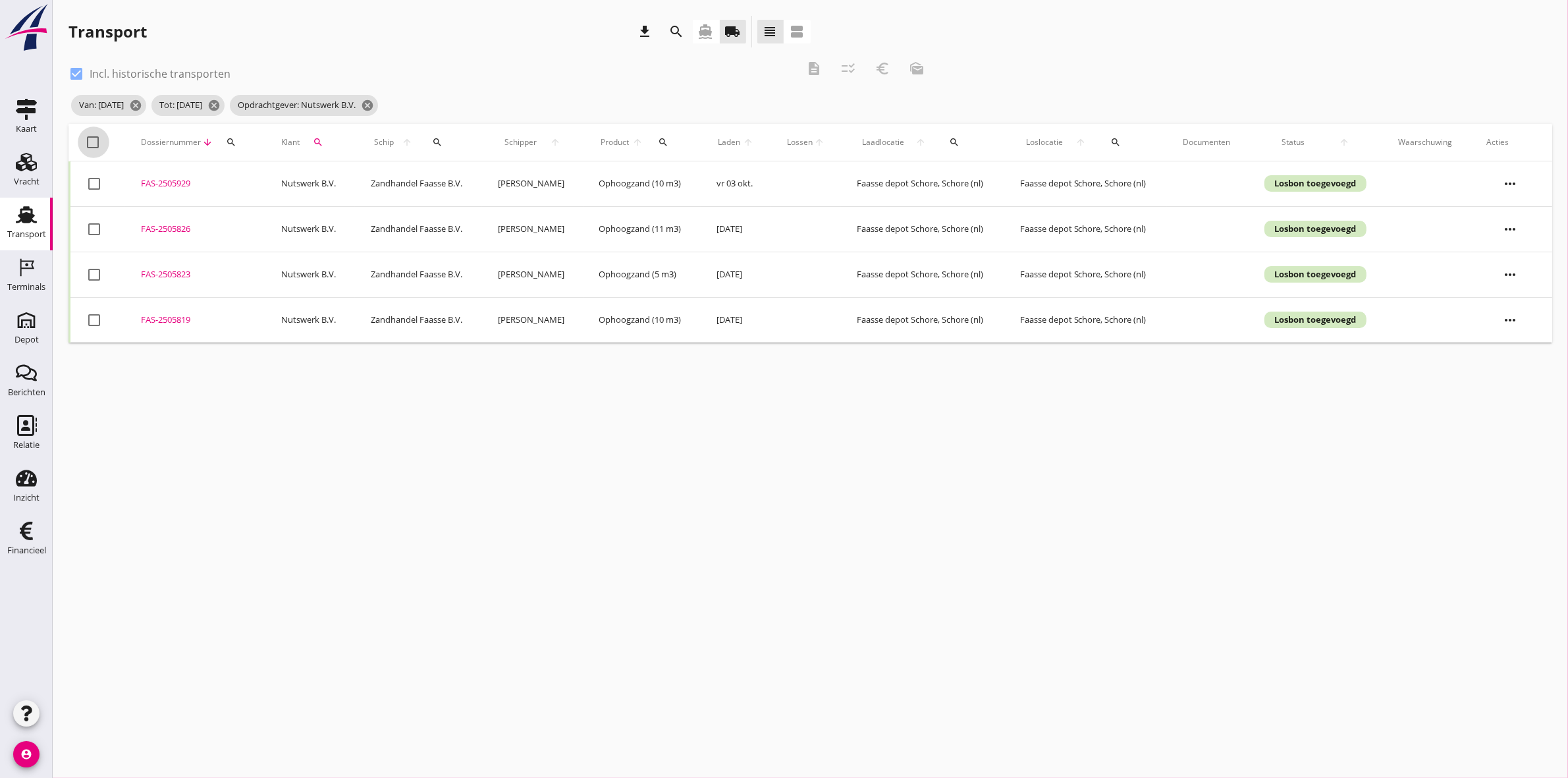
checkbox input "true"
click at [874, 71] on div "euro_symbol" at bounding box center [882, 68] width 23 height 16
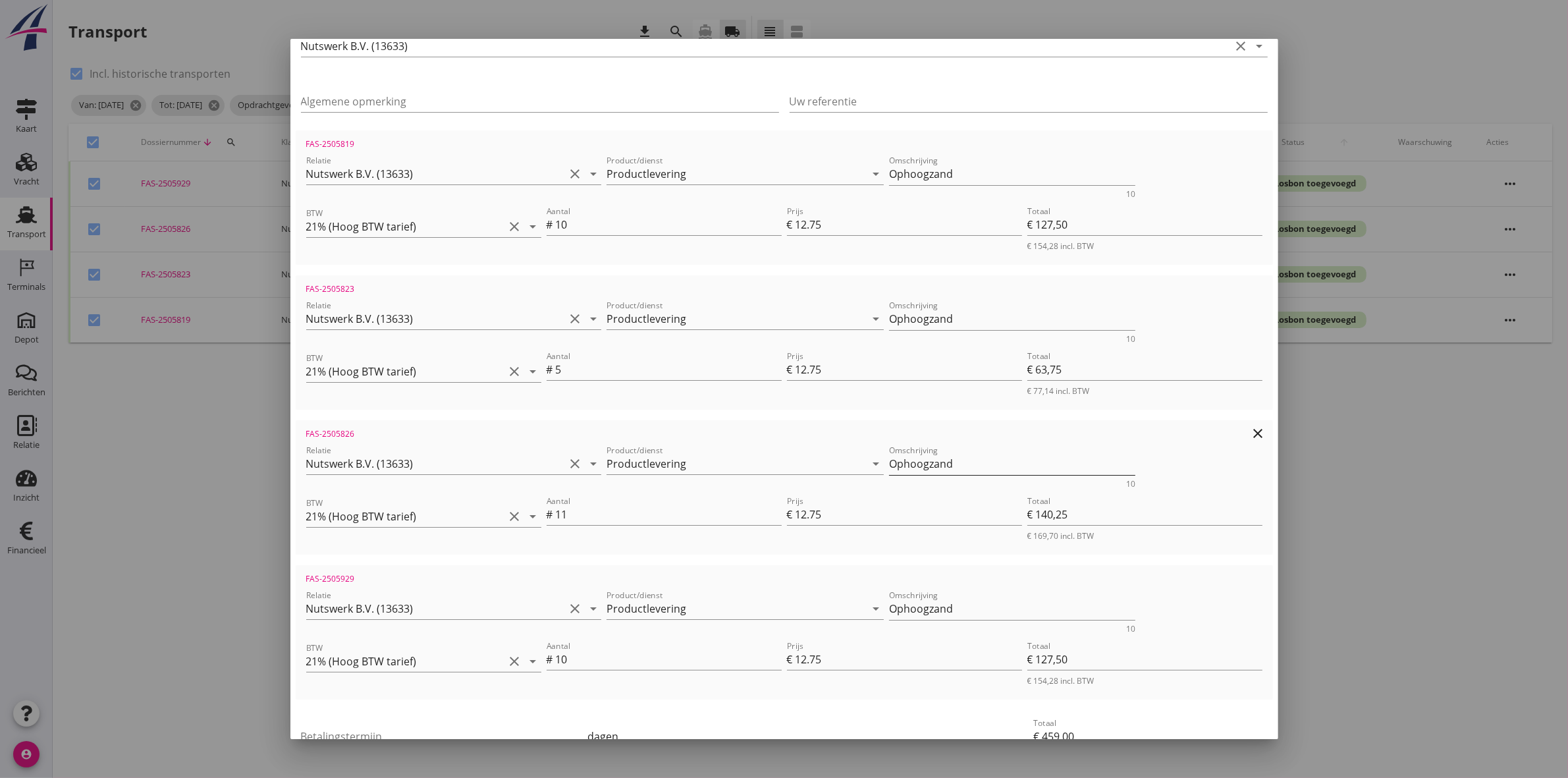
scroll to position [247, 0]
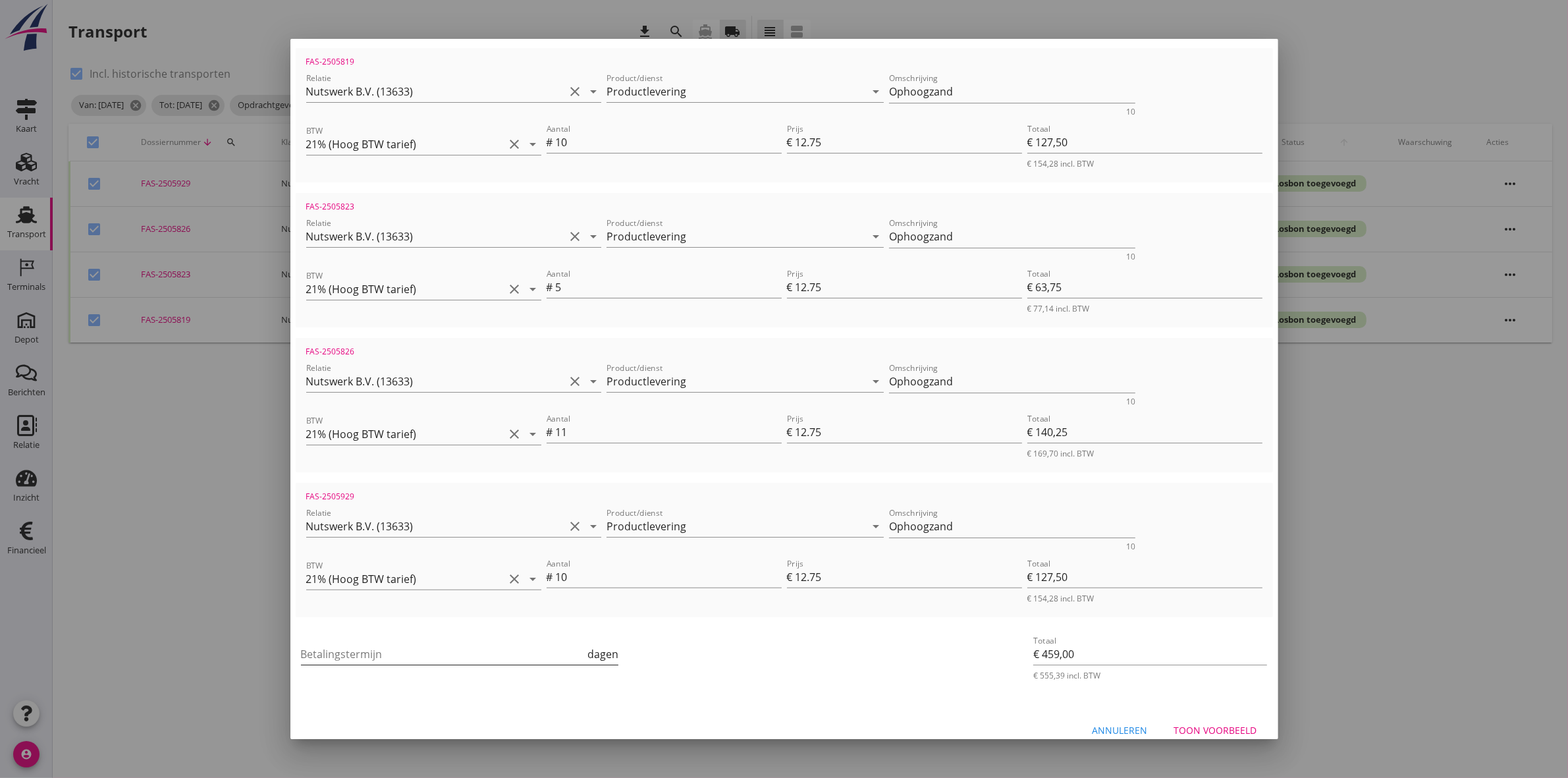
click at [481, 654] on input "Betalingstermijn" at bounding box center [443, 654] width 285 height 21
type input "30"
click at [1220, 728] on div "Toon voorbeeld" at bounding box center [1215, 730] width 83 height 14
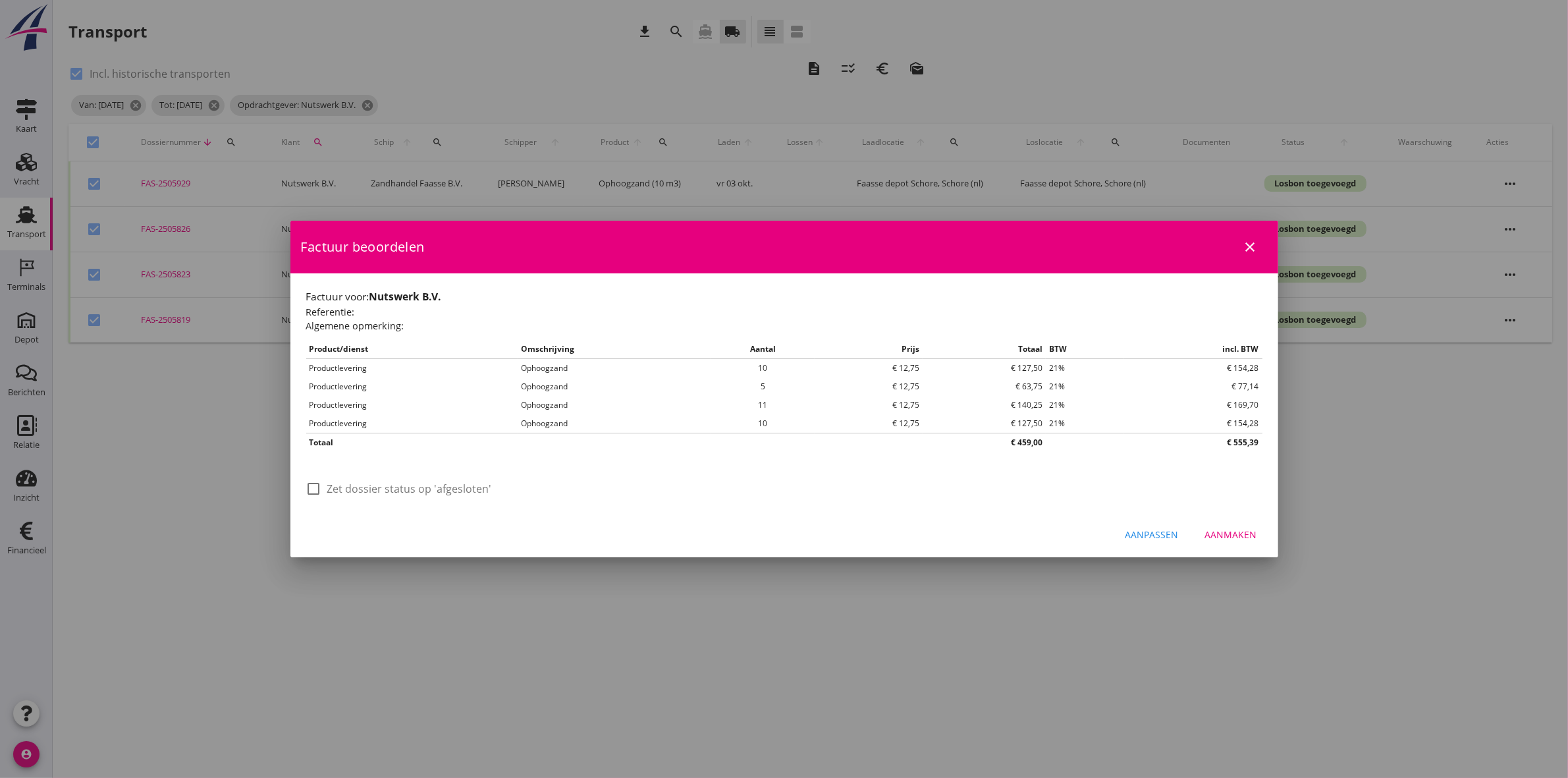
scroll to position [0, 0]
click at [314, 481] on div at bounding box center [314, 488] width 23 height 23
checkbox input "true"
click at [1233, 535] on div "Aanmaken" at bounding box center [1231, 534] width 52 height 14
checkbox input "false"
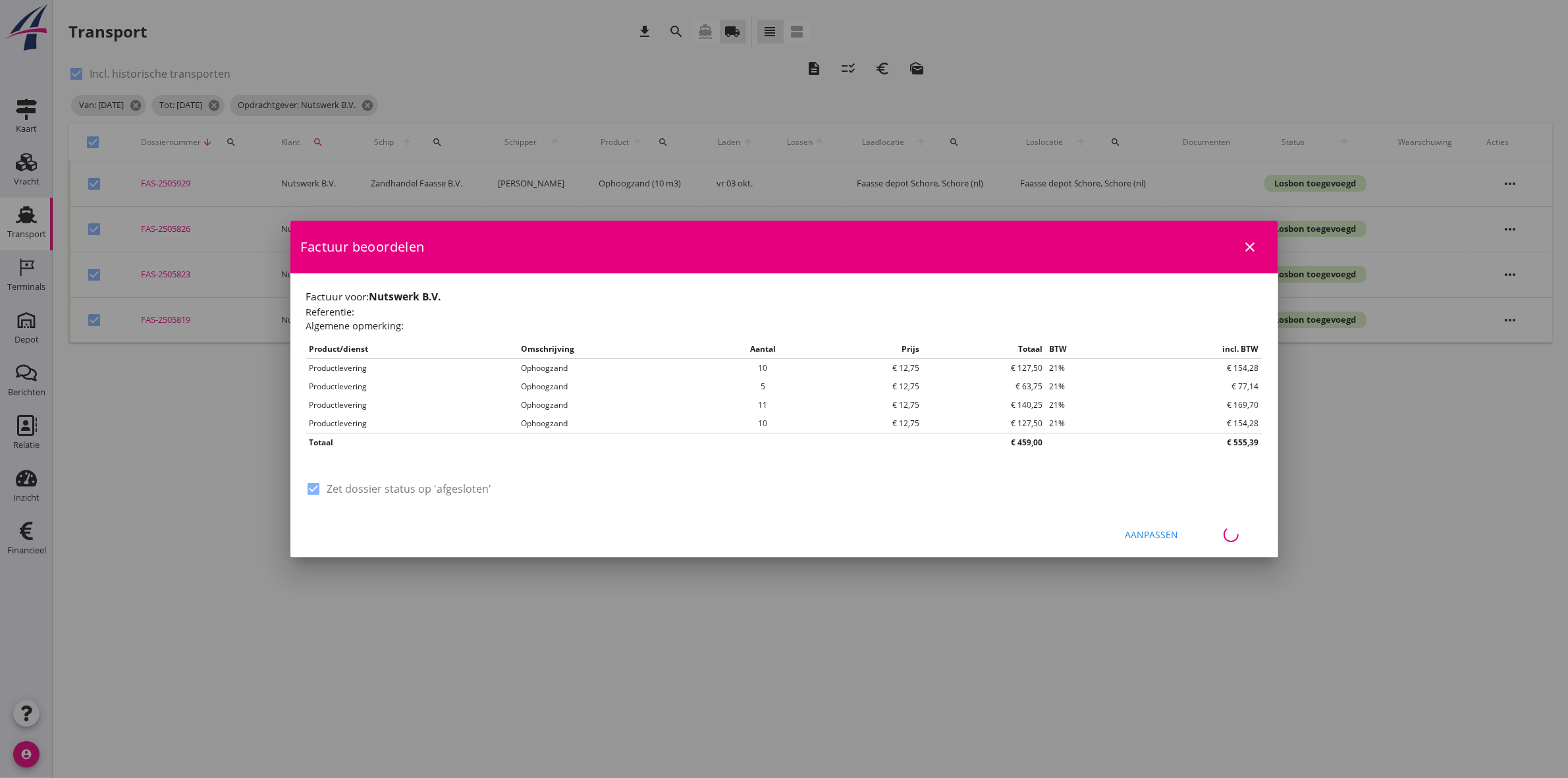
checkbox input "false"
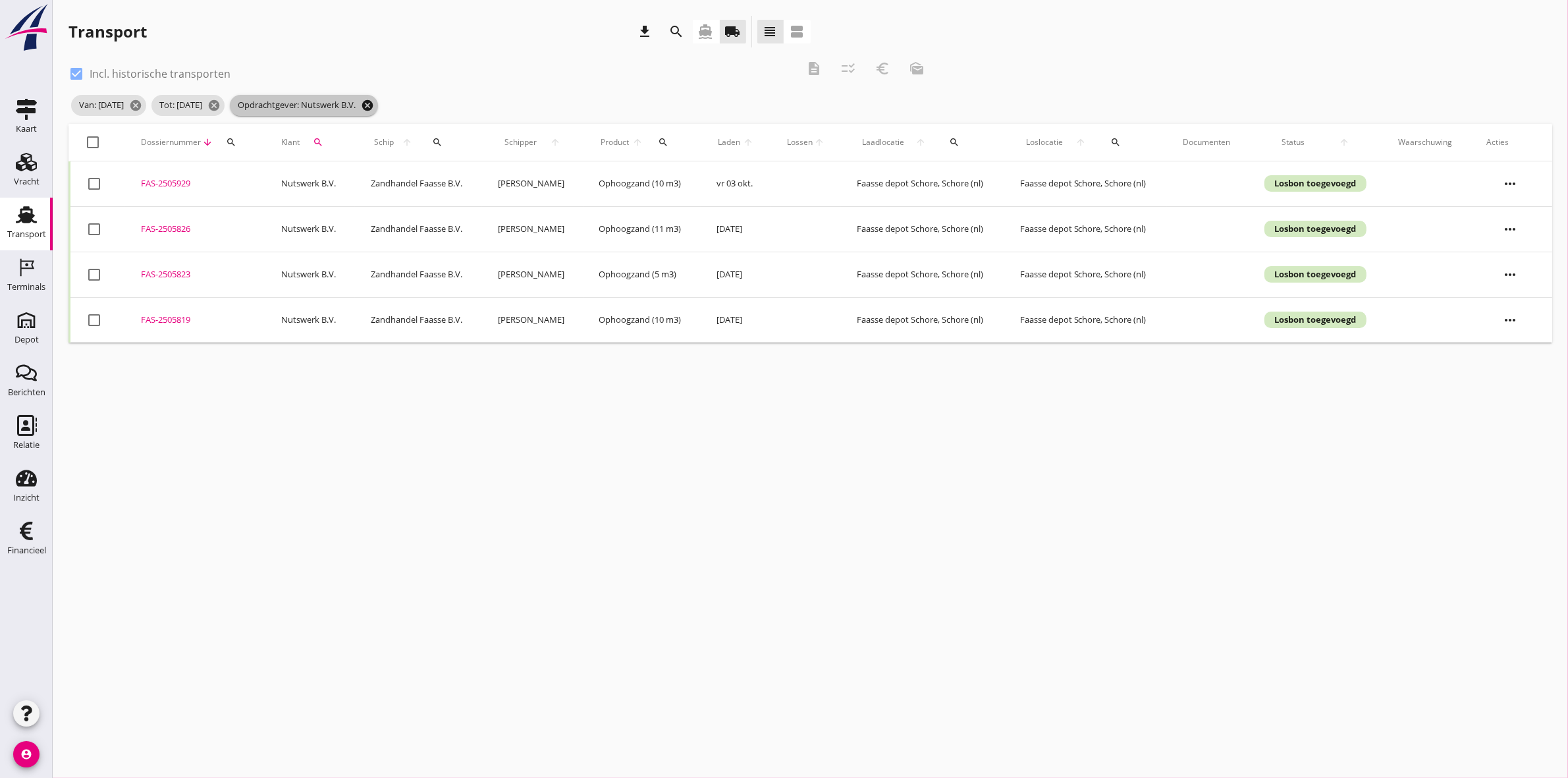
click at [374, 111] on icon "cancel" at bounding box center [368, 105] width 13 height 13
